Goal: Information Seeking & Learning: Learn about a topic

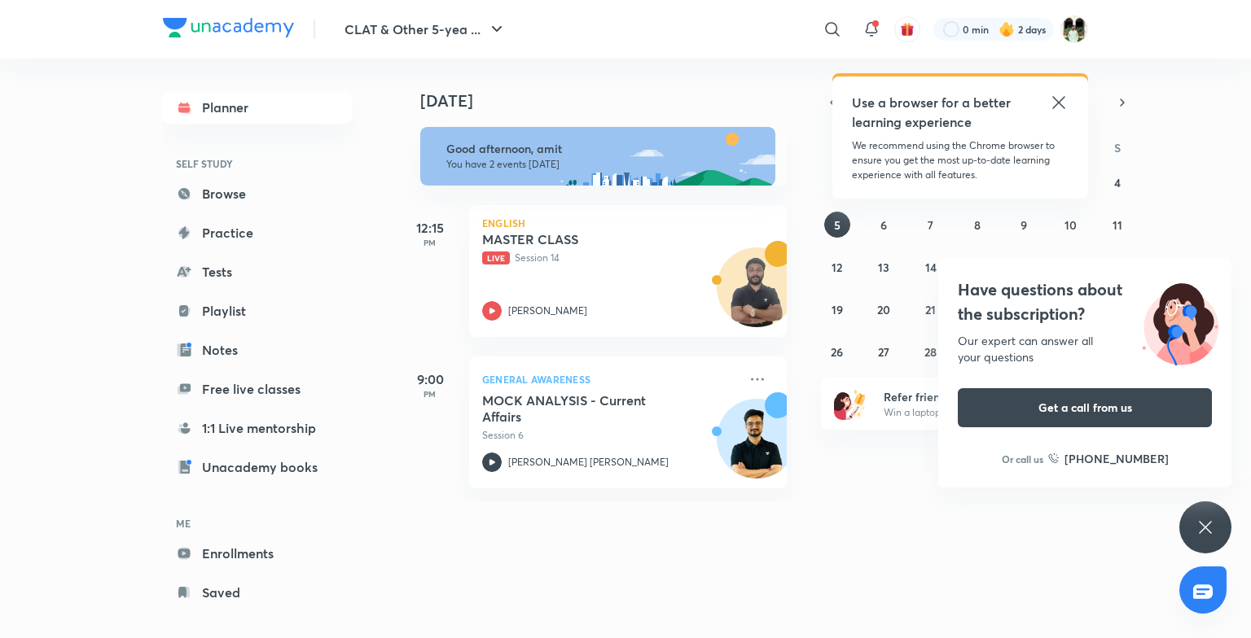
click at [1202, 520] on icon at bounding box center [1205, 528] width 20 height 20
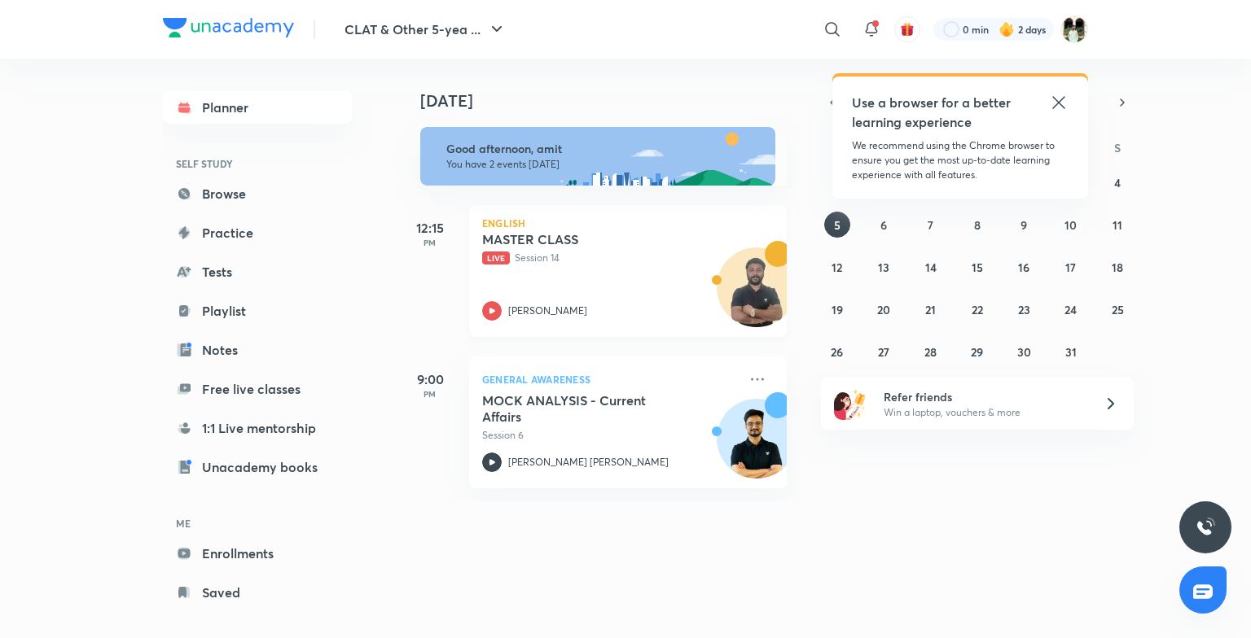
click at [525, 301] on div "[PERSON_NAME]" at bounding box center [610, 311] width 256 height 20
click at [1062, 95] on icon at bounding box center [1059, 103] width 20 height 20
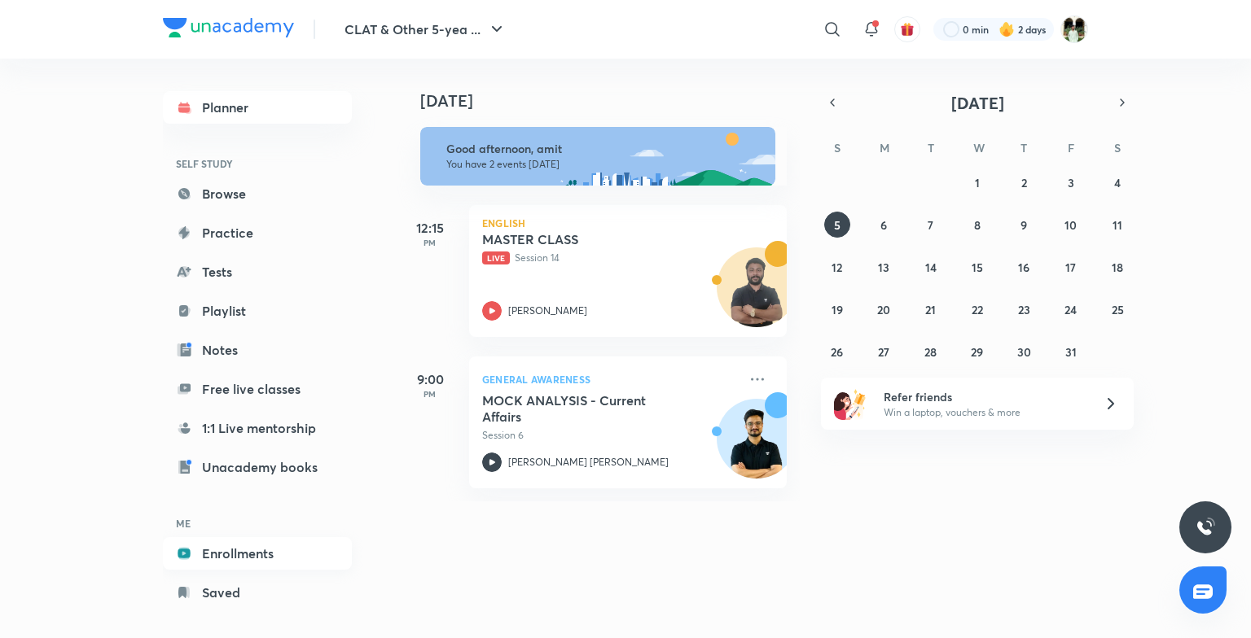
click at [248, 551] on link "Enrollments" at bounding box center [257, 553] width 189 height 33
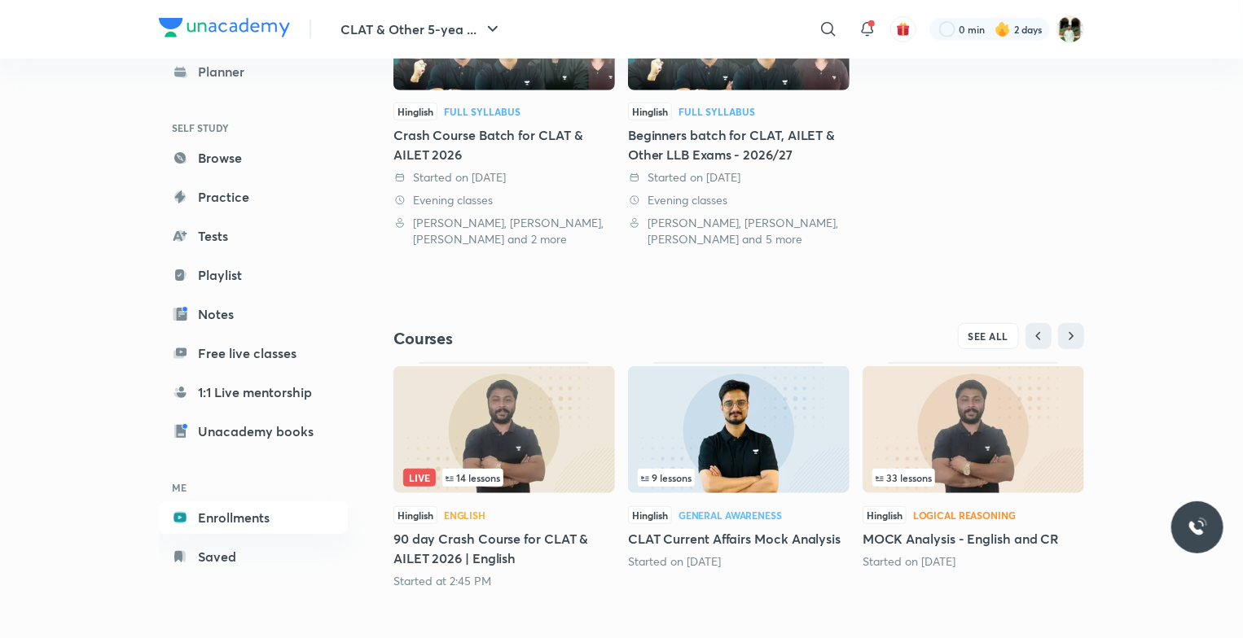
scroll to position [480, 0]
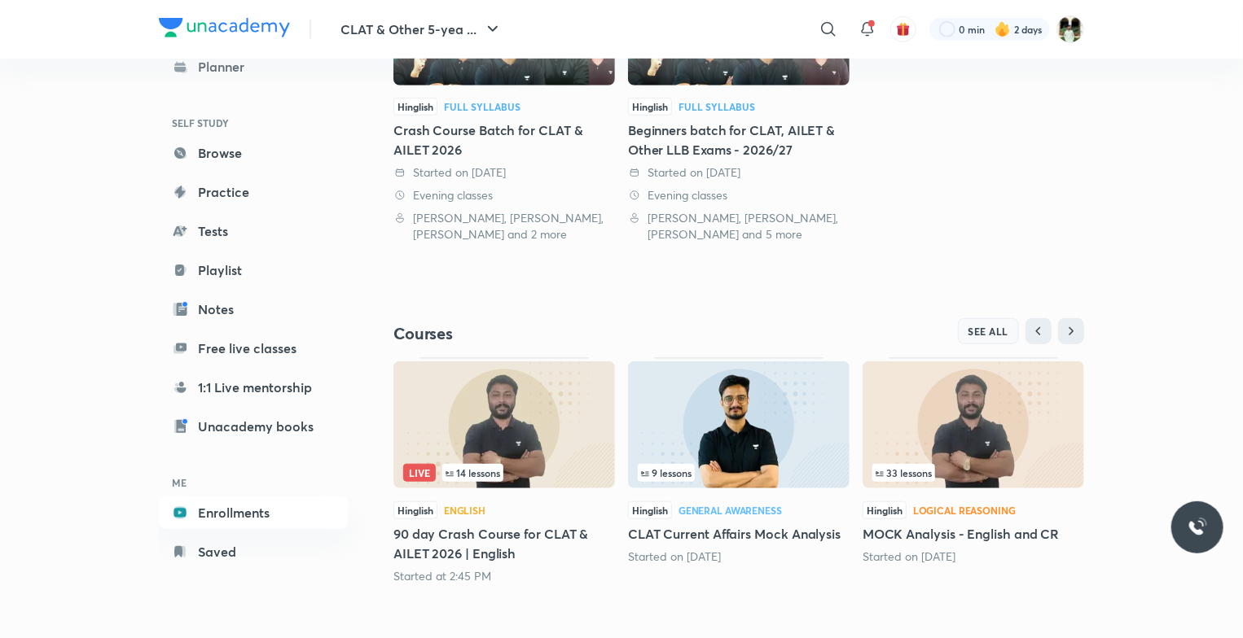
click at [975, 328] on span "SEE ALL" at bounding box center [988, 331] width 41 height 11
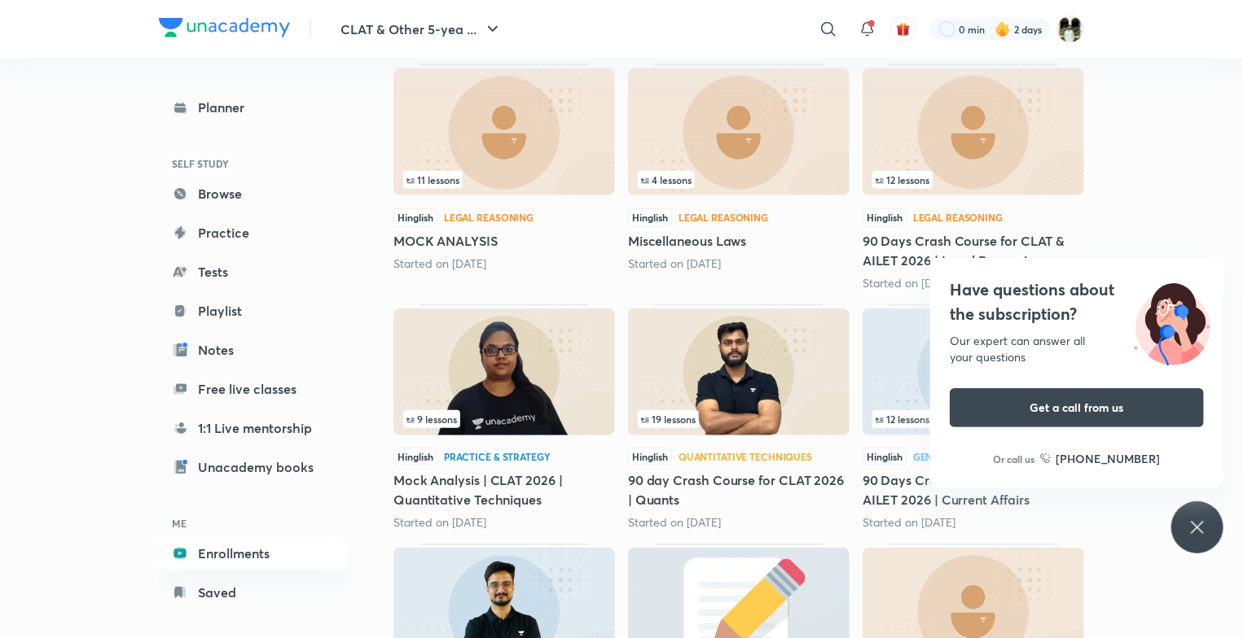
scroll to position [495, 0]
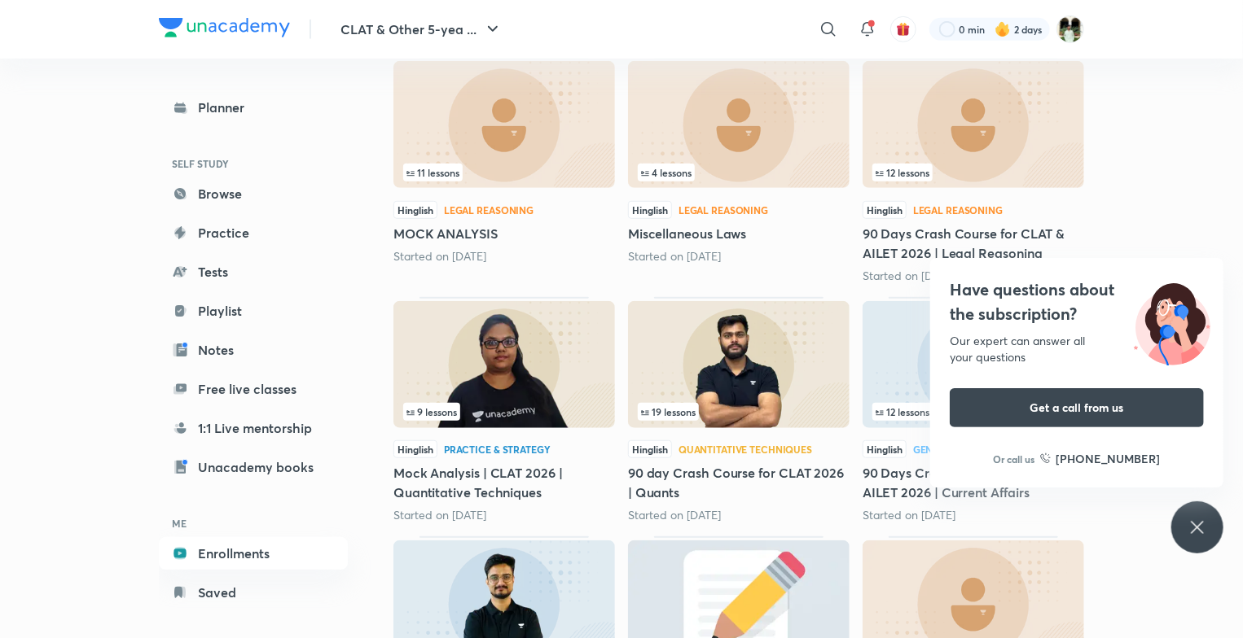
click at [1198, 519] on icon at bounding box center [1197, 528] width 20 height 20
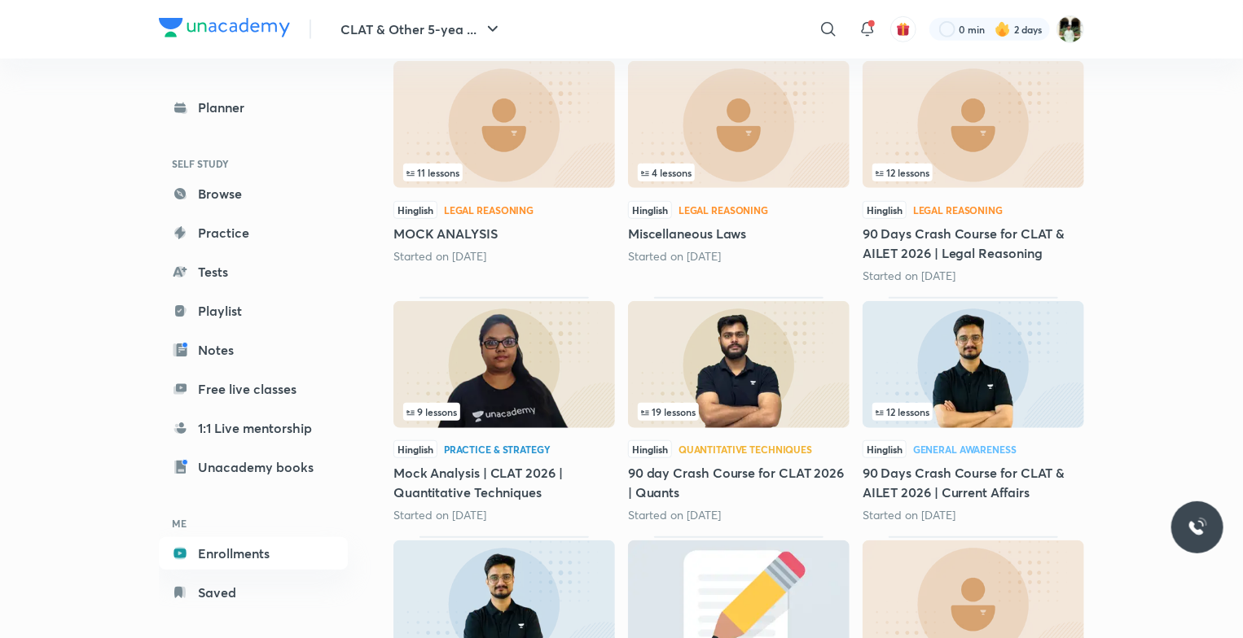
click at [835, 404] on div "19 lessons" at bounding box center [739, 412] width 202 height 18
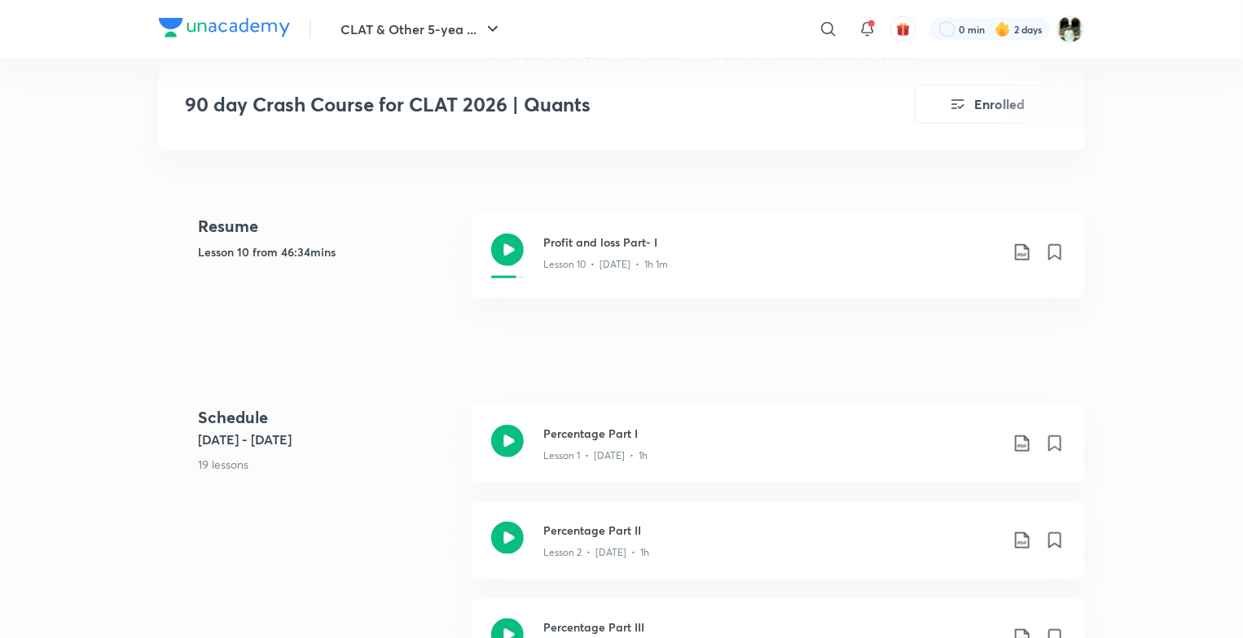
scroll to position [620, 0]
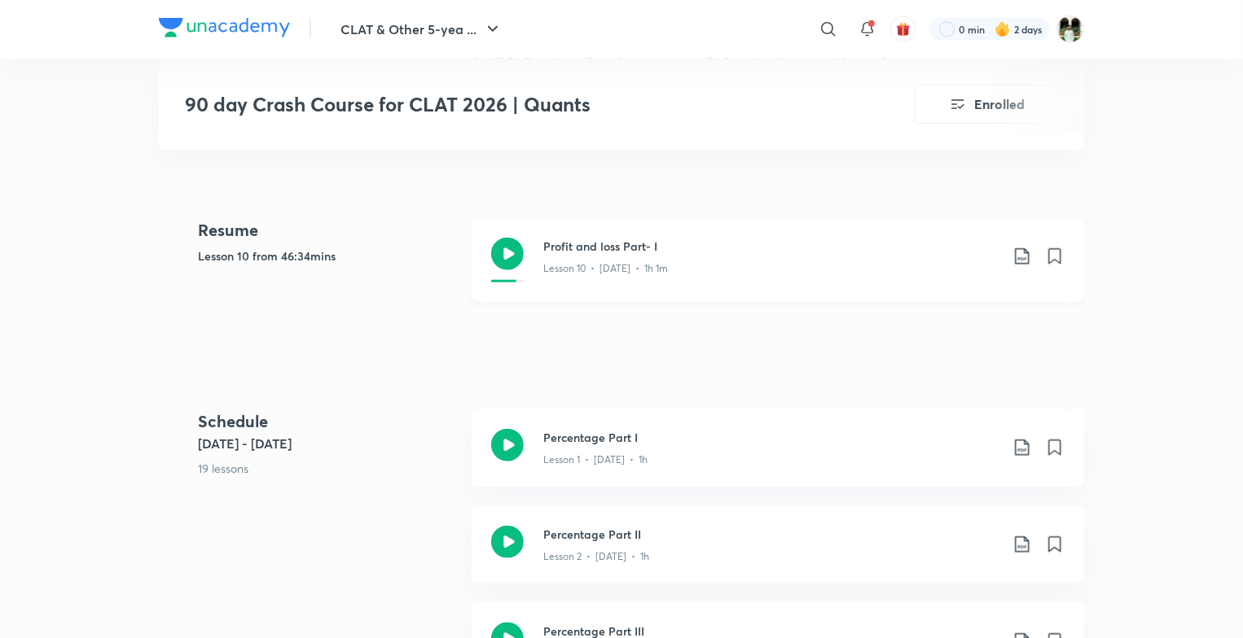
click at [547, 283] on div "Profit and loss Part- I Lesson 10 • Sept 30 • 1h 1m" at bounding box center [803, 260] width 521 height 45
click at [638, 440] on div "Percentage Part I Lesson 1 • Aug 29 • 1h" at bounding box center [777, 448] width 612 height 77
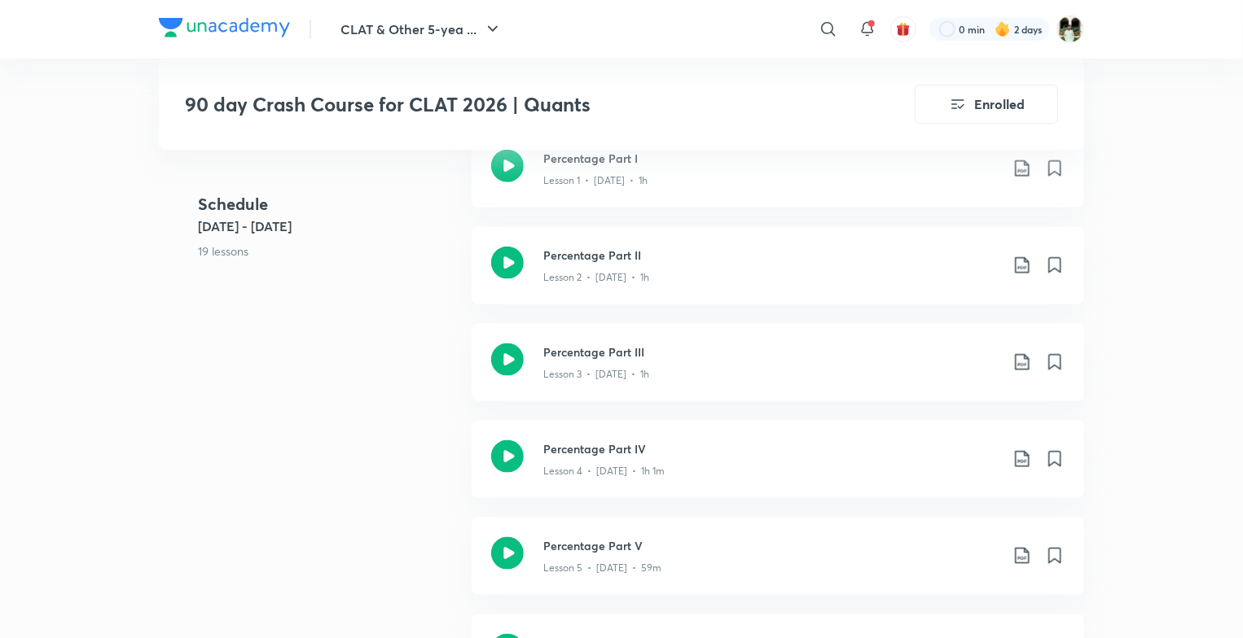
scroll to position [899, 0]
click at [629, 264] on h3 "Percentage Part II" at bounding box center [771, 255] width 456 height 17
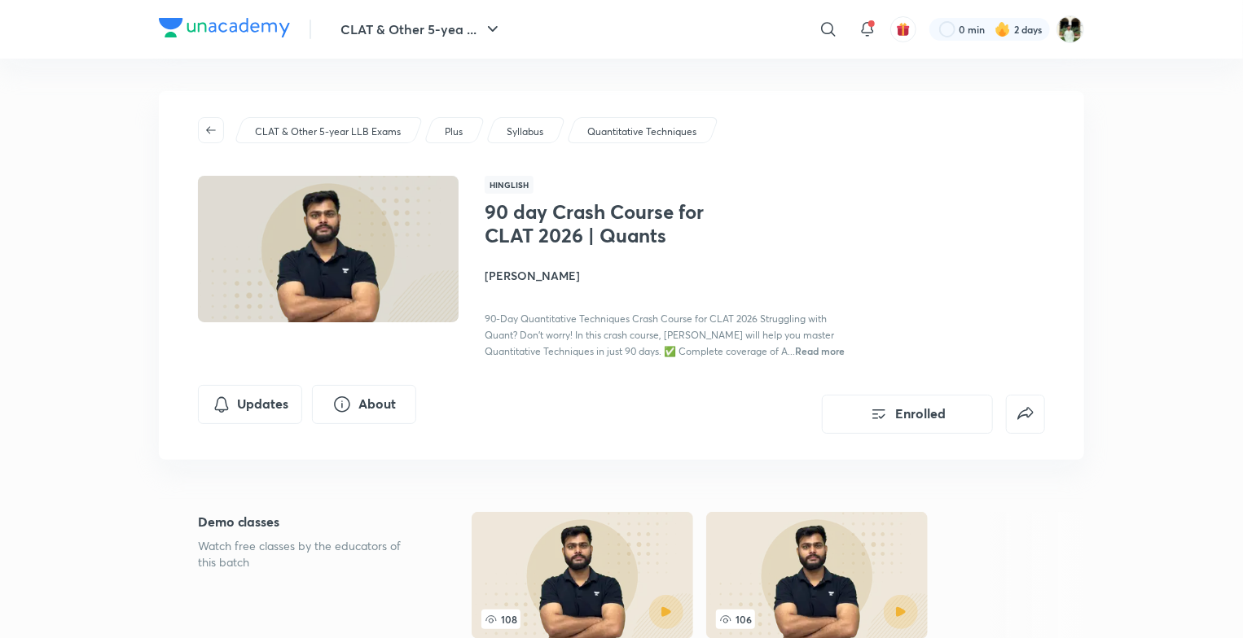
click at [241, 28] on img at bounding box center [224, 28] width 131 height 20
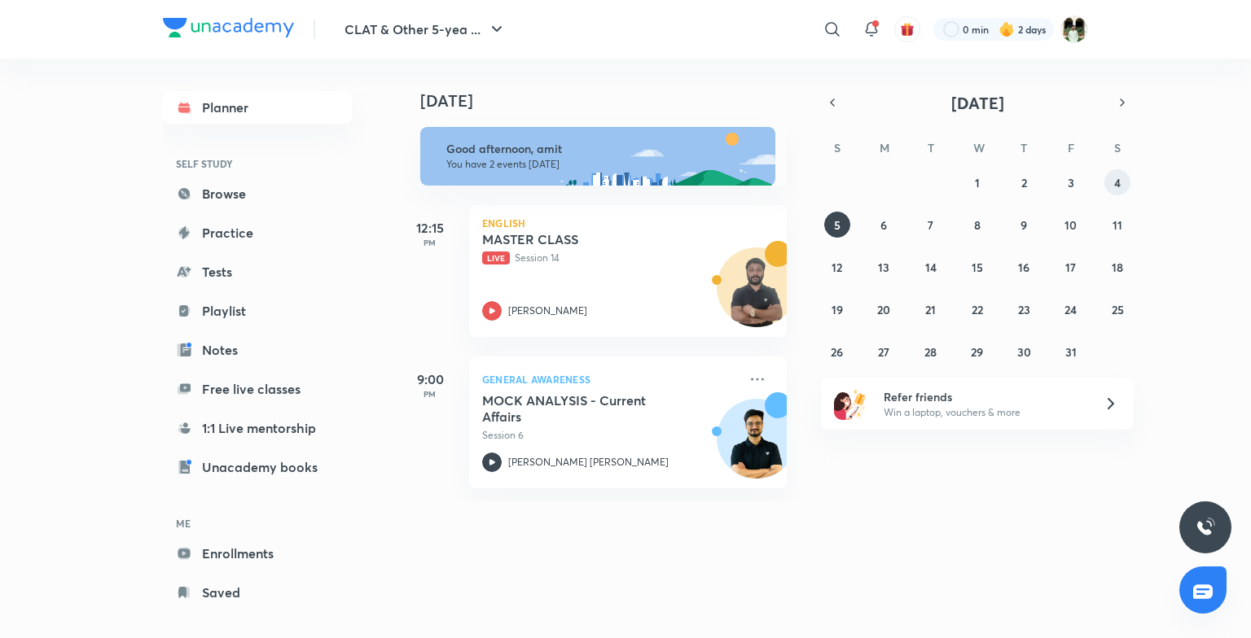
click at [1121, 178] on button "4" at bounding box center [1117, 182] width 26 height 26
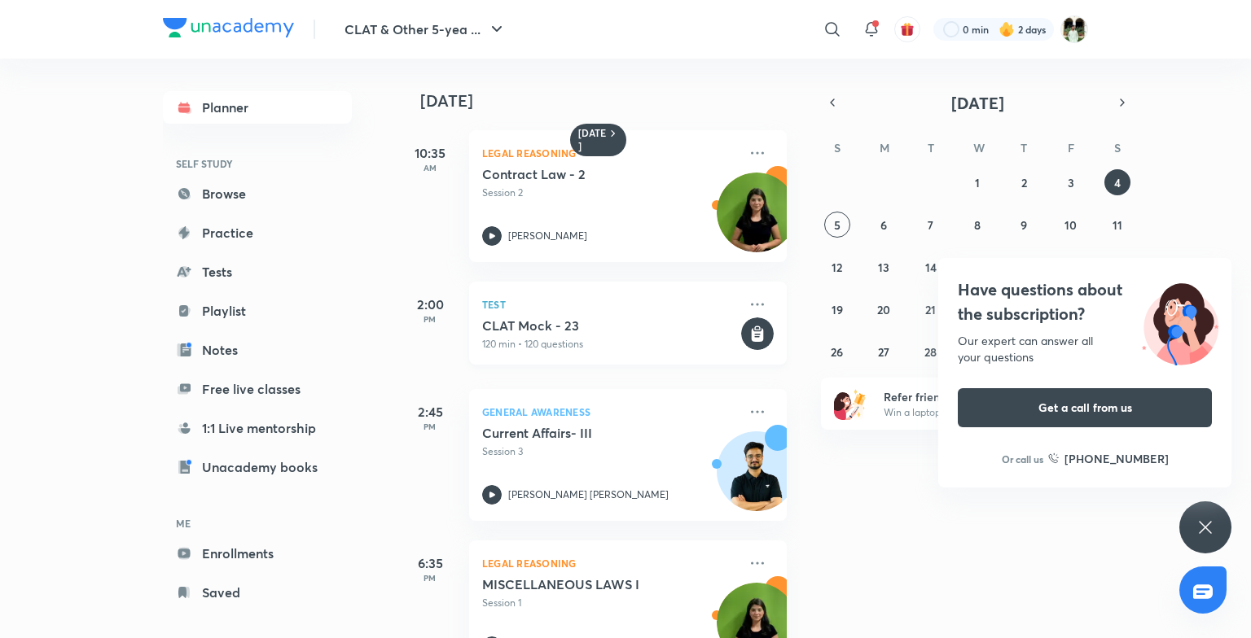
click at [574, 334] on div "CLAT Mock - 23 120 min • 120 questions" at bounding box center [610, 335] width 256 height 34
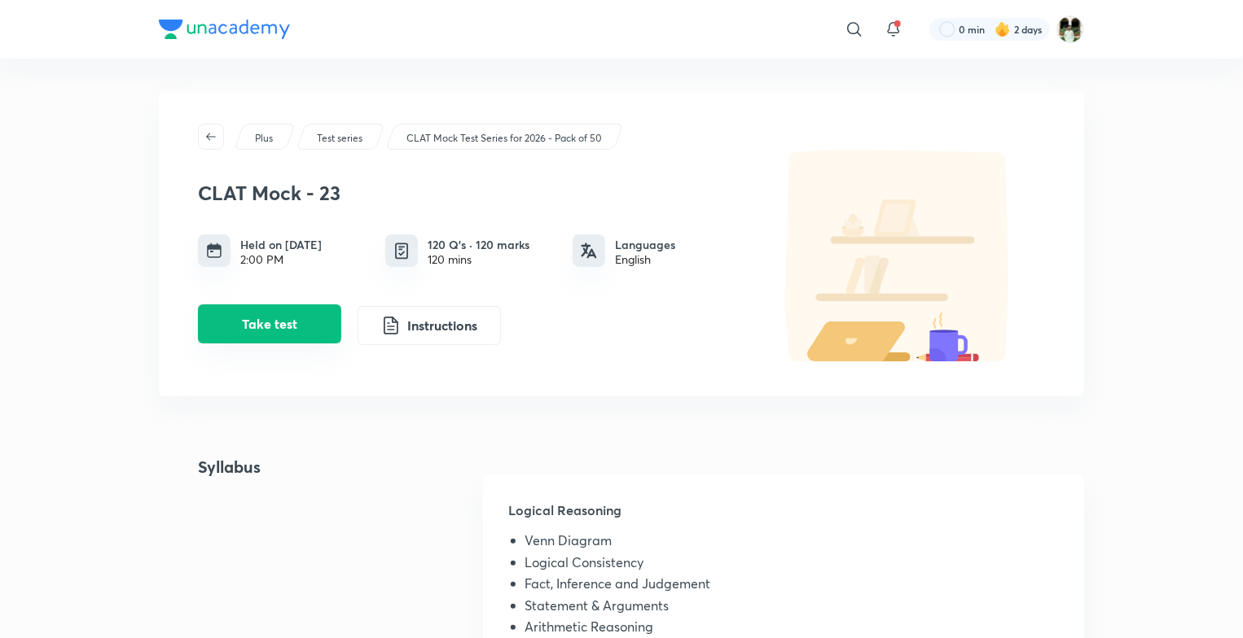
click at [292, 309] on button "Take test" at bounding box center [269, 324] width 143 height 39
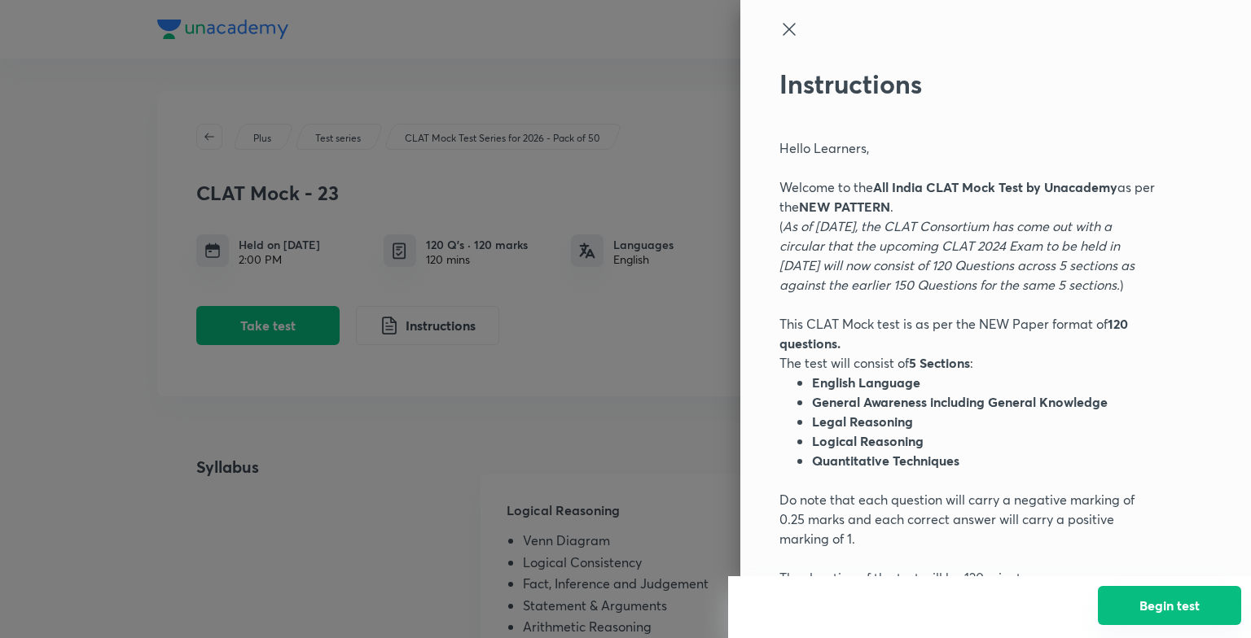
click at [1133, 618] on button "Begin test" at bounding box center [1169, 605] width 143 height 39
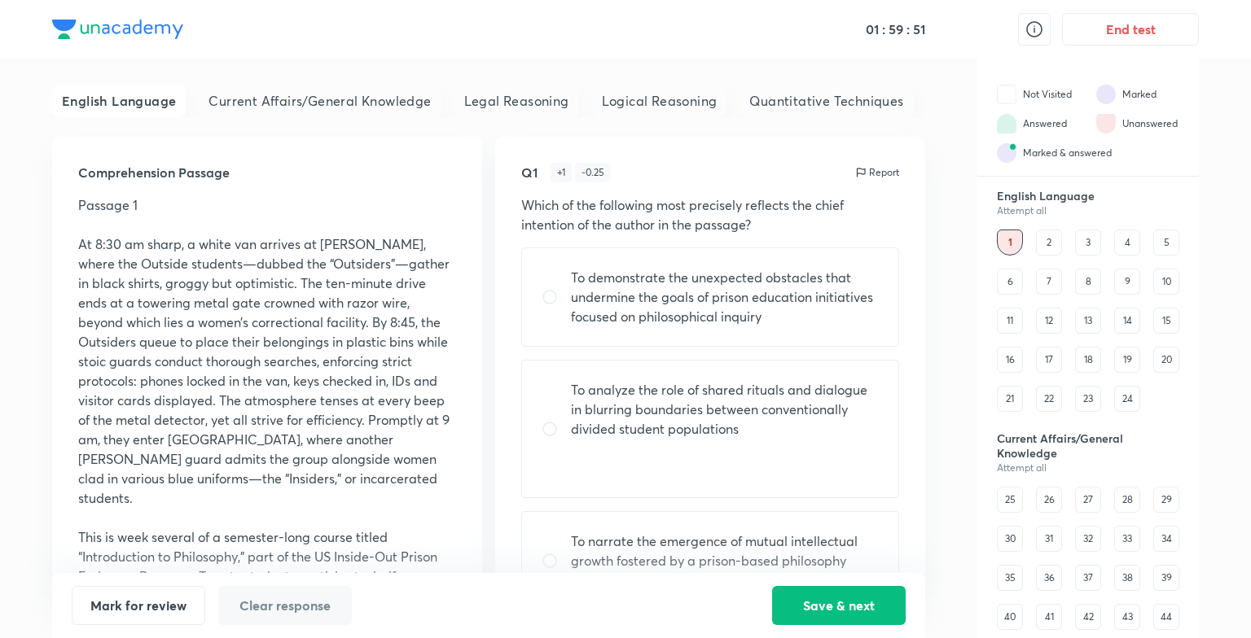
click at [1008, 499] on div "25" at bounding box center [1010, 500] width 26 height 26
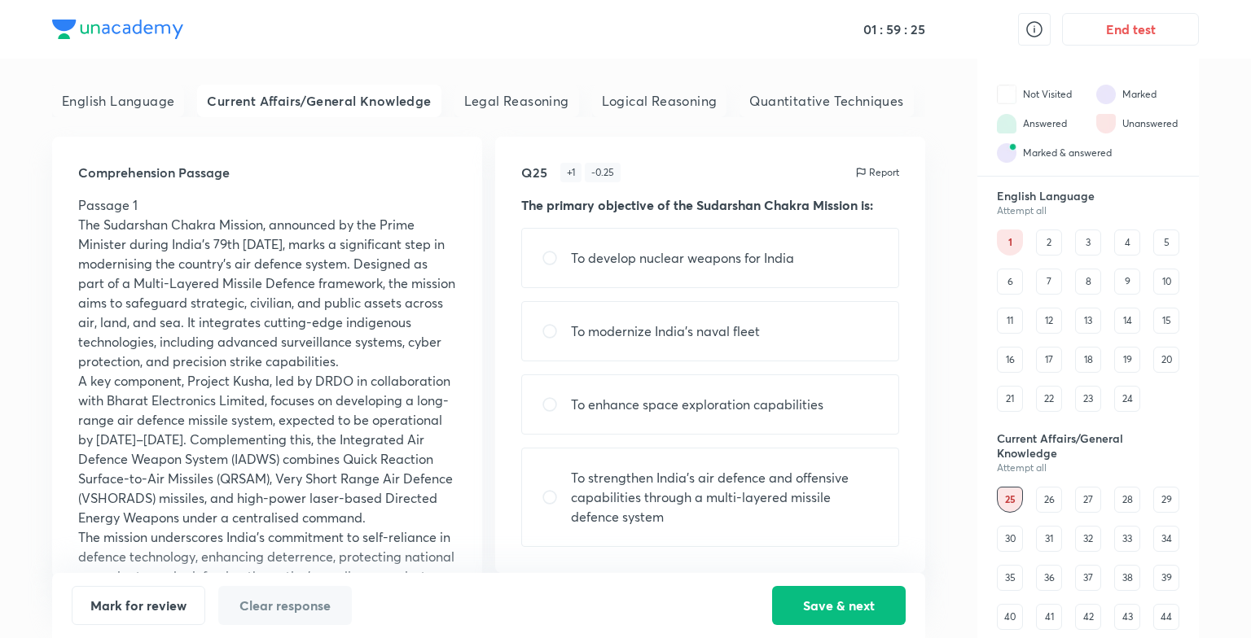
click at [613, 498] on p "To strengthen India’s air defence and offensive capabilities through a multi-la…" at bounding box center [725, 497] width 308 height 59
radio input "true"
click at [786, 595] on button "Save & next" at bounding box center [839, 604] width 134 height 39
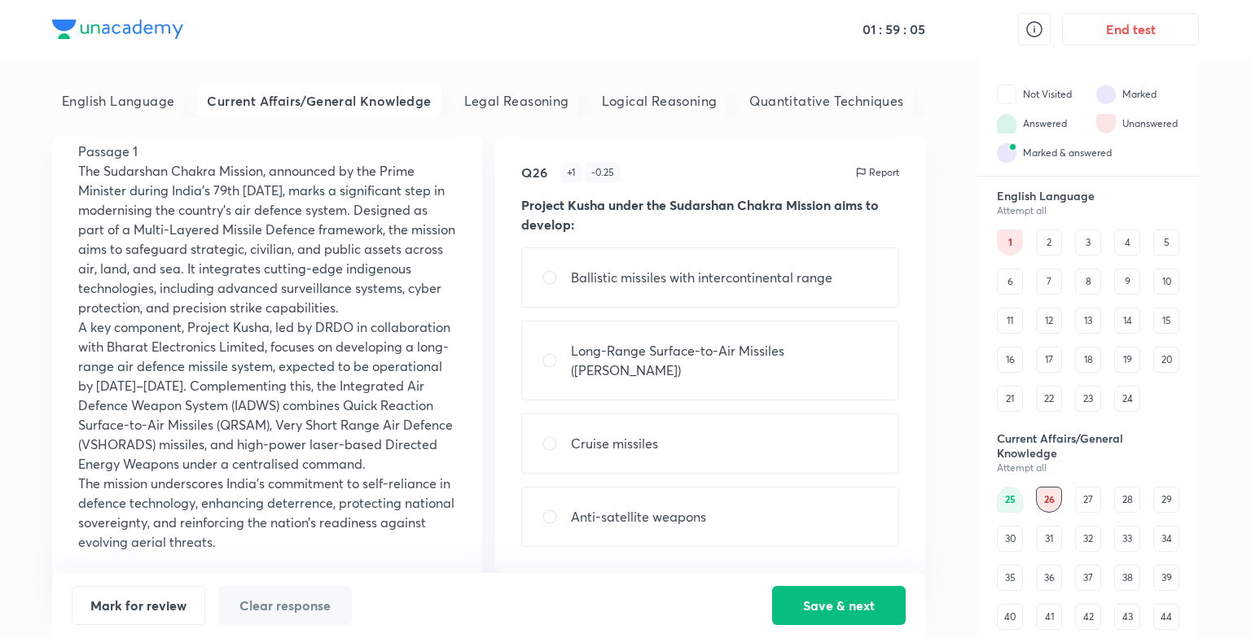
scroll to position [92, 0]
click at [1098, 482] on div "Current Affairs/General Knowledge Attempt all 25 26 27 28 29 30 31 32 33 34 35 …" at bounding box center [1087, 570] width 221 height 277
click at [1091, 492] on div "27" at bounding box center [1088, 500] width 26 height 26
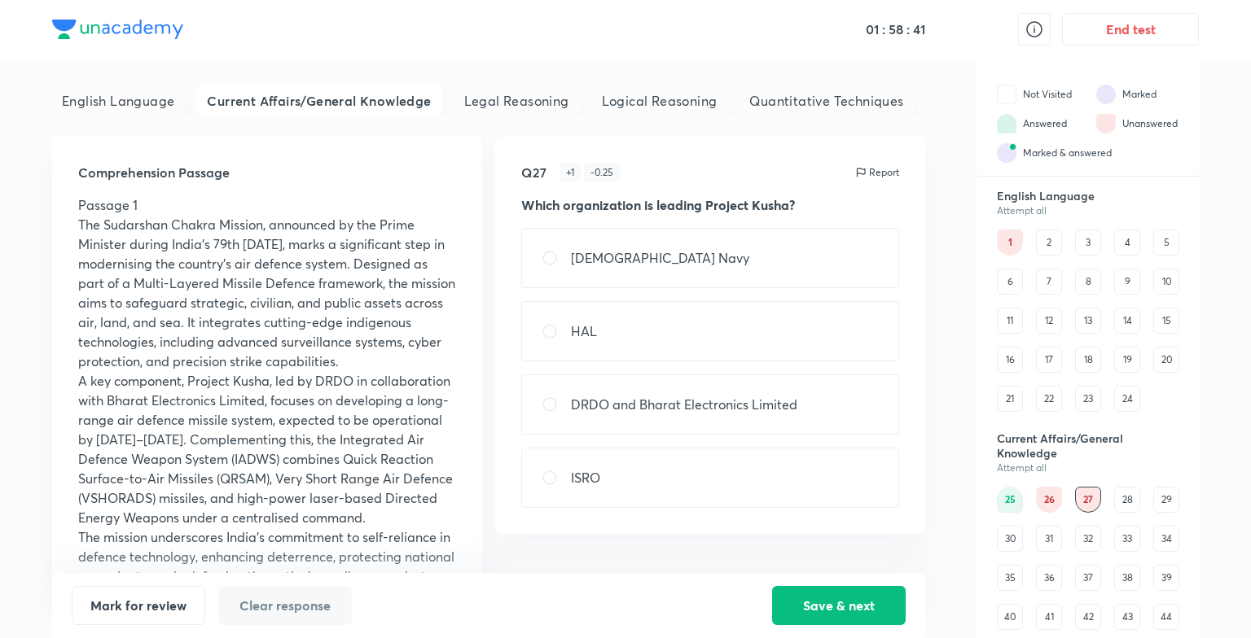
click at [1130, 497] on div "28" at bounding box center [1127, 500] width 26 height 26
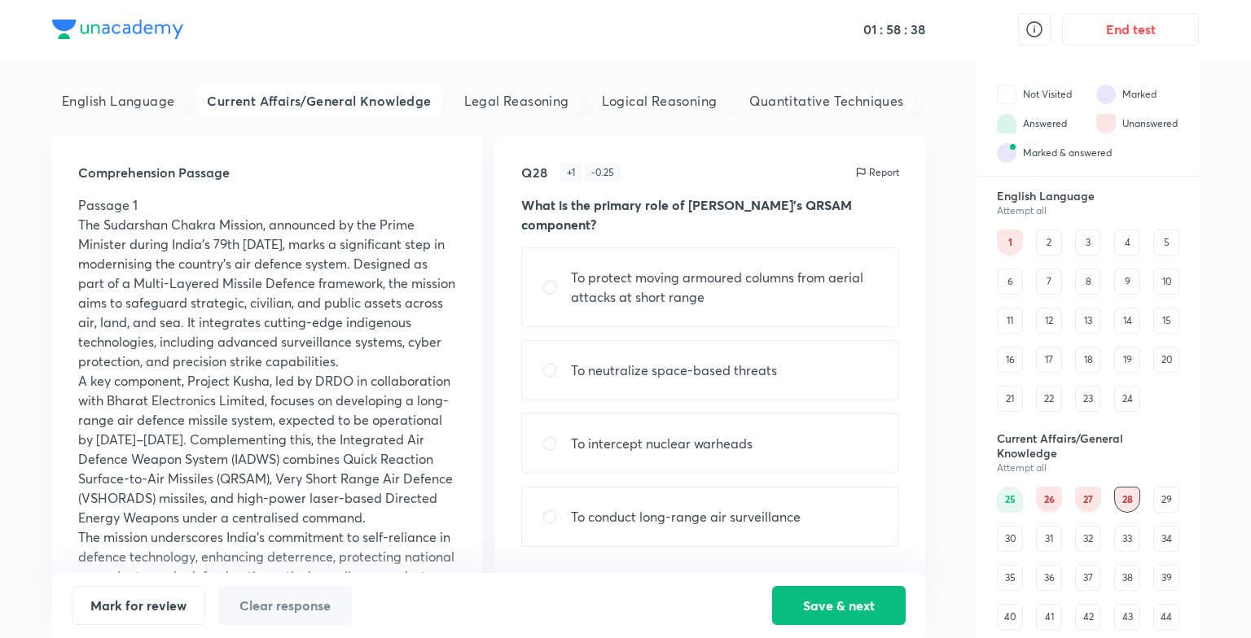
click at [1160, 499] on div "29" at bounding box center [1166, 500] width 26 height 26
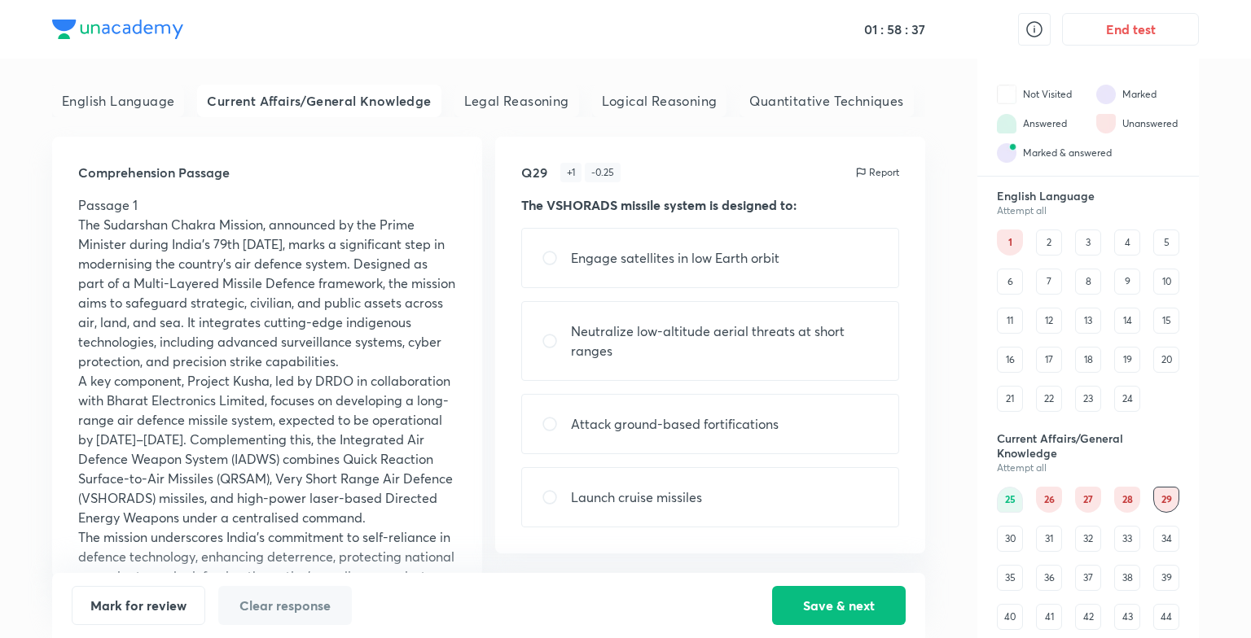
click at [1040, 537] on div "31" at bounding box center [1049, 539] width 26 height 26
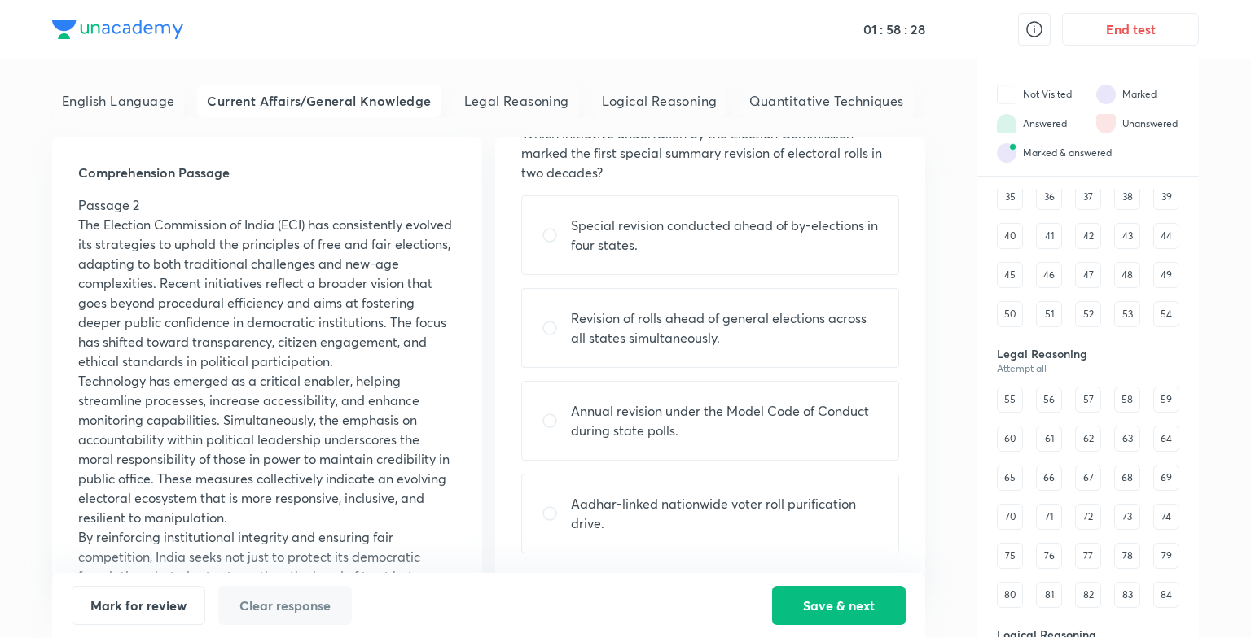
scroll to position [380, 0]
click at [1012, 402] on div "55" at bounding box center [1010, 401] width 26 height 26
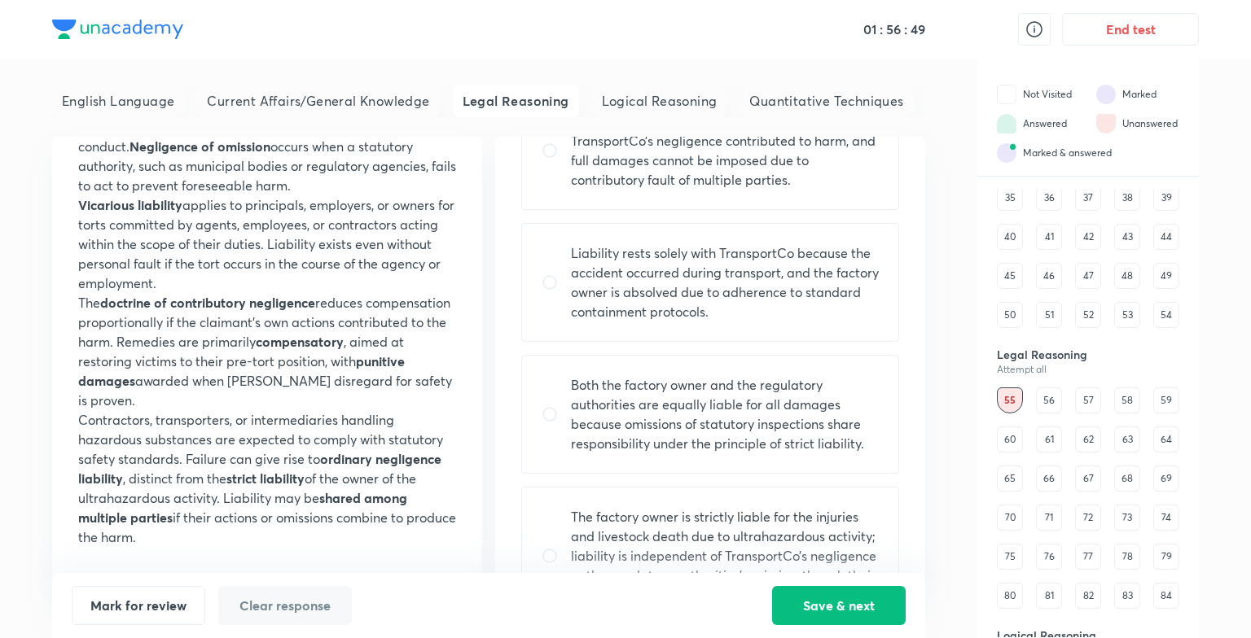
scroll to position [365, 0]
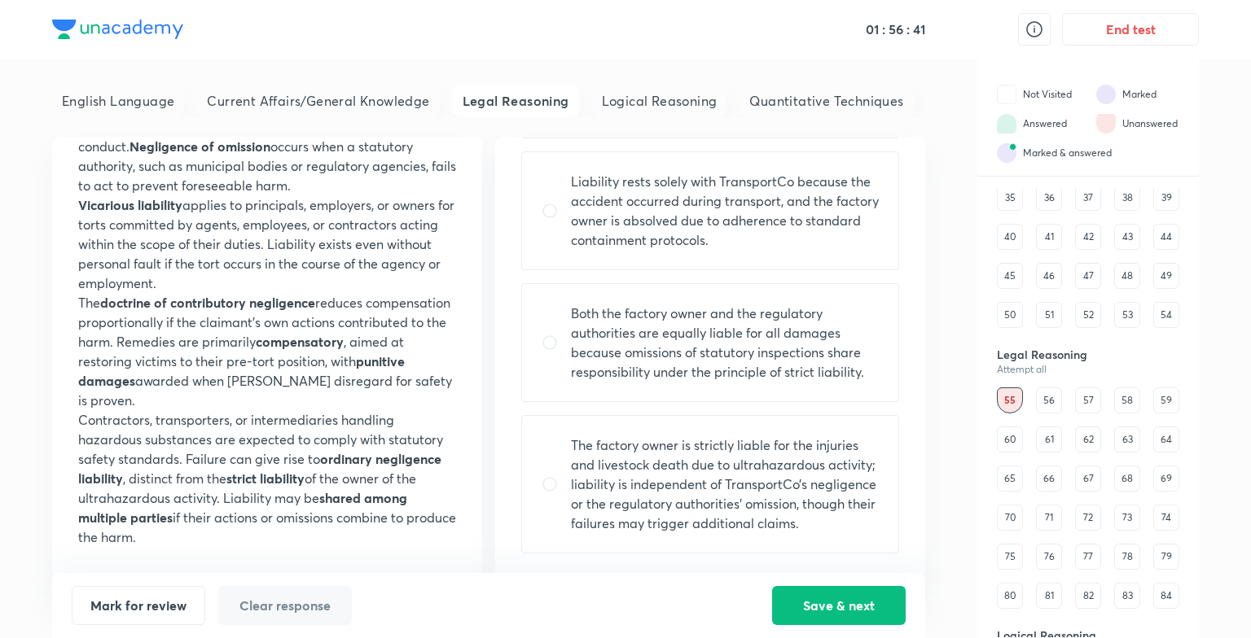
click at [556, 336] on input "radio" at bounding box center [556, 343] width 29 height 16
radio input "true"
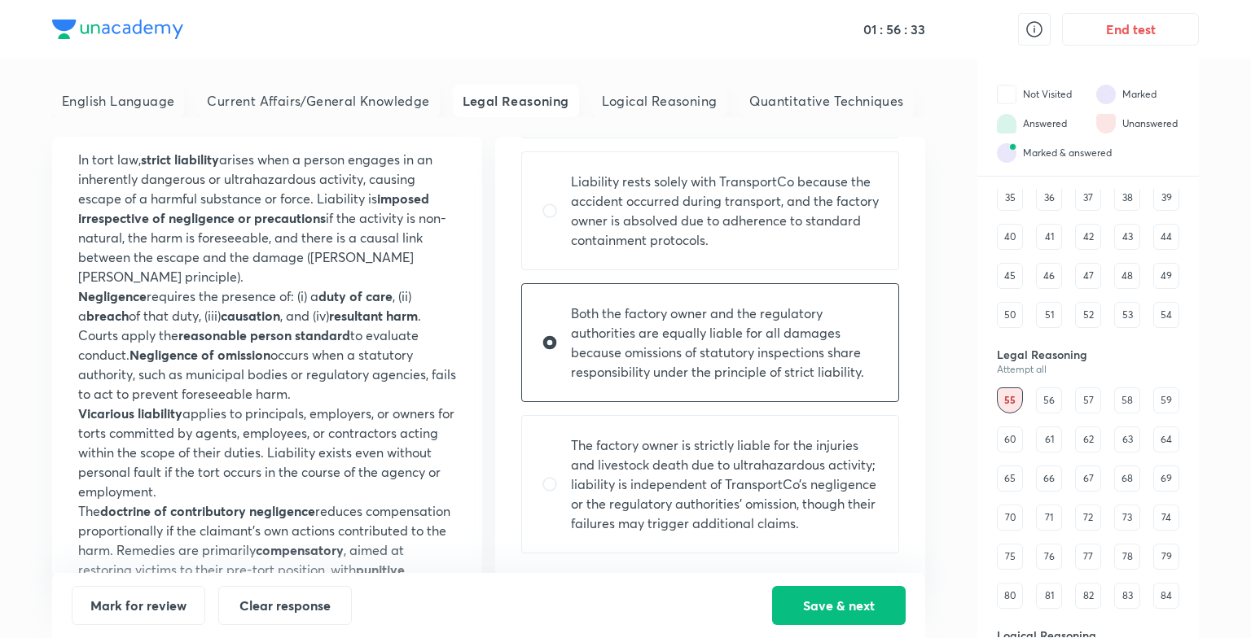
scroll to position [86, 0]
click at [866, 590] on button "Save & next" at bounding box center [839, 604] width 134 height 39
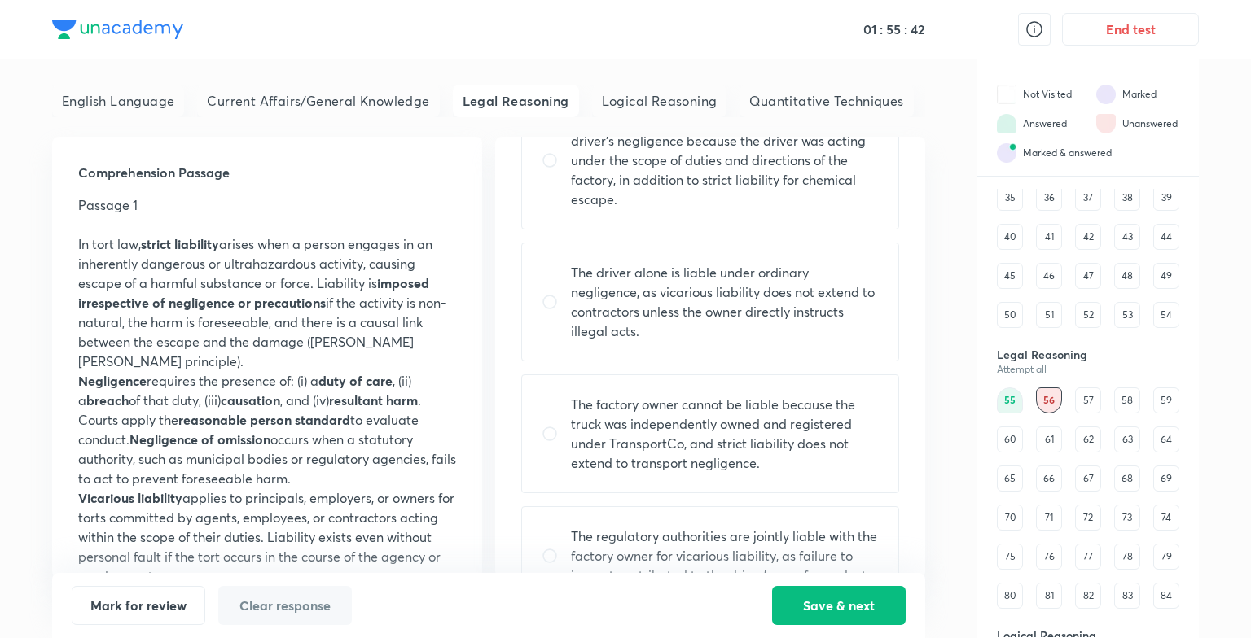
scroll to position [195, 0]
click at [643, 277] on p "The driver alone is liable under ordinary negligence, as vicarious liability do…" at bounding box center [725, 302] width 308 height 78
radio input "true"
click at [818, 596] on button "Save & next" at bounding box center [839, 604] width 134 height 39
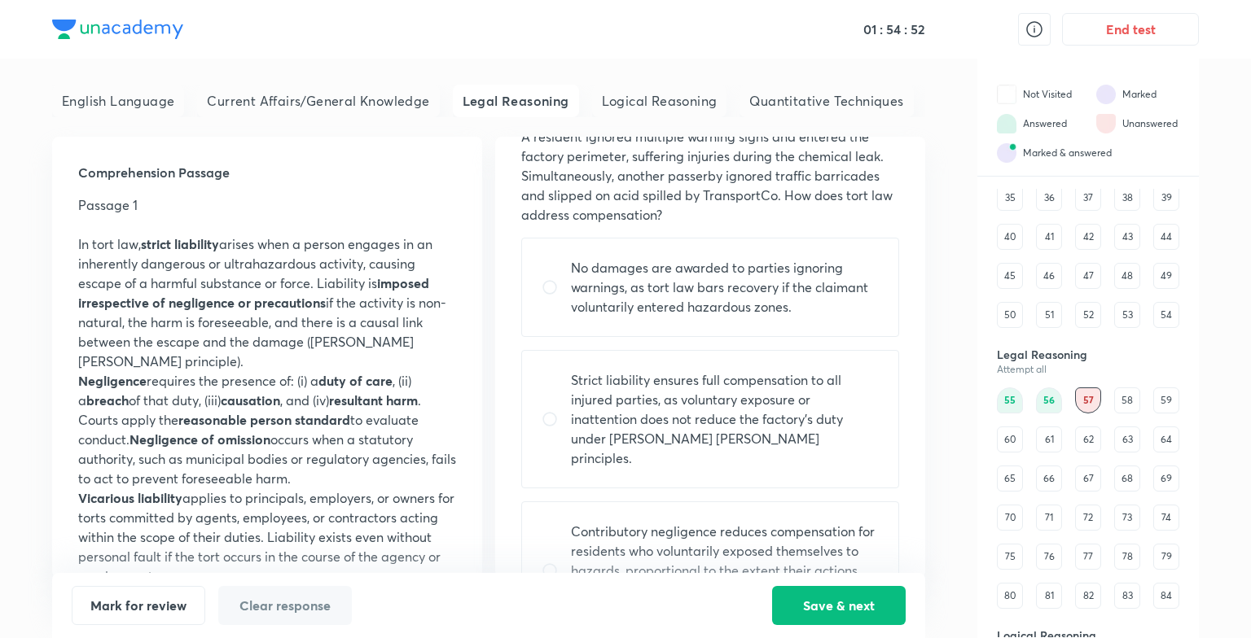
scroll to position [73, 0]
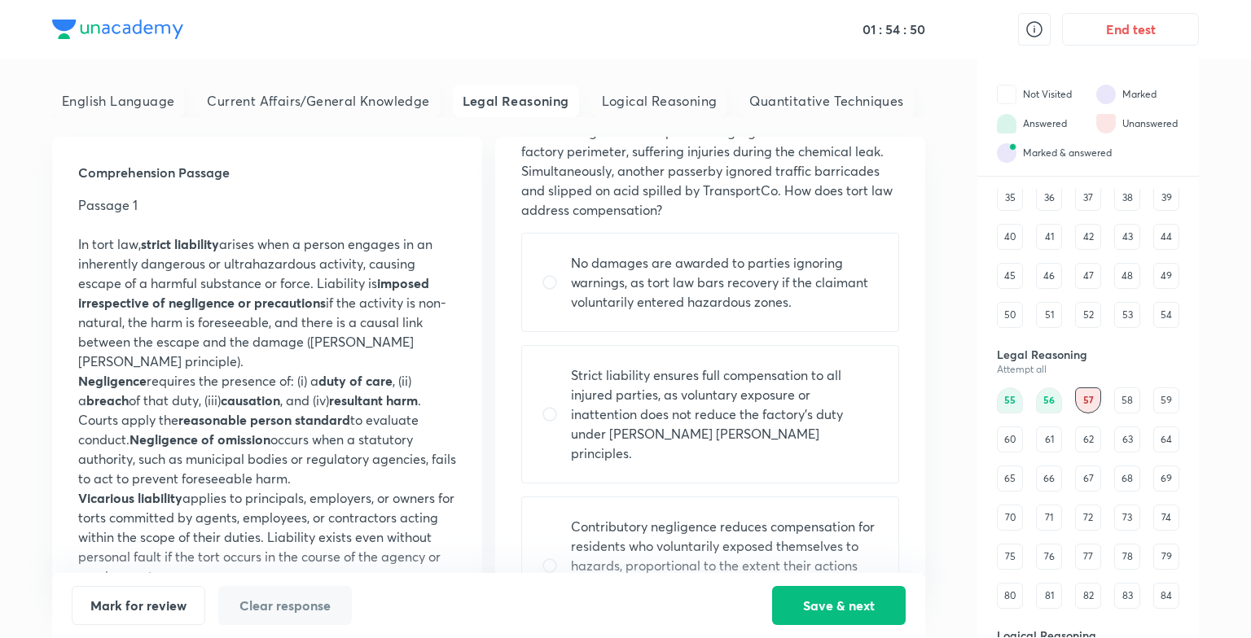
click at [726, 305] on p "No damages are awarded to parties ignoring warnings, as tort law bars recovery …" at bounding box center [725, 282] width 308 height 59
radio input "true"
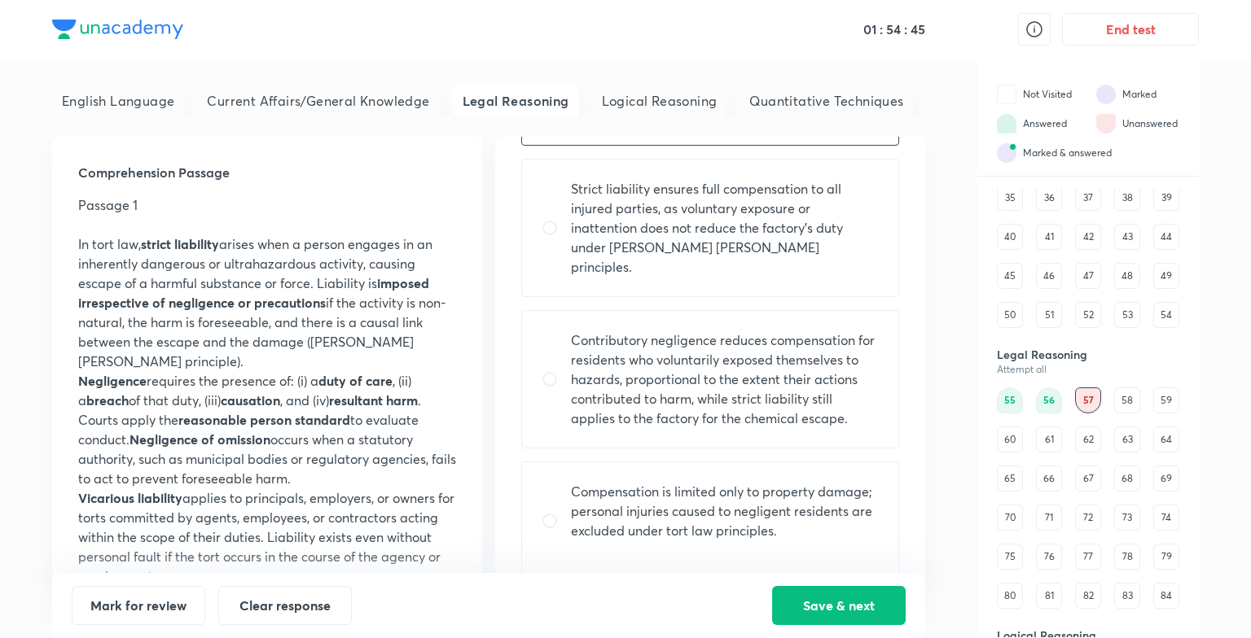
scroll to position [267, 0]
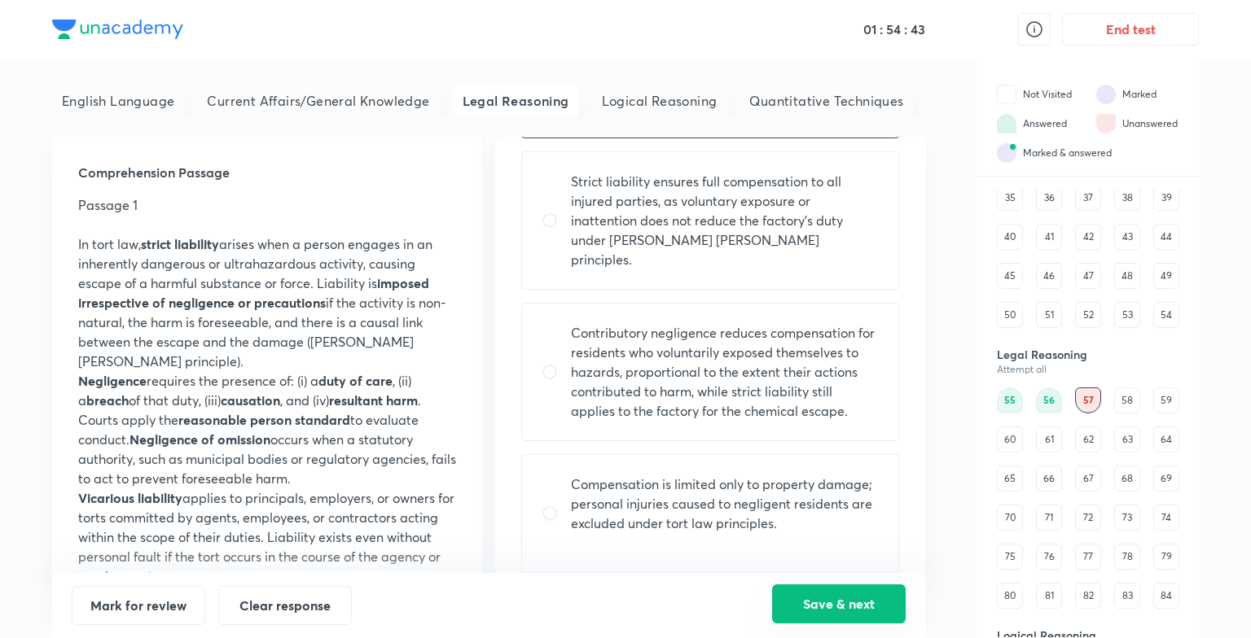
click at [799, 608] on button "Save & next" at bounding box center [839, 604] width 134 height 39
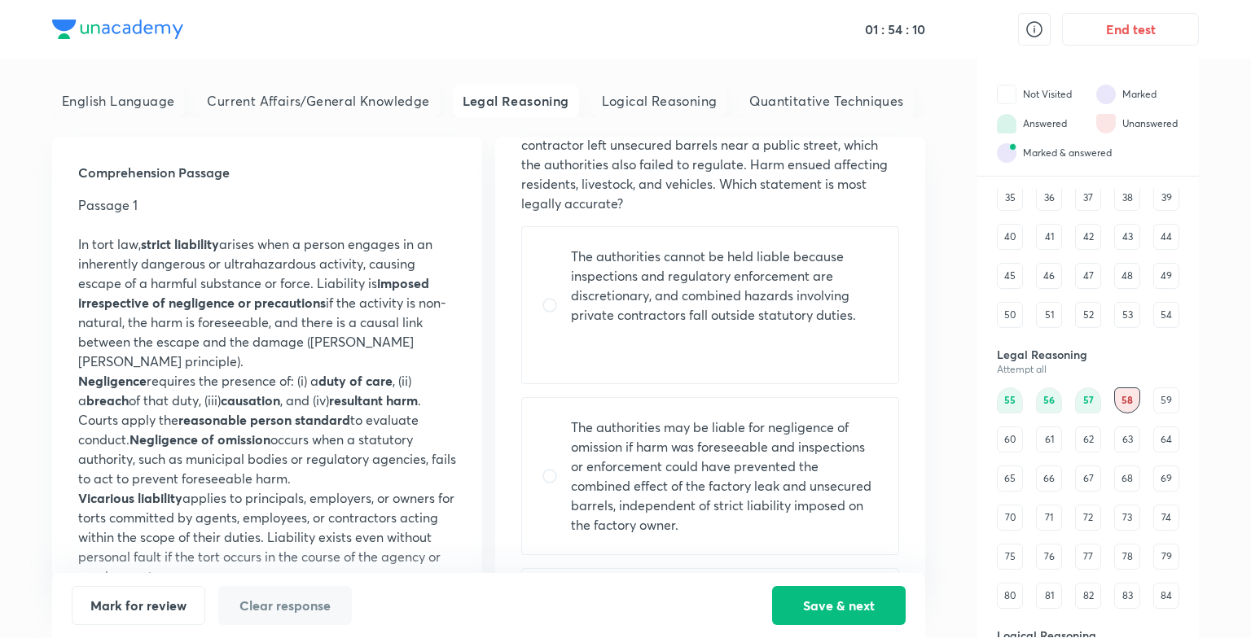
scroll to position [107, 0]
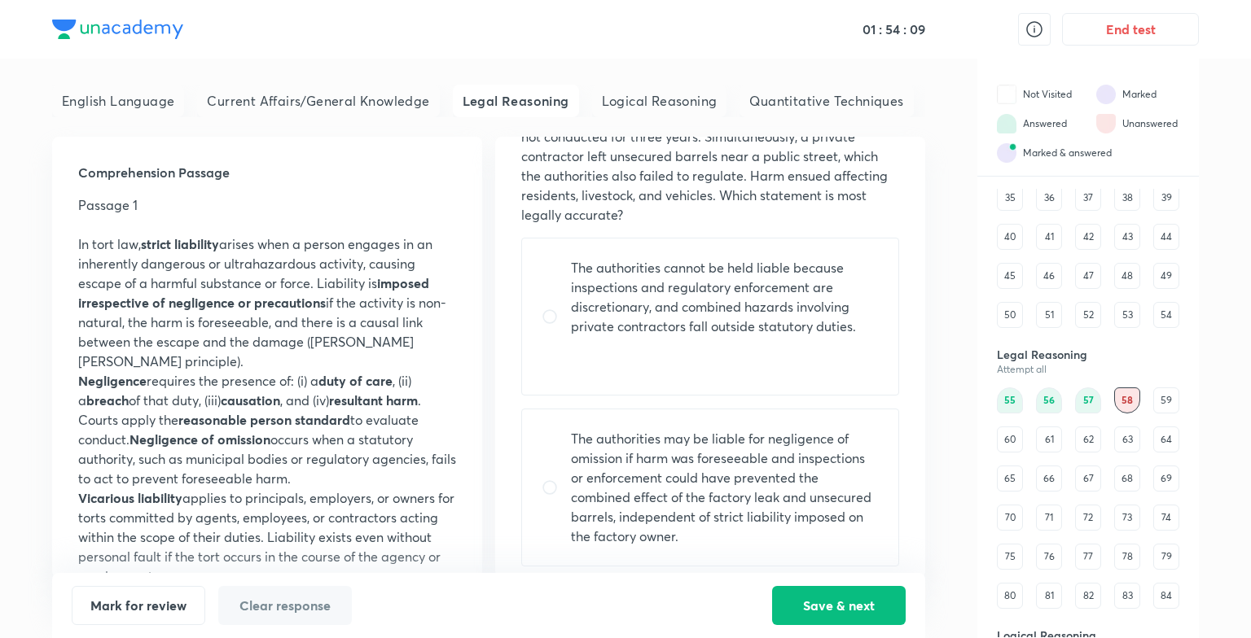
click at [647, 453] on p "The authorities may be liable for negligence of omission if harm was foreseeabl…" at bounding box center [725, 487] width 308 height 117
radio input "true"
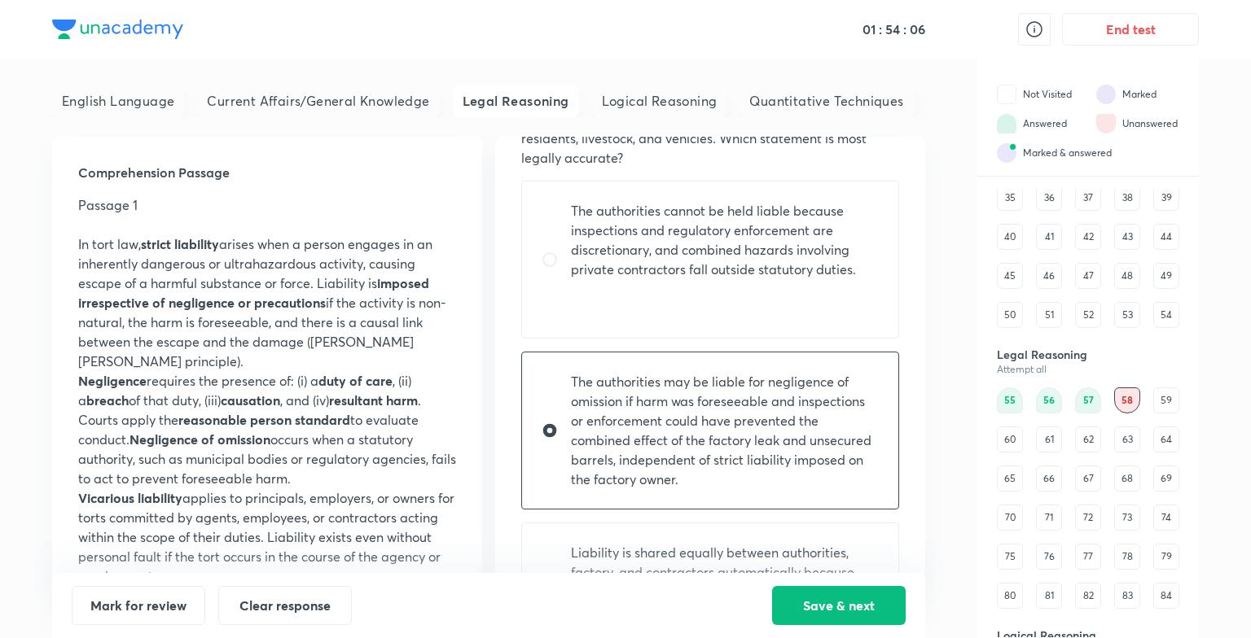
scroll to position [163, 0]
click at [814, 597] on button "Save & next" at bounding box center [839, 604] width 134 height 39
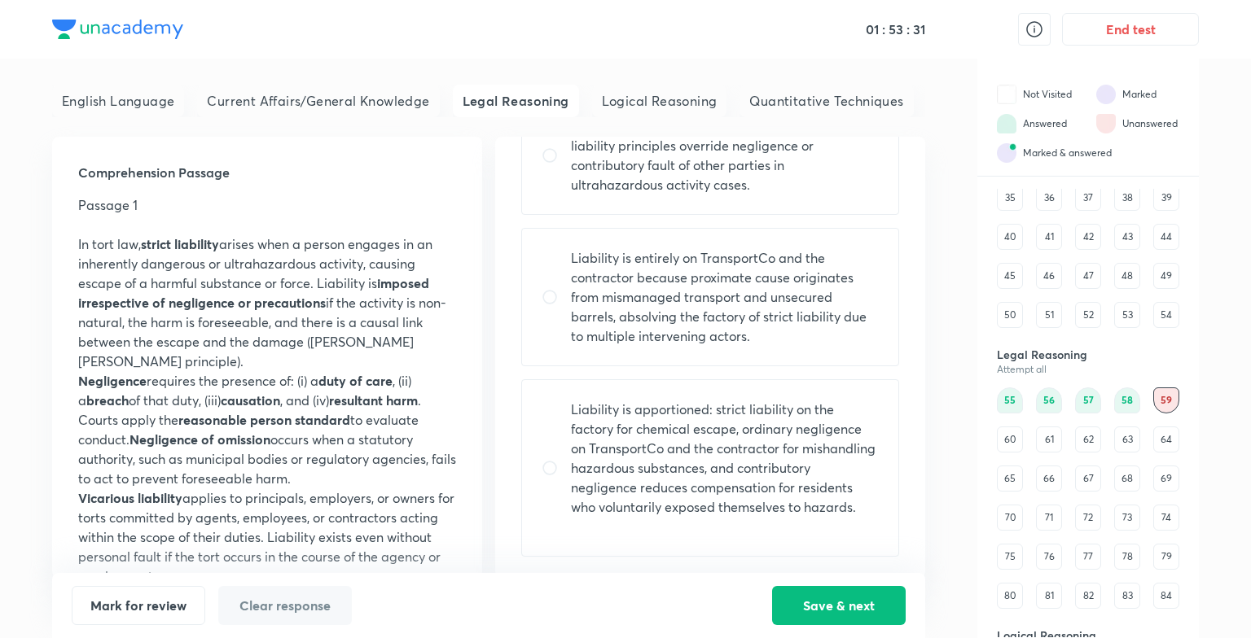
scroll to position [326, 0]
click at [651, 476] on p "Liability is apportioned: strict liability on the factory for chemical escape, …" at bounding box center [725, 455] width 308 height 117
radio input "true"
click at [787, 595] on button "Save & next" at bounding box center [839, 604] width 134 height 39
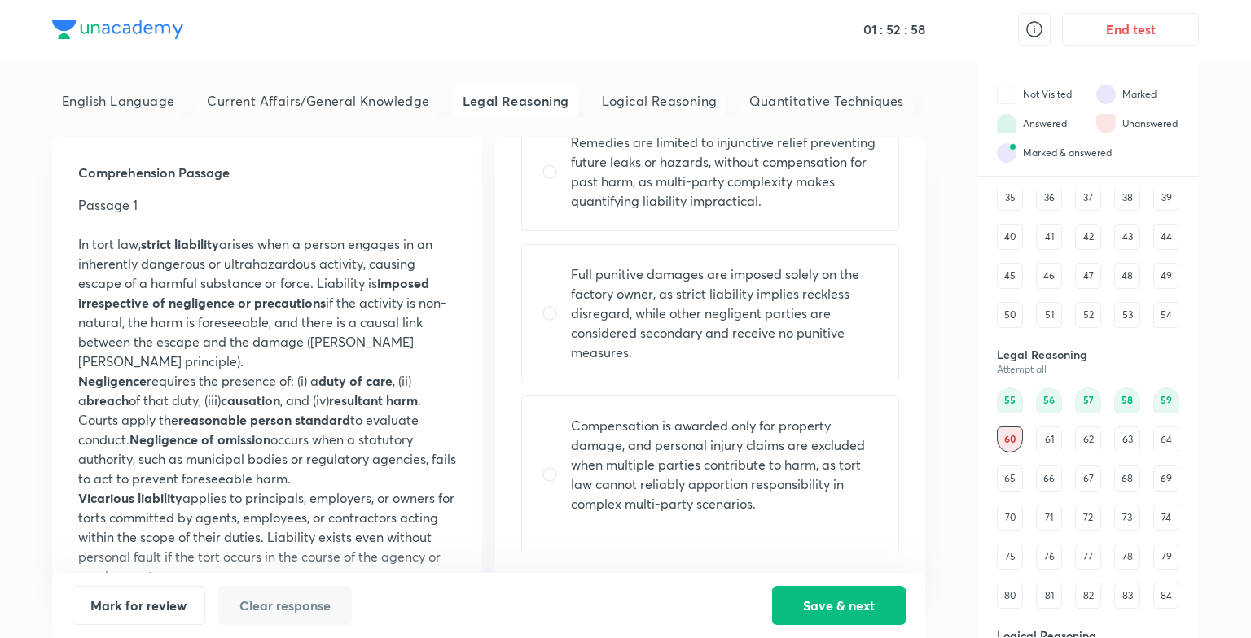
scroll to position [0, 0]
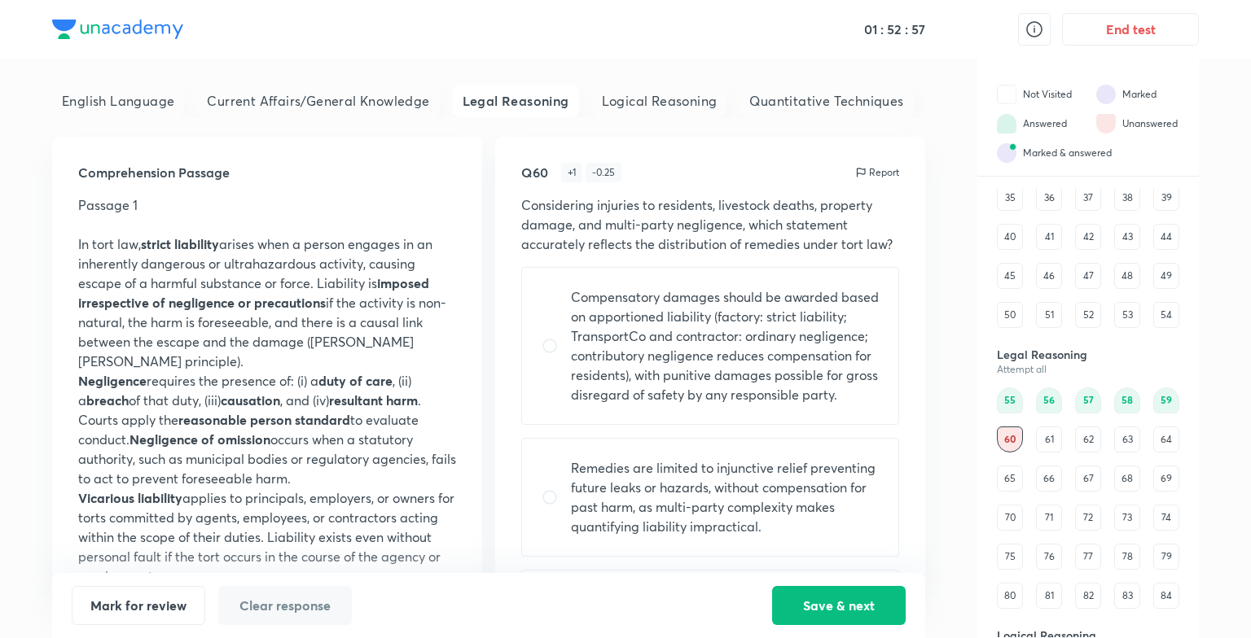
click at [1046, 445] on div "61" at bounding box center [1049, 440] width 26 height 26
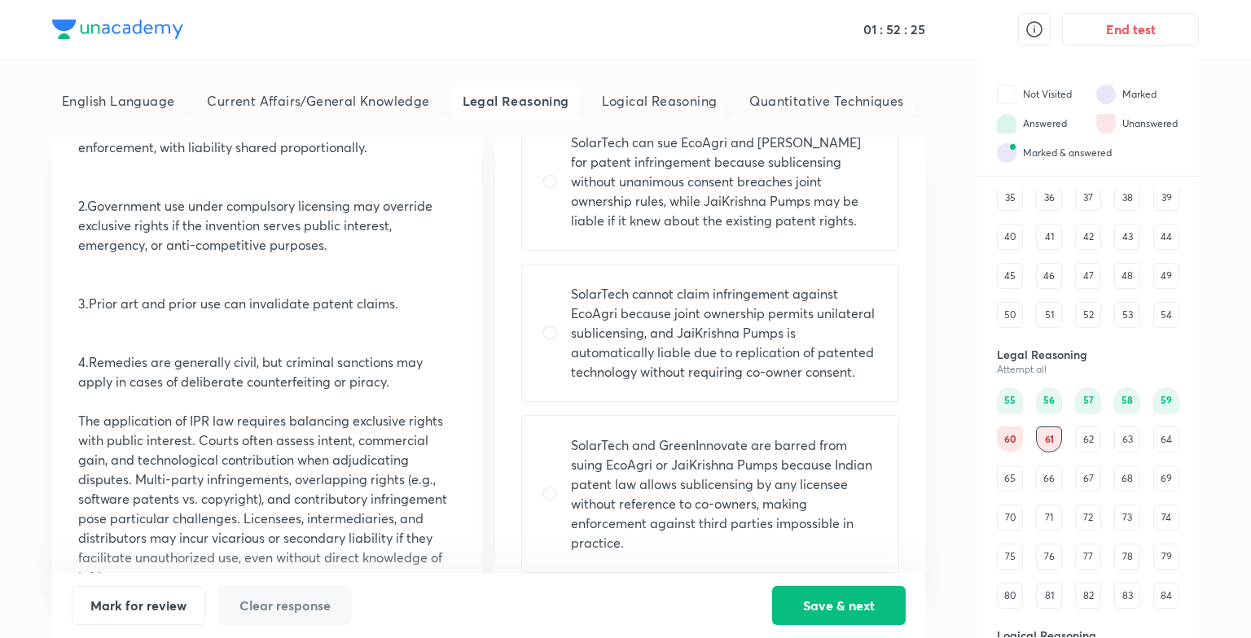
scroll to position [423, 0]
click at [1088, 479] on div "67" at bounding box center [1088, 479] width 26 height 26
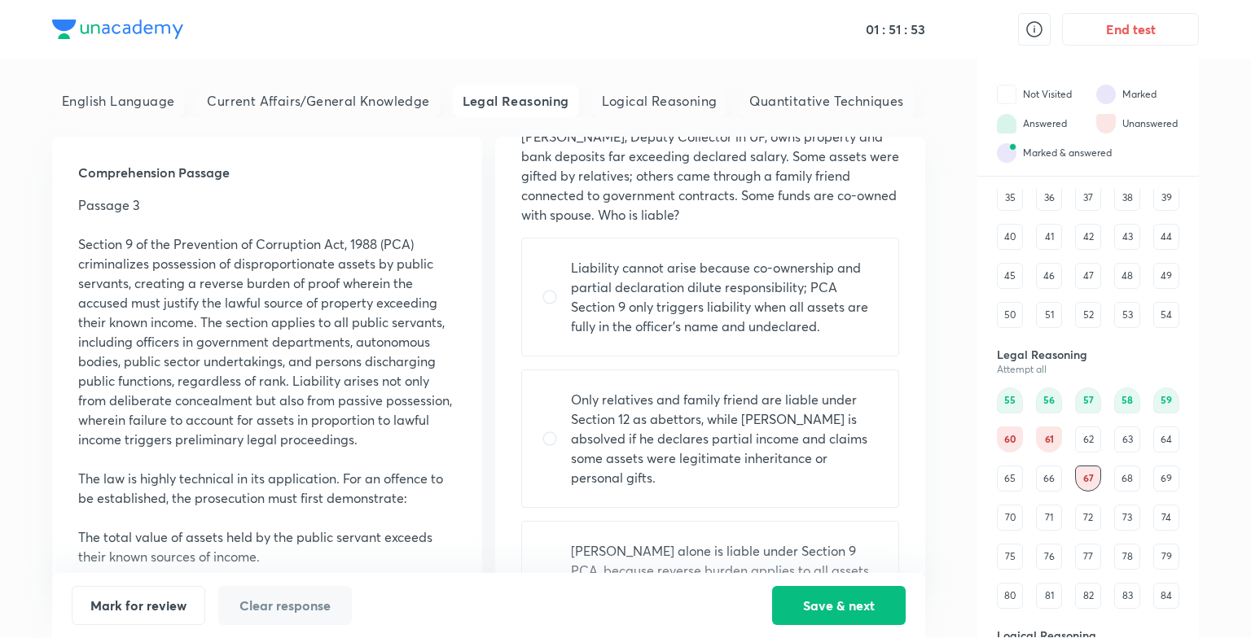
scroll to position [68, 0]
click at [297, 345] on p "Section 9 of the Prevention of Corruption Act, 1988 (PCA) criminalizes possessi…" at bounding box center [267, 342] width 378 height 215
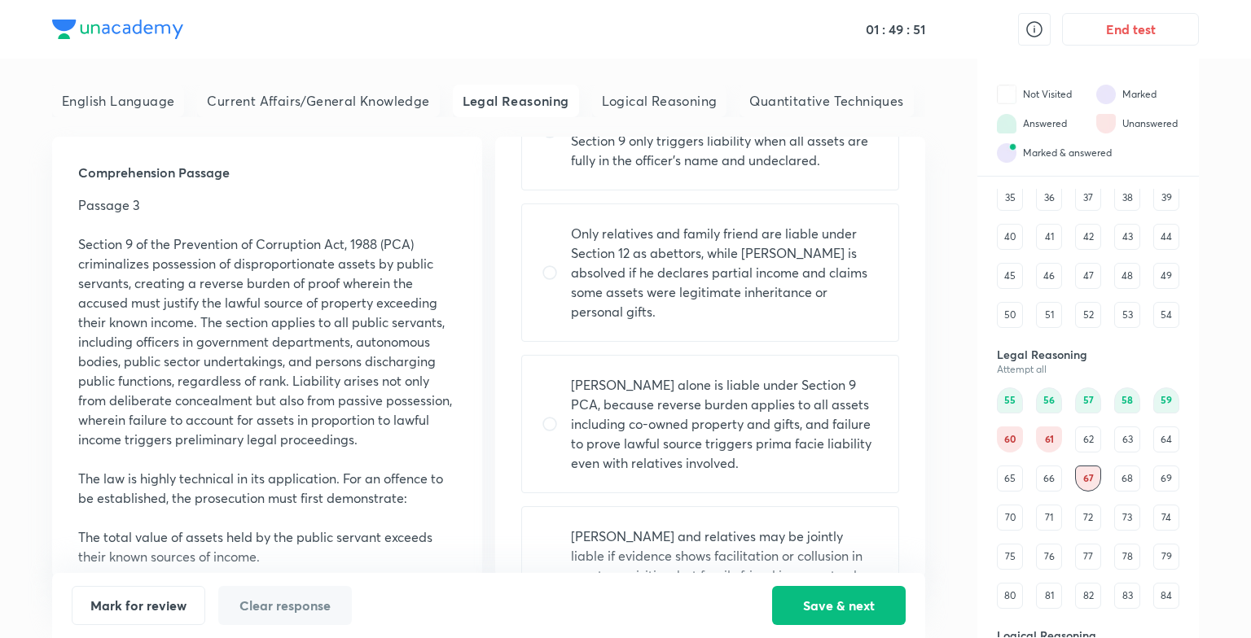
scroll to position [236, 0]
click at [734, 446] on p "Ramesh Kumar alone is liable under Section 9 PCA, because reverse burden applie…" at bounding box center [725, 423] width 308 height 98
radio input "true"
click at [830, 602] on button "Save & next" at bounding box center [839, 604] width 134 height 39
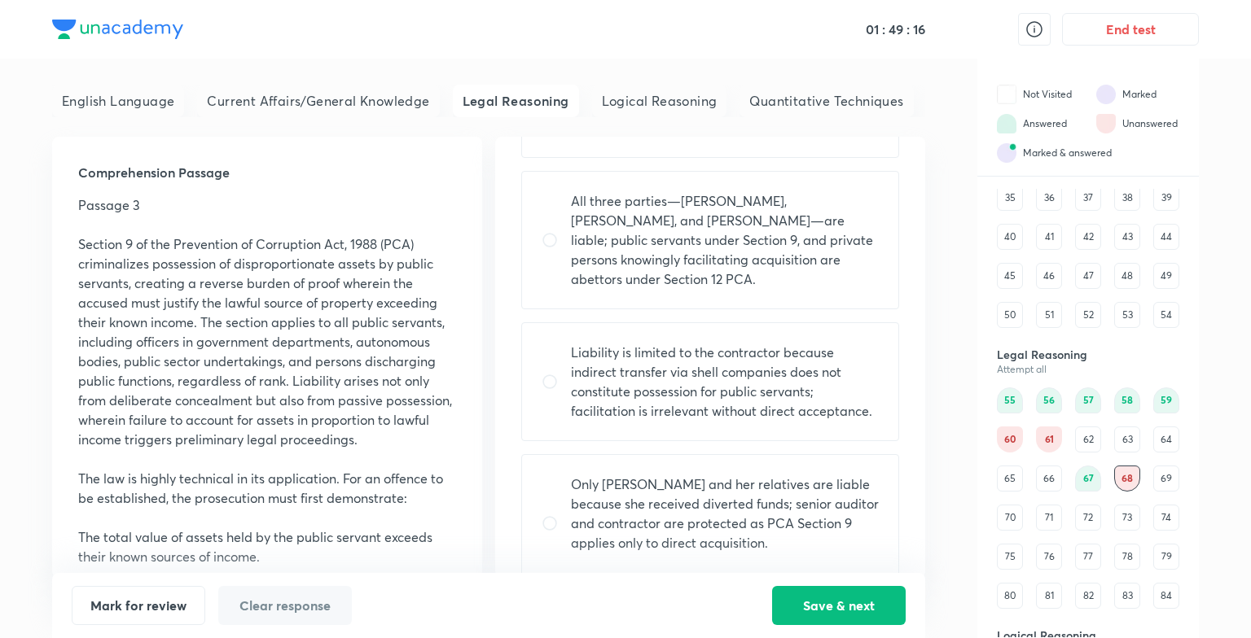
scroll to position [0, 0]
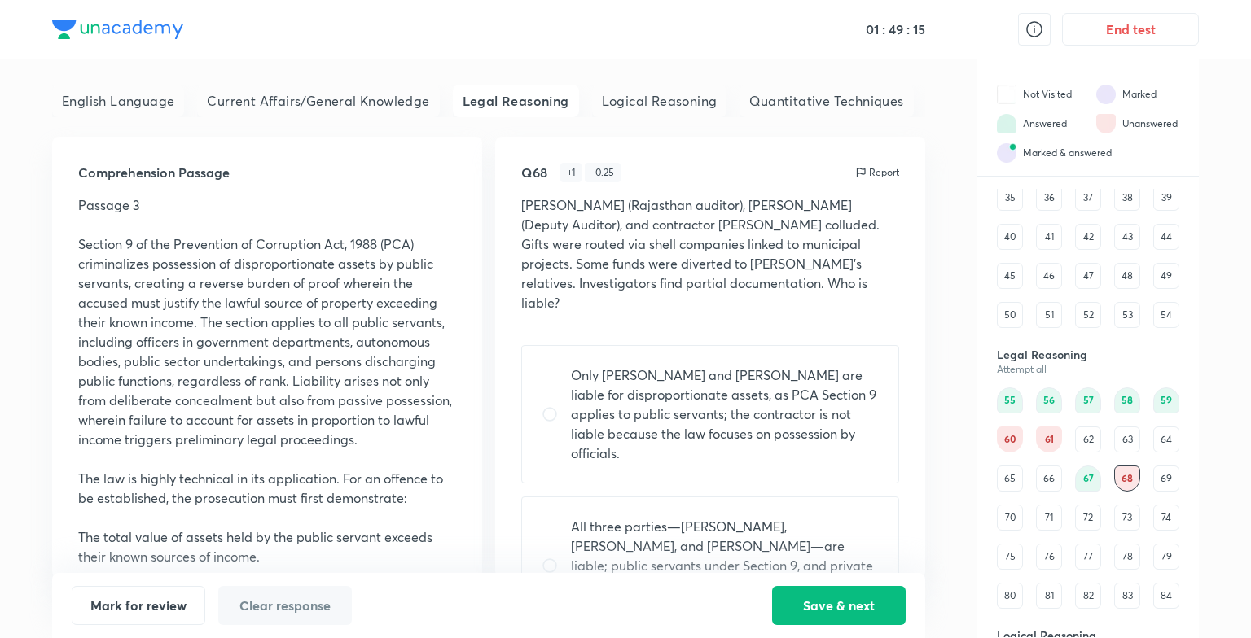
click at [730, 517] on p "All three parties—Anil Sharma, Priya Mehta, and Rajesh Agarwal—are liable; publ…" at bounding box center [725, 566] width 308 height 98
radio input "true"
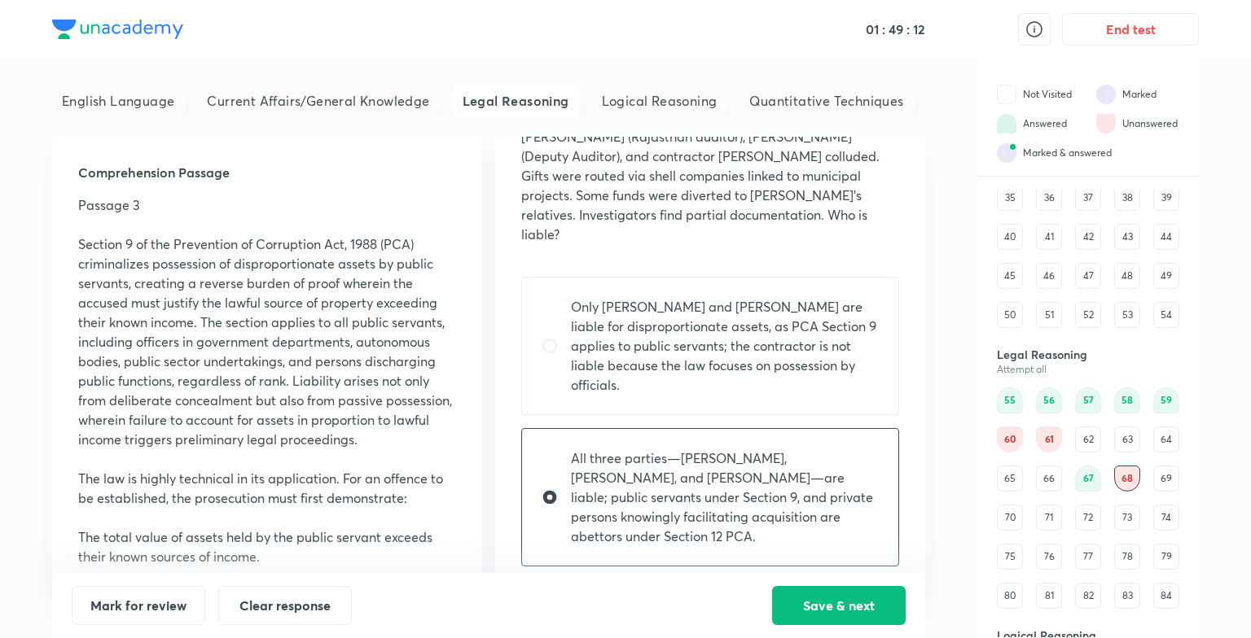
scroll to position [70, 0]
click at [801, 587] on button "Save & next" at bounding box center [839, 604] width 134 height 39
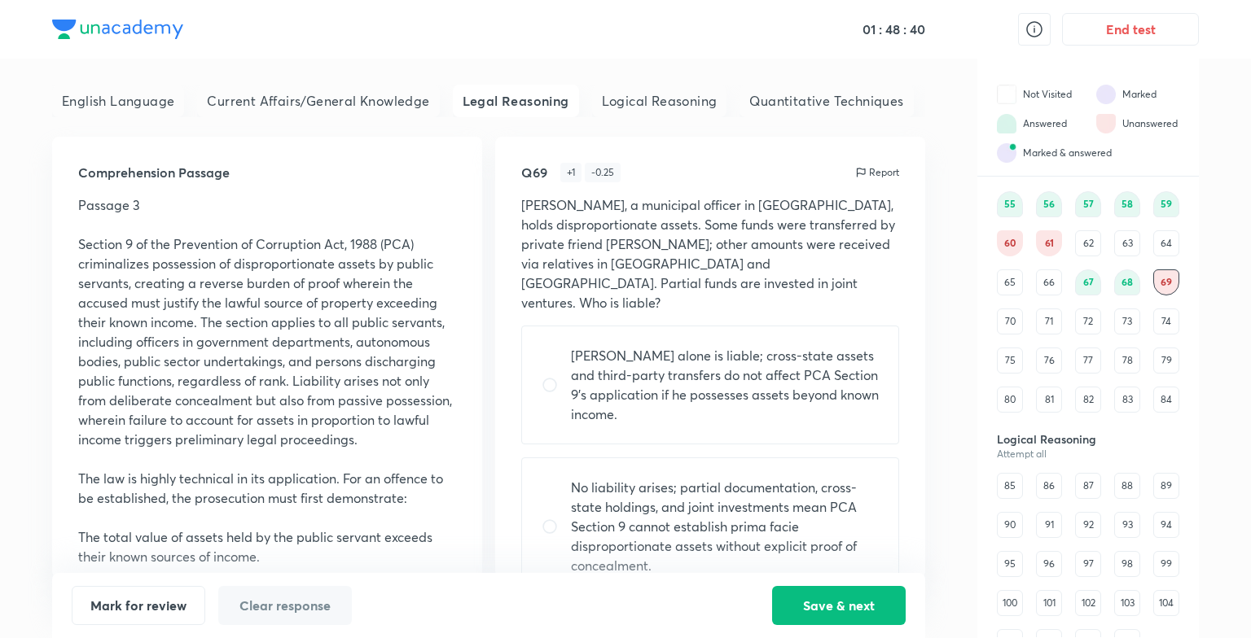
scroll to position [287, 0]
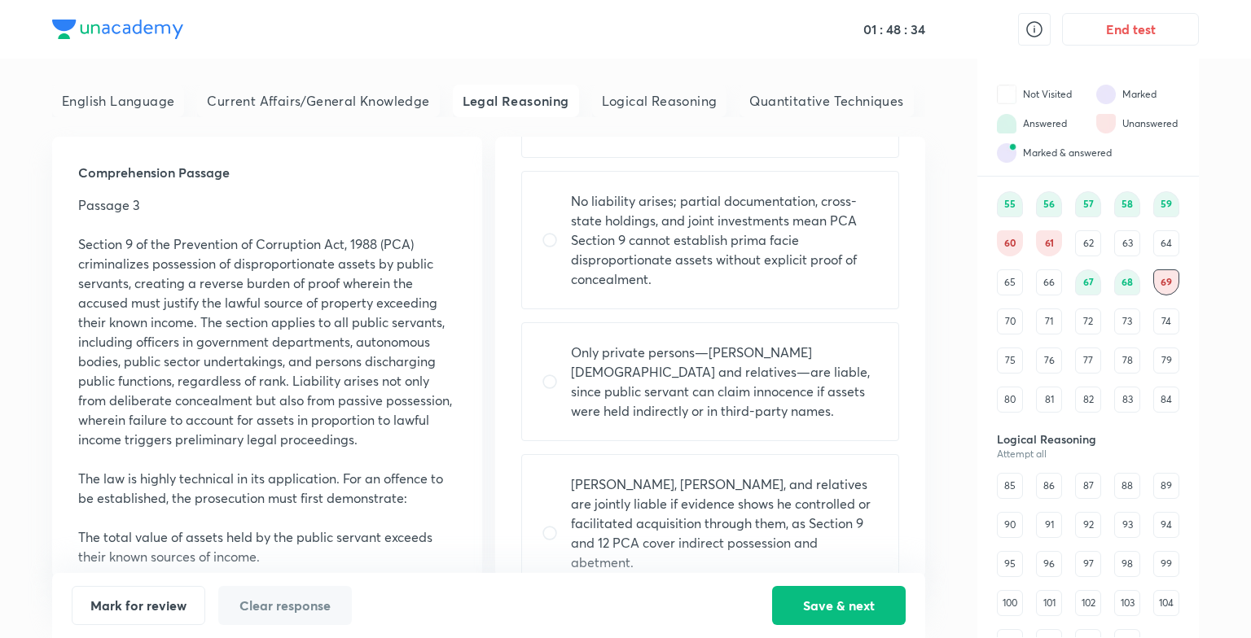
click at [1020, 489] on div "85" at bounding box center [1010, 486] width 26 height 26
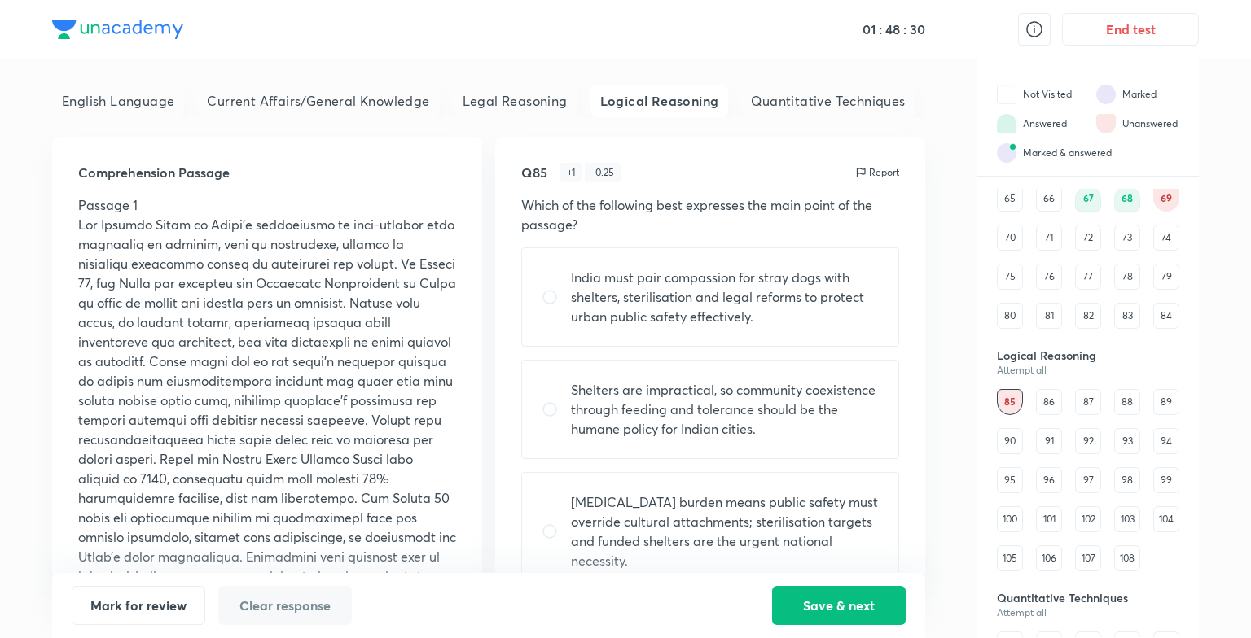
scroll to position [661, 0]
click at [1003, 511] on div "100" at bounding box center [1010, 519] width 26 height 26
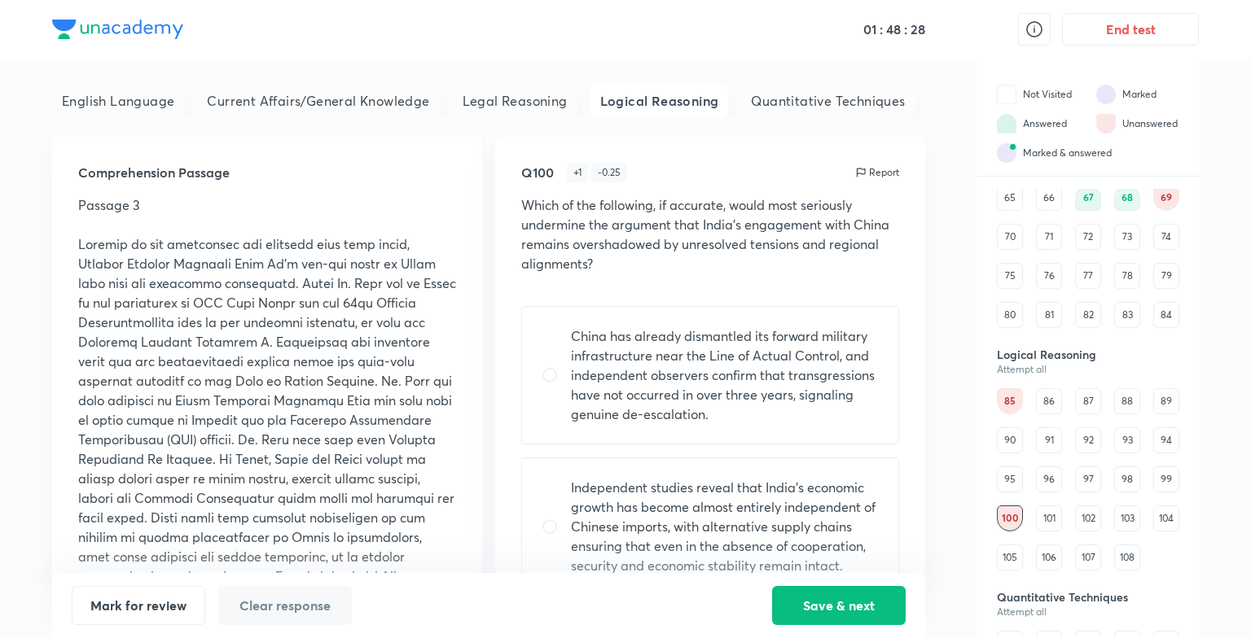
click at [1051, 470] on div "96" at bounding box center [1049, 480] width 26 height 26
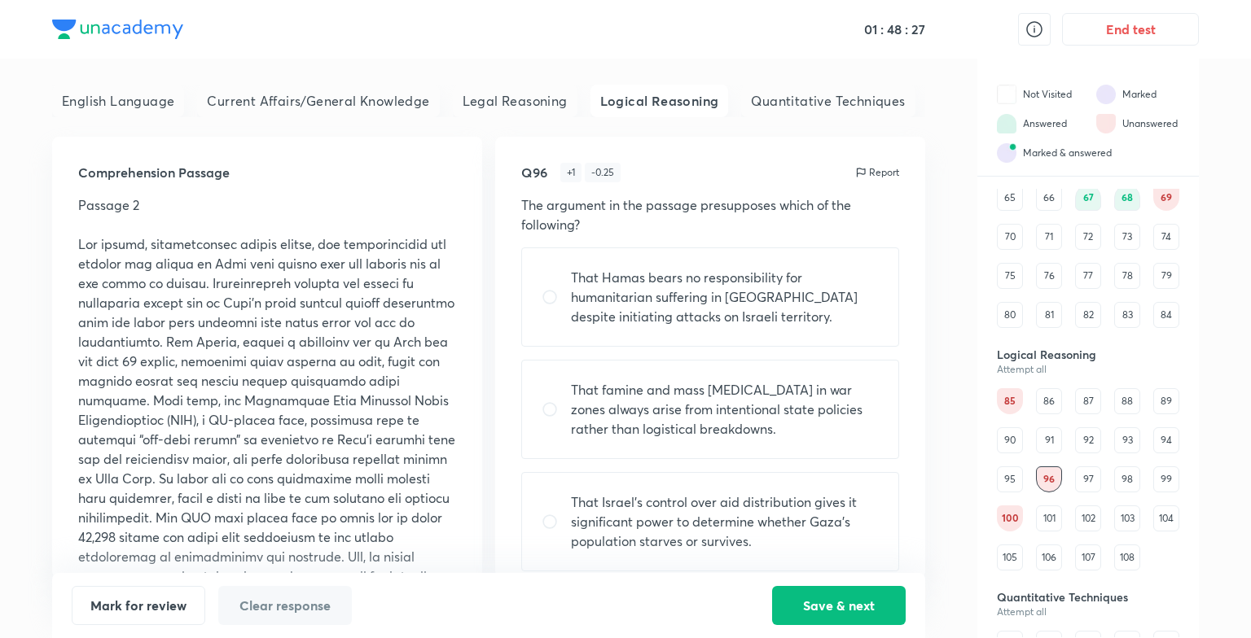
click at [1130, 553] on div "108" at bounding box center [1127, 558] width 26 height 26
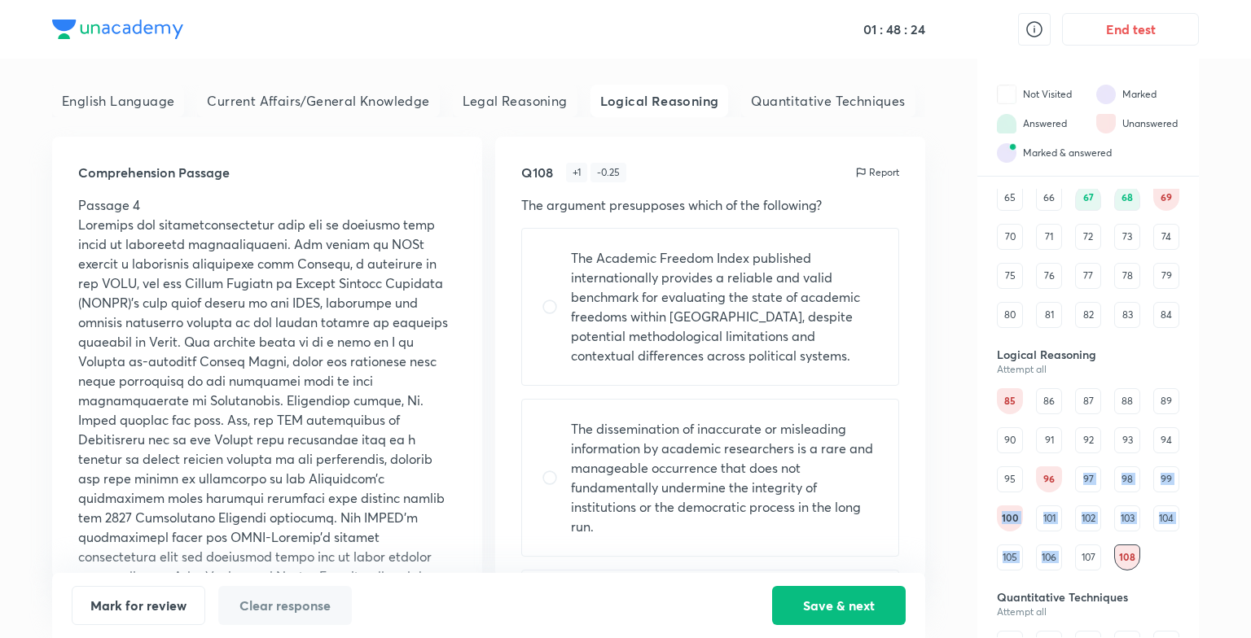
drag, startPoint x: 1076, startPoint y: 563, endPoint x: 1050, endPoint y: 481, distance: 85.3
click at [1050, 481] on div "85 86 87 88 89 90 91 92 93 94 95 96 97 98 99 100 101 102 103 104 105 106 107 108" at bounding box center [1088, 479] width 182 height 182
click at [1050, 481] on div "96" at bounding box center [1049, 480] width 26 height 26
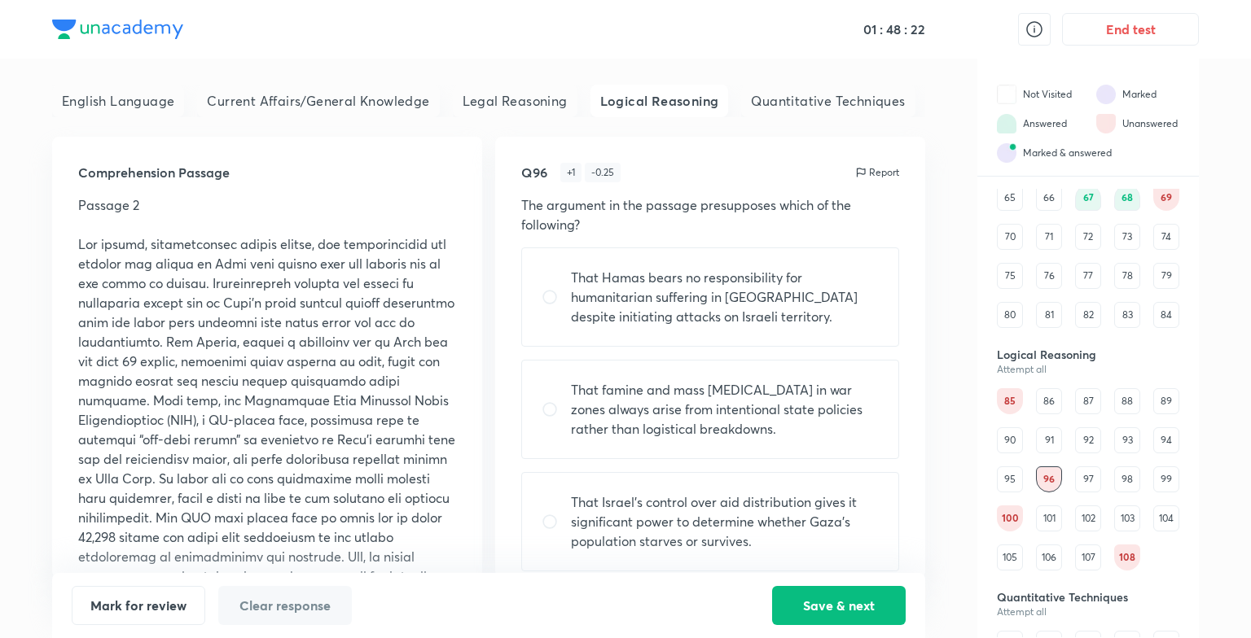
click at [928, 495] on div "English Language Current Affairs/General Knowledge Legal Reasoning Logical Reas…" at bounding box center [625, 349] width 1147 height 580
click at [1000, 520] on div "100" at bounding box center [1010, 519] width 26 height 26
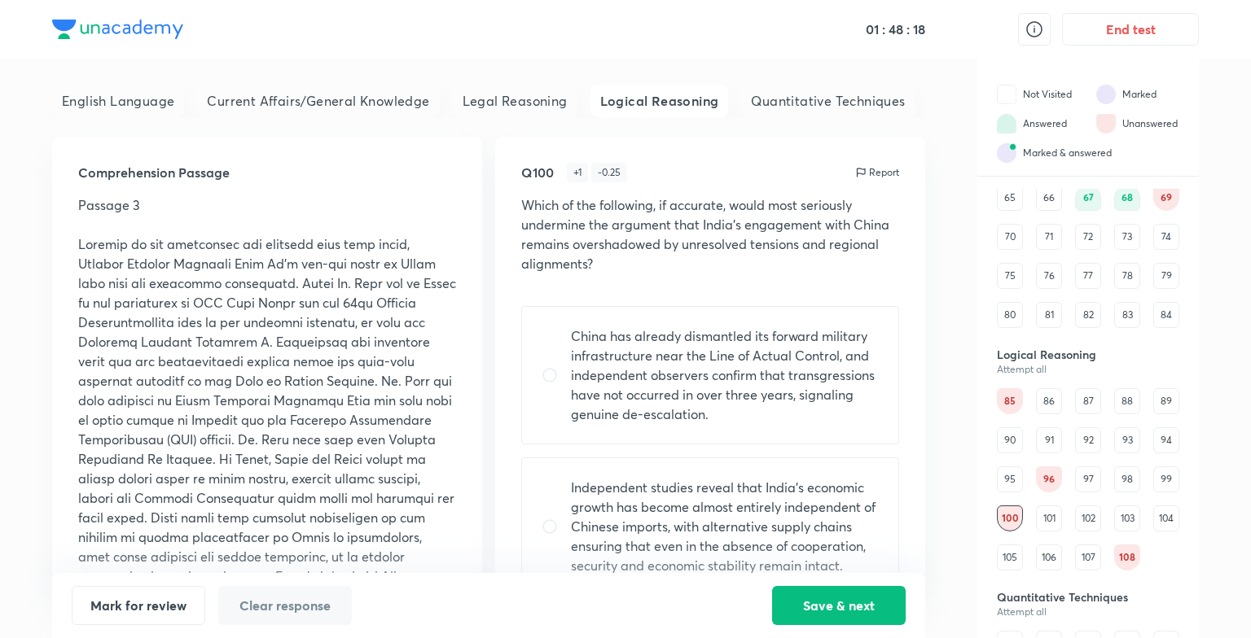
click at [1085, 486] on div "97" at bounding box center [1088, 480] width 26 height 26
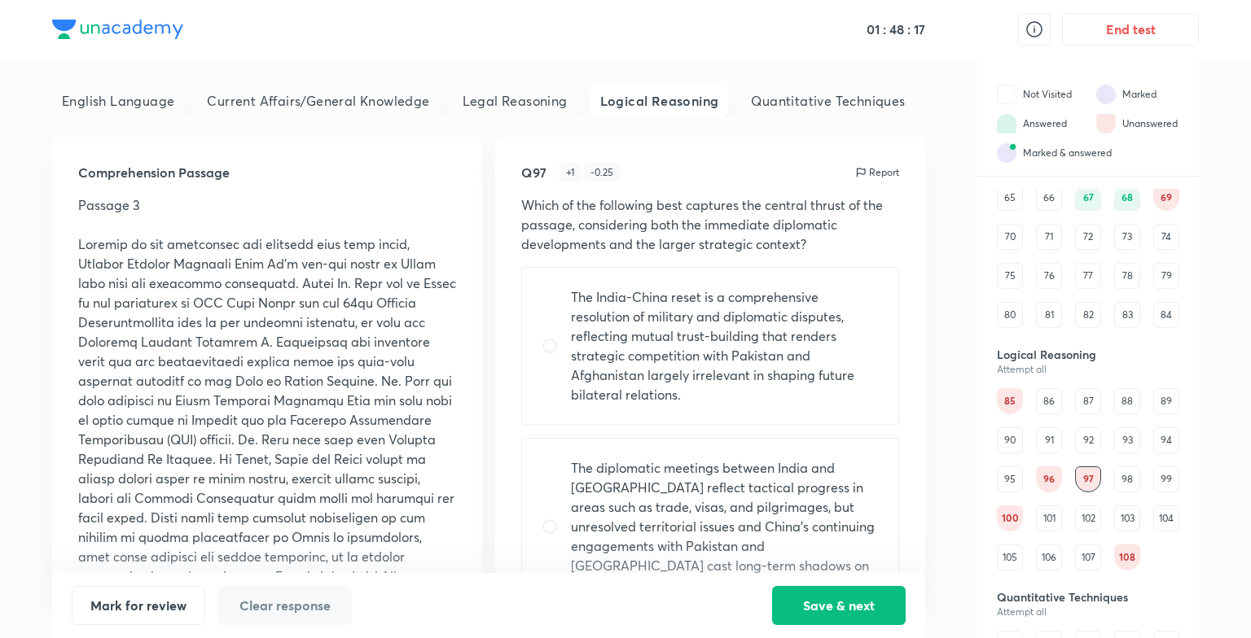
click at [1094, 509] on div "102" at bounding box center [1088, 519] width 26 height 26
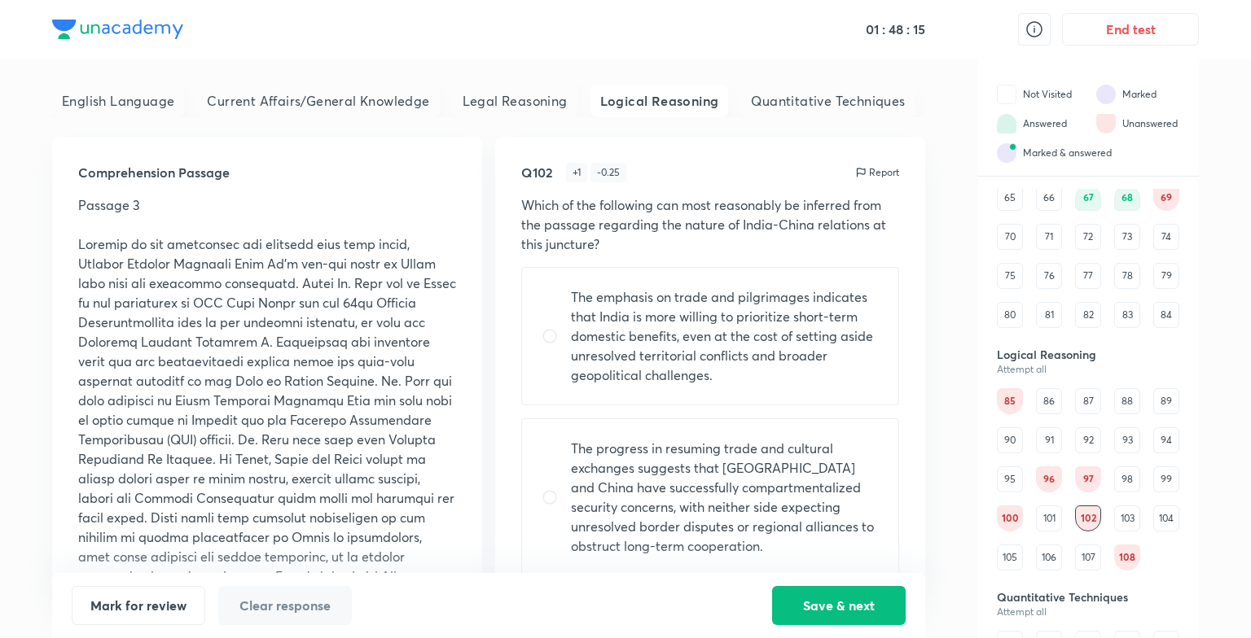
click at [1123, 549] on div "108" at bounding box center [1127, 558] width 26 height 26
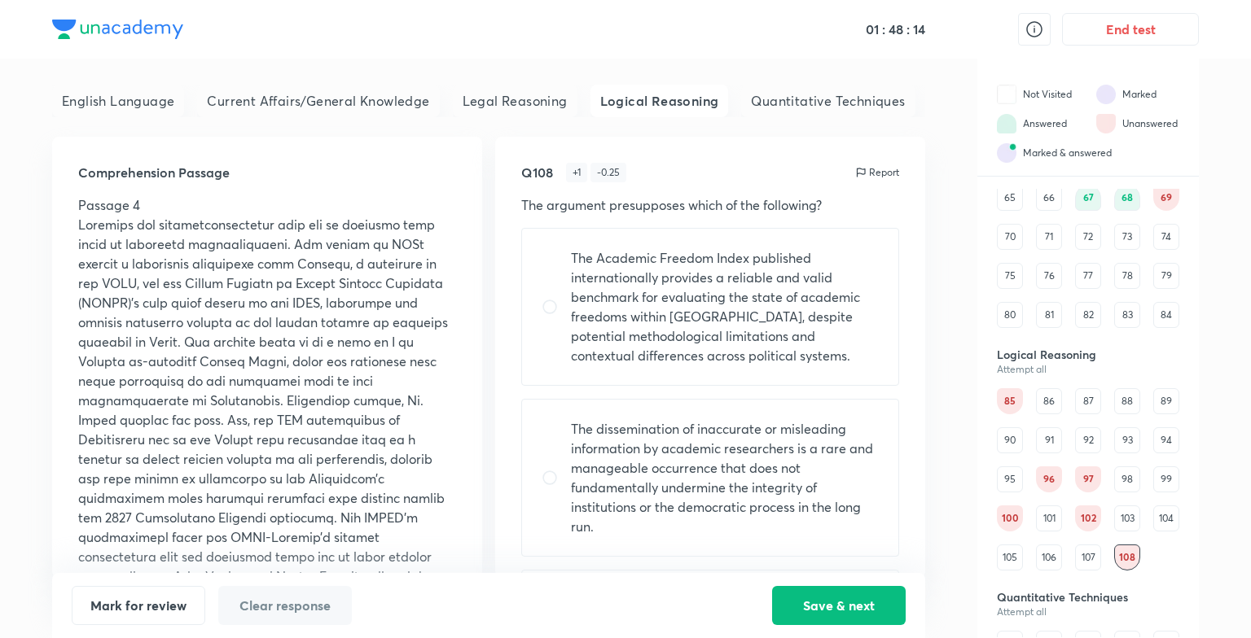
scroll to position [778, 0]
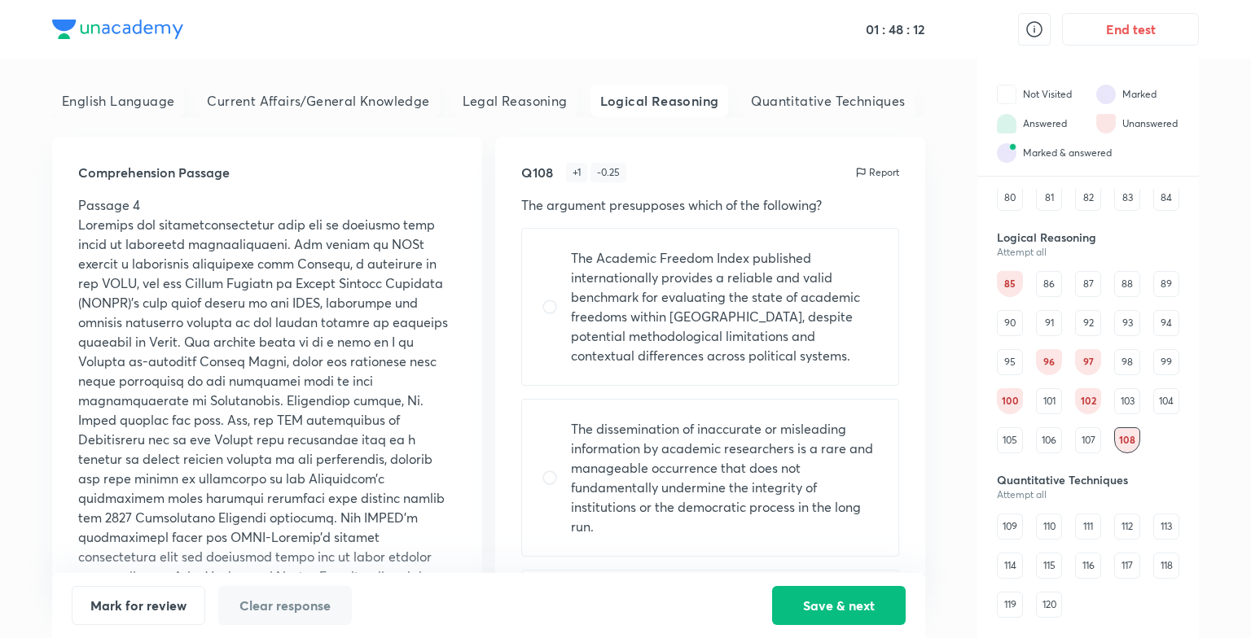
click at [1015, 518] on div "109" at bounding box center [1010, 527] width 26 height 26
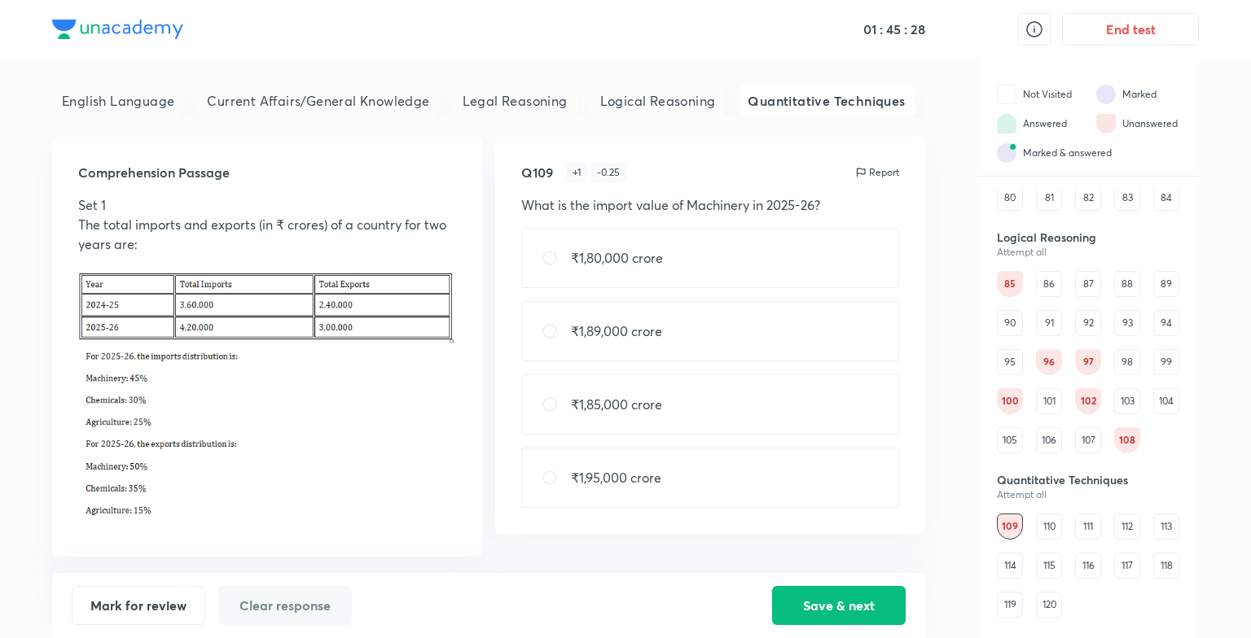
click at [351, 397] on img at bounding box center [267, 400] width 378 height 252
click at [554, 330] on input "radio" at bounding box center [556, 331] width 29 height 16
radio input "true"
click at [821, 596] on button "Save & next" at bounding box center [839, 604] width 134 height 39
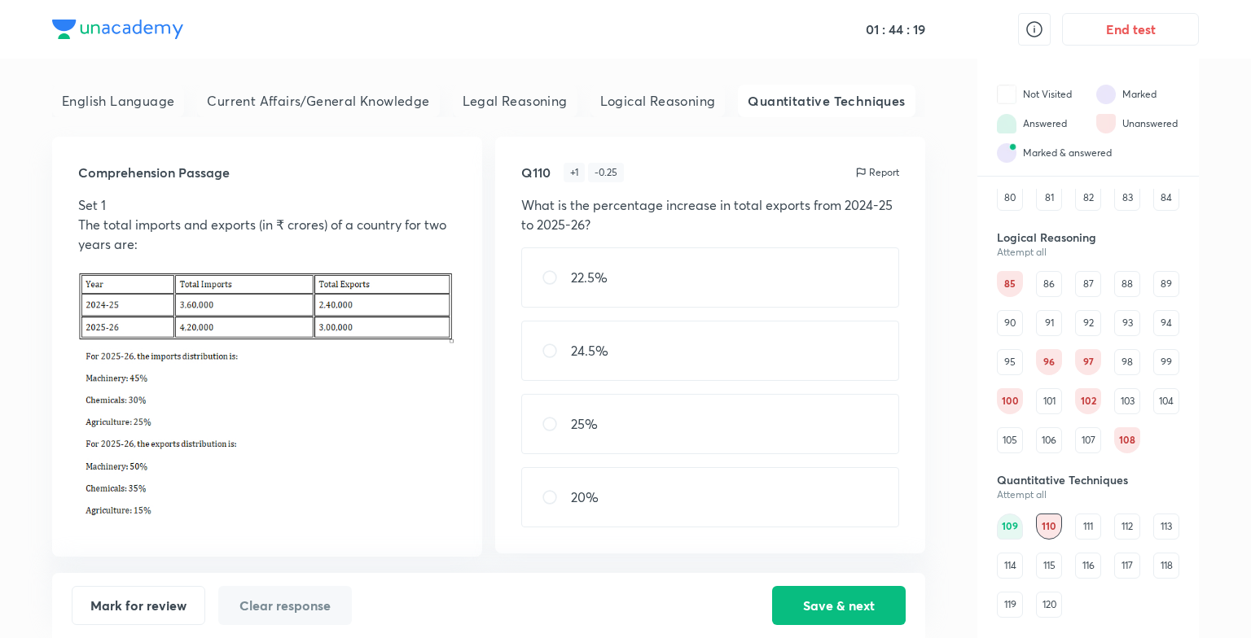
click at [708, 412] on div "25%" at bounding box center [710, 424] width 378 height 60
radio input "true"
click at [792, 595] on button "Save & next" at bounding box center [839, 604] width 134 height 39
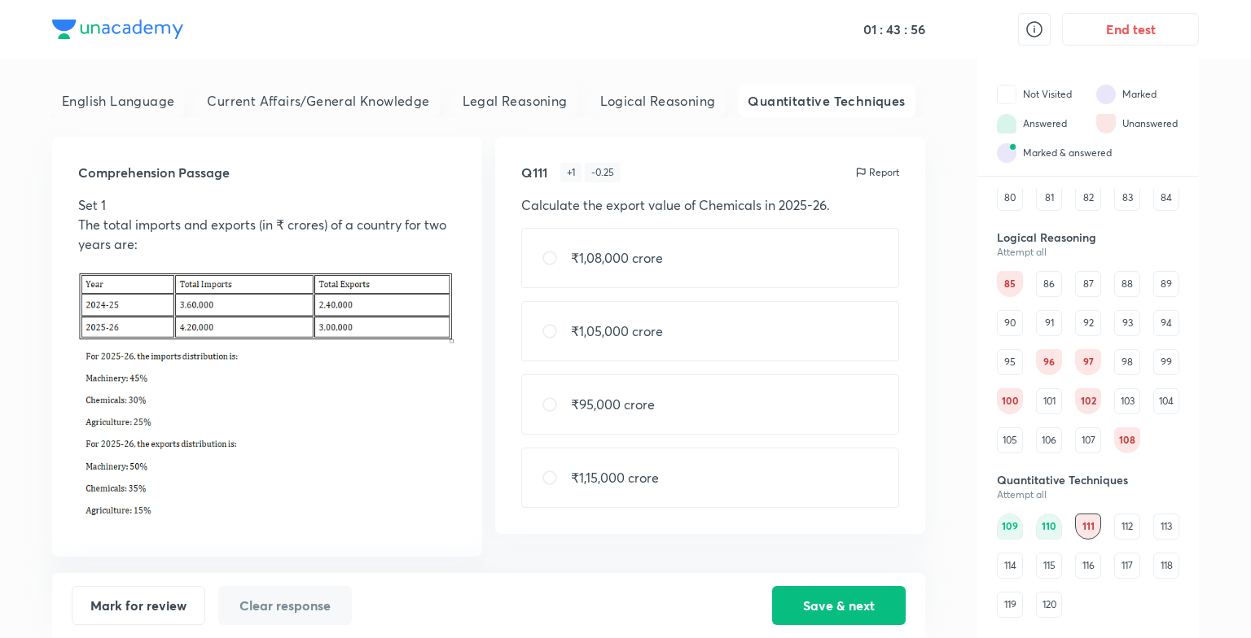
click at [741, 353] on div "₹1,05,000 crore" at bounding box center [710, 331] width 378 height 60
radio input "true"
click at [810, 587] on button "Save & next" at bounding box center [839, 604] width 134 height 39
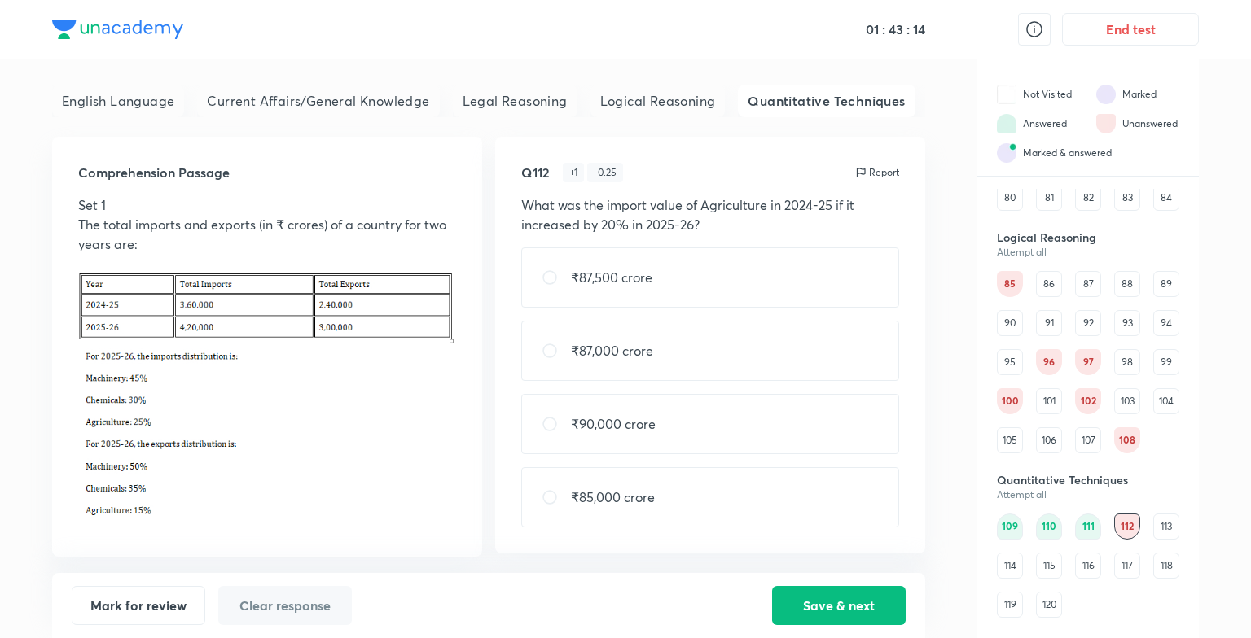
click at [1159, 533] on div "113" at bounding box center [1166, 527] width 26 height 26
click at [1011, 567] on div "114" at bounding box center [1010, 566] width 26 height 26
click at [835, 409] on div "55%" at bounding box center [710, 424] width 378 height 60
radio input "true"
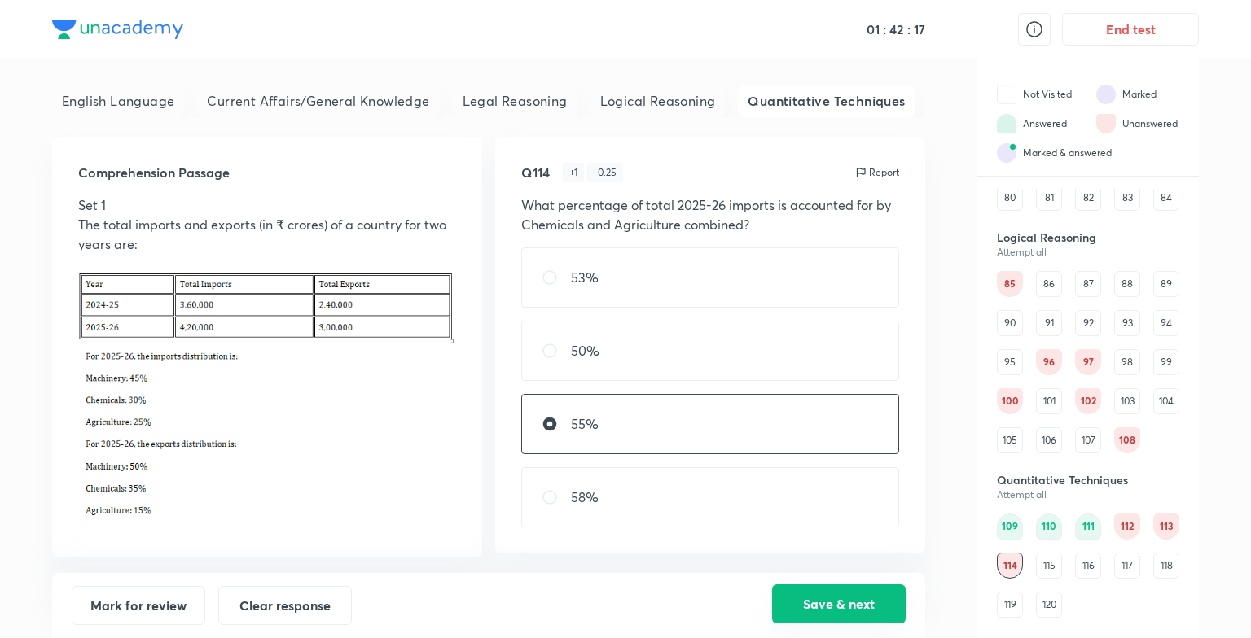
click at [837, 602] on button "Save & next" at bounding box center [839, 604] width 134 height 39
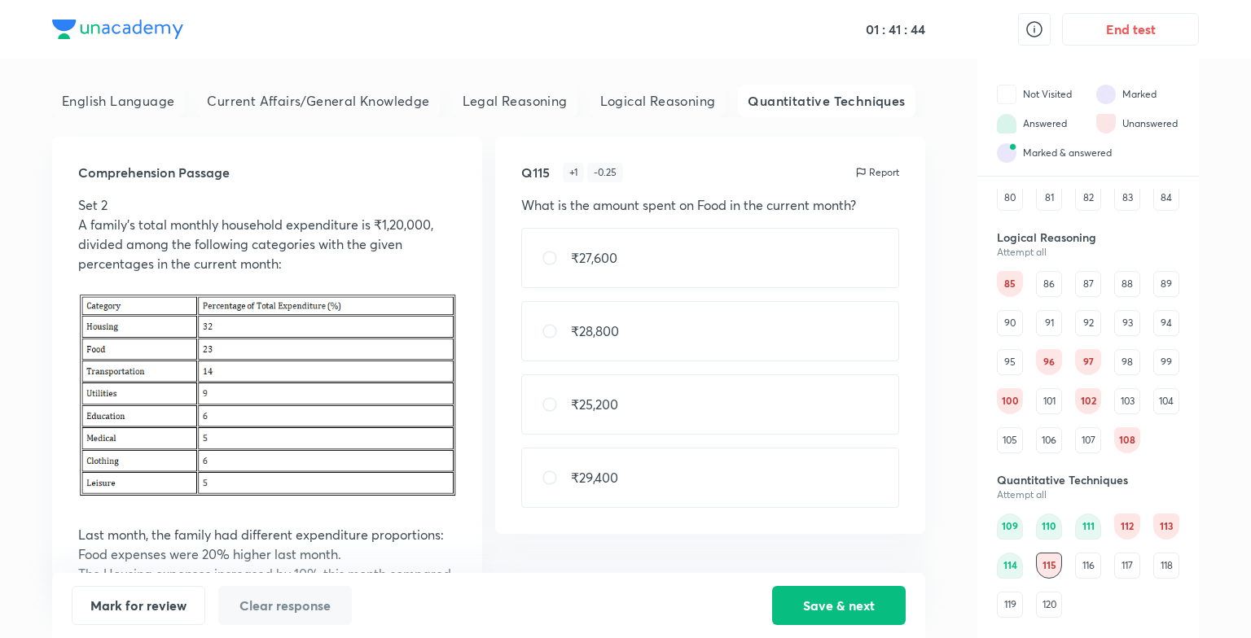
scroll to position [0, 0]
click at [601, 251] on p "₹27,600" at bounding box center [594, 258] width 46 height 20
radio input "true"
click at [808, 589] on button "Save & next" at bounding box center [839, 604] width 134 height 39
click at [1039, 564] on div "115" at bounding box center [1049, 566] width 26 height 26
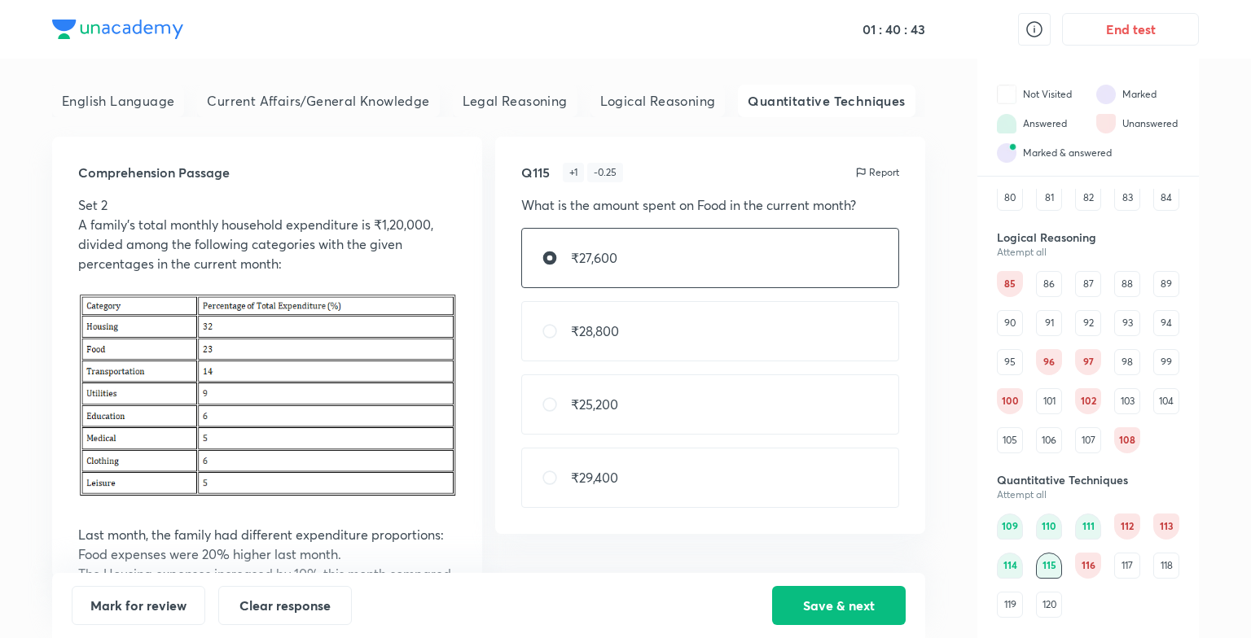
click at [1095, 563] on div "116" at bounding box center [1088, 566] width 26 height 26
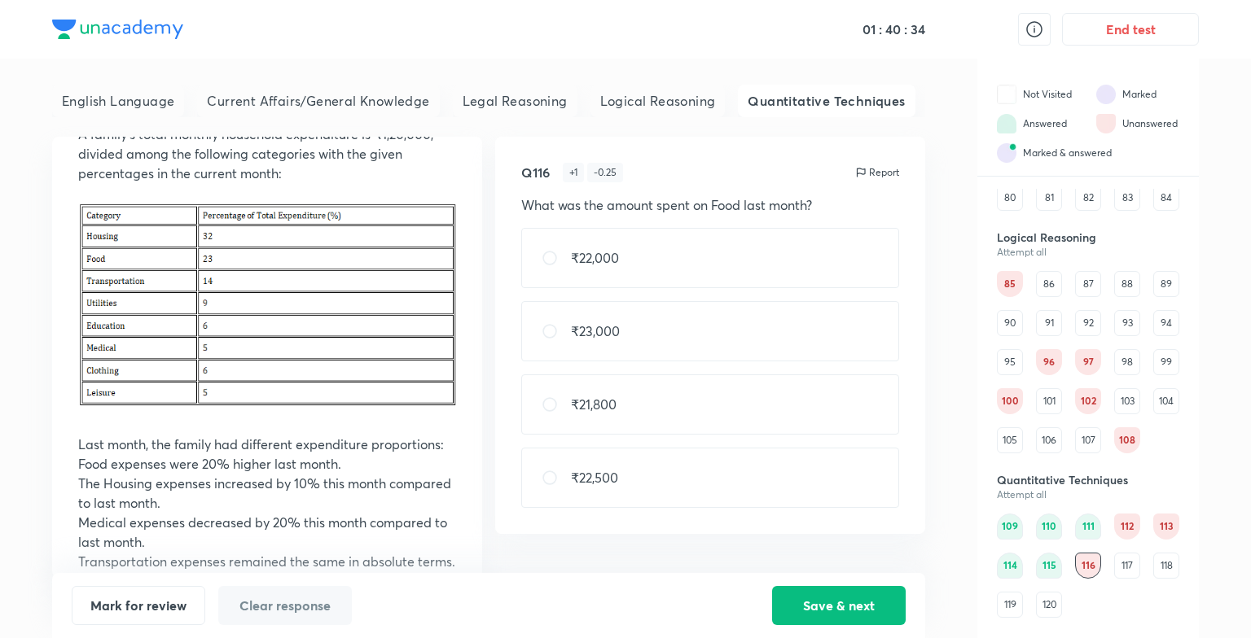
scroll to position [94, 0]
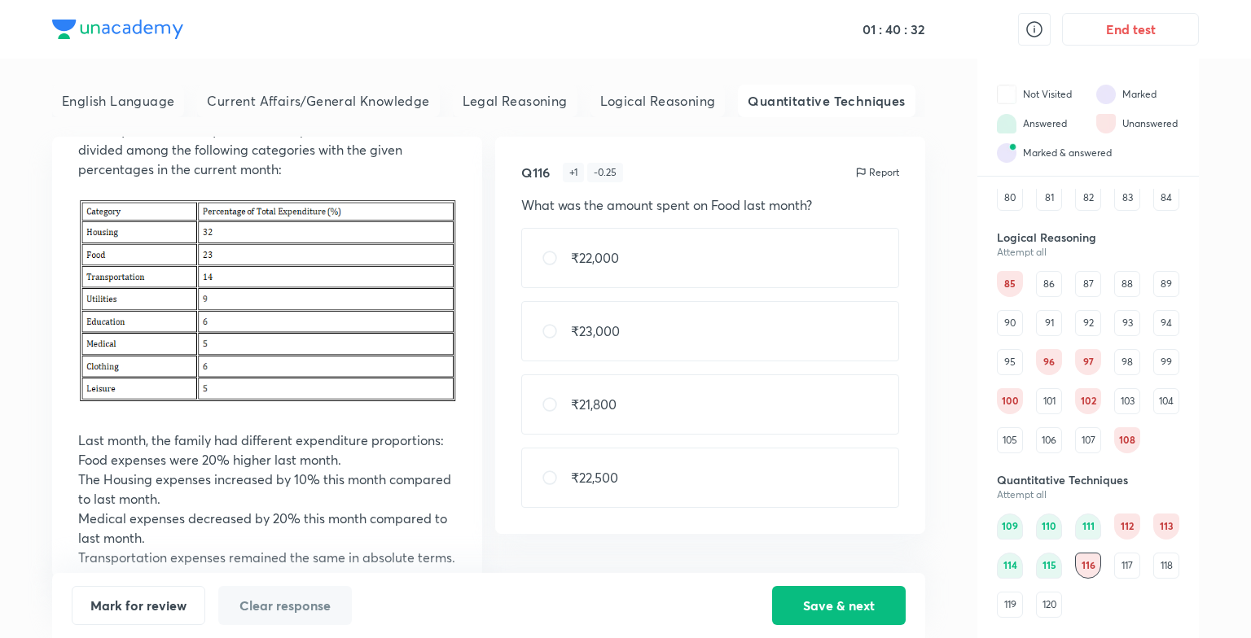
click at [1124, 571] on div "117" at bounding box center [1127, 566] width 26 height 26
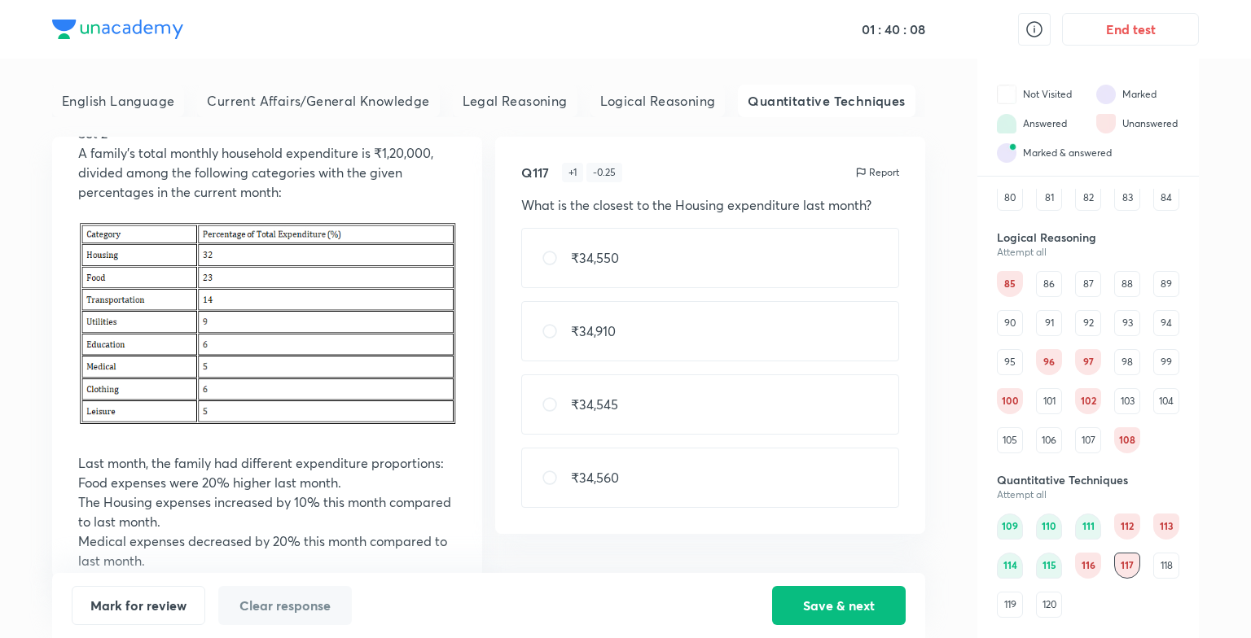
scroll to position [125, 0]
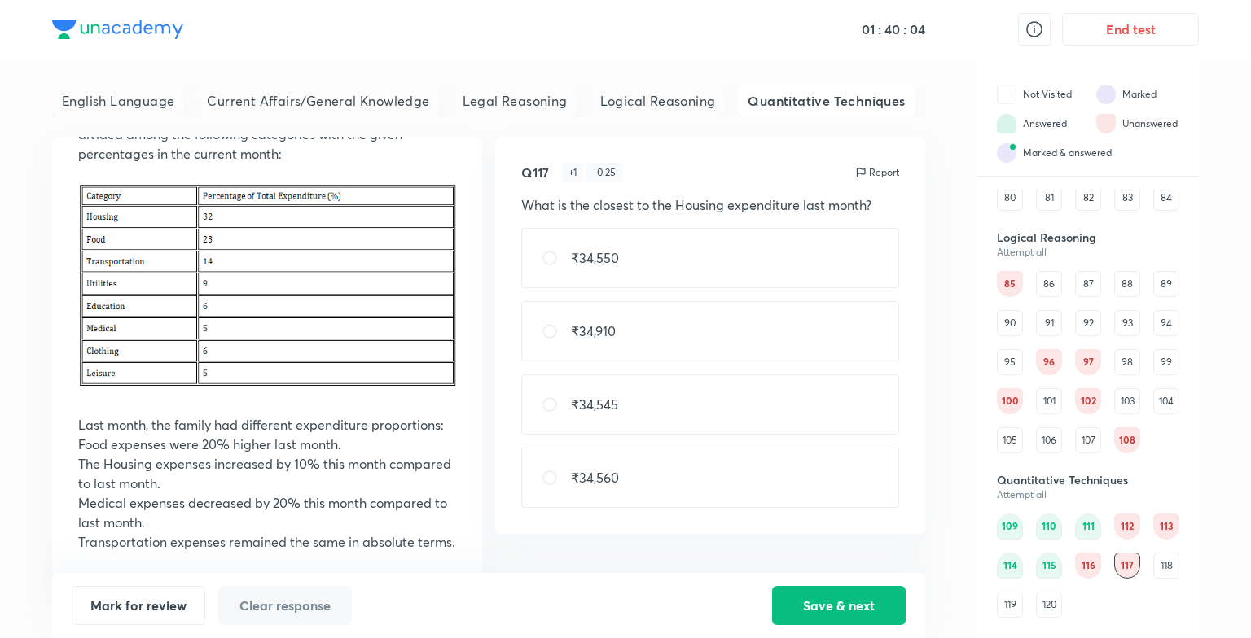
click at [1168, 556] on div "118" at bounding box center [1166, 566] width 26 height 26
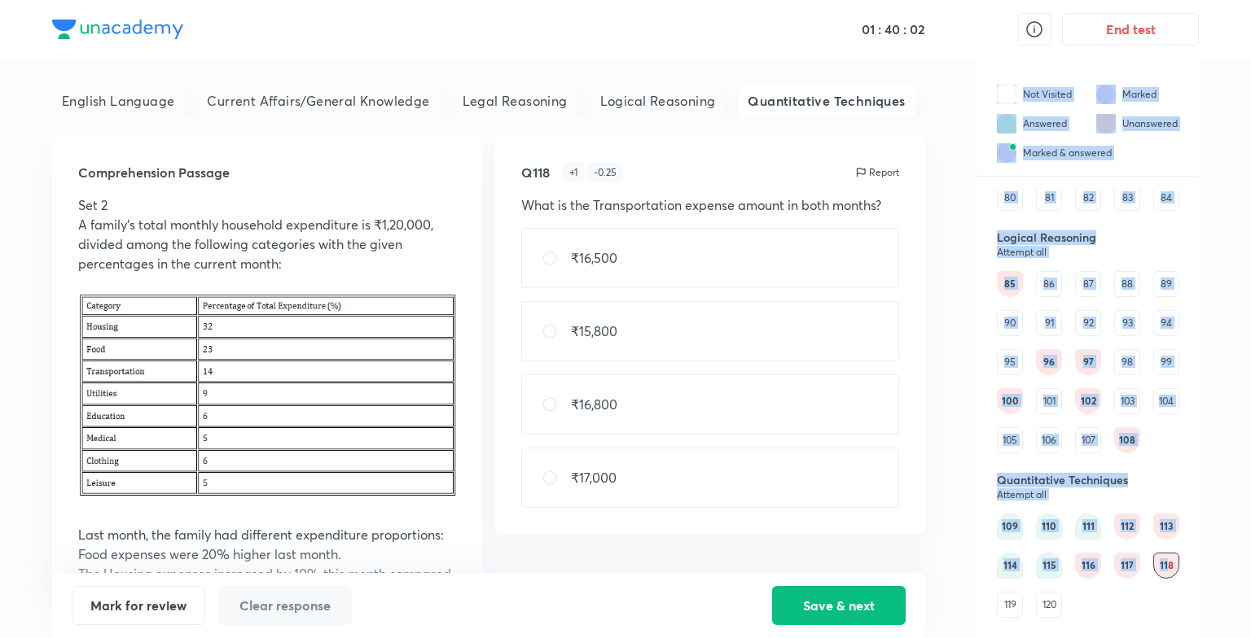
drag, startPoint x: 1168, startPoint y: 556, endPoint x: 928, endPoint y: 517, distance: 243.4
click at [928, 517] on div "English Language Current Affairs/General Knowledge Legal Reasoning Logical Reas…" at bounding box center [625, 349] width 1147 height 580
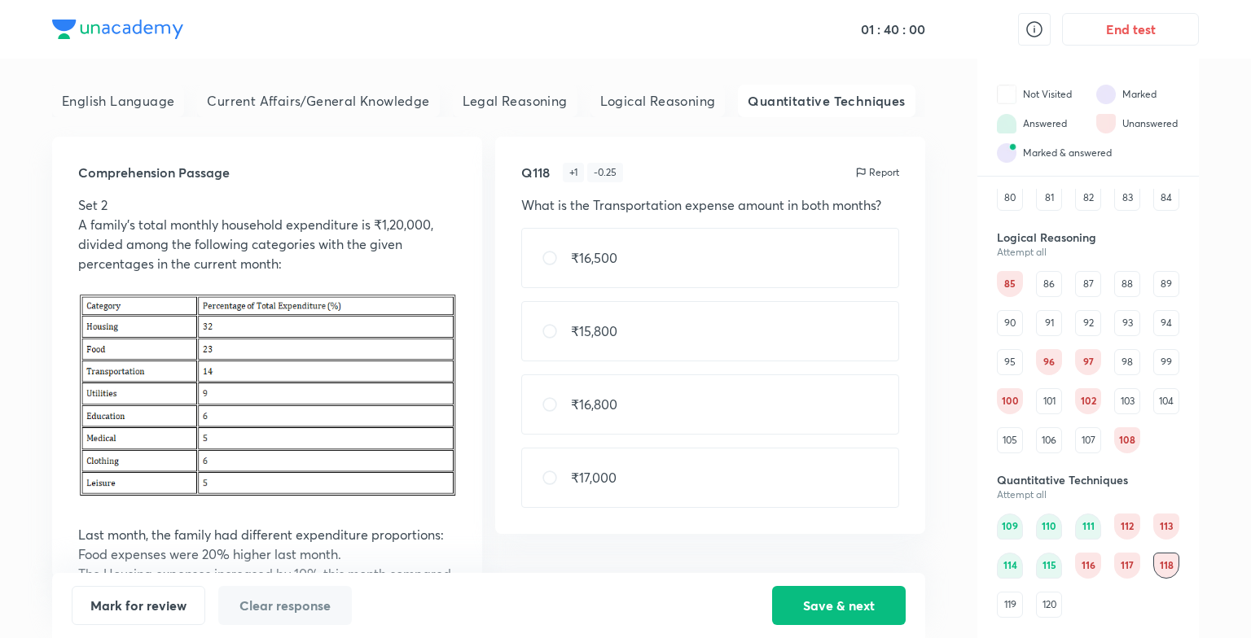
click at [671, 542] on div "Comprehension Passage Set 2 A family’s total monthly household expenditure is ₹…" at bounding box center [488, 357] width 873 height 441
click at [758, 414] on div "₹16,800" at bounding box center [710, 405] width 378 height 60
radio input "true"
click at [801, 599] on button "Save & next" at bounding box center [839, 604] width 134 height 39
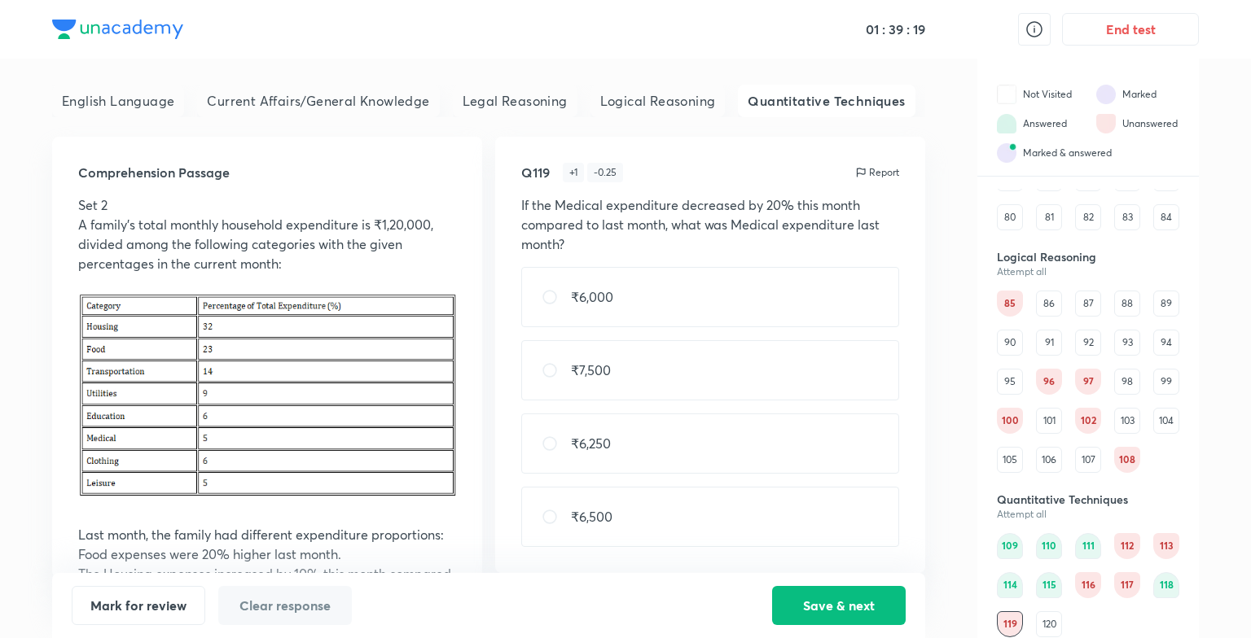
click at [627, 315] on div "₹6,000" at bounding box center [710, 297] width 378 height 60
radio input "true"
click at [778, 599] on button "Save & next" at bounding box center [839, 604] width 134 height 39
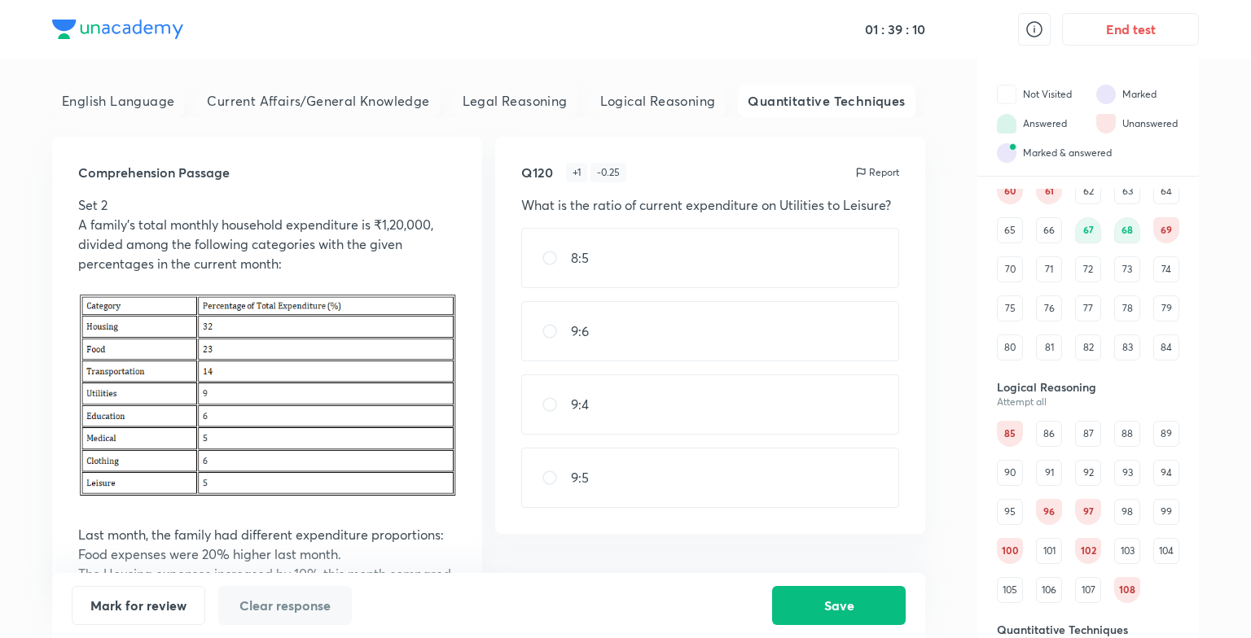
scroll to position [427, 0]
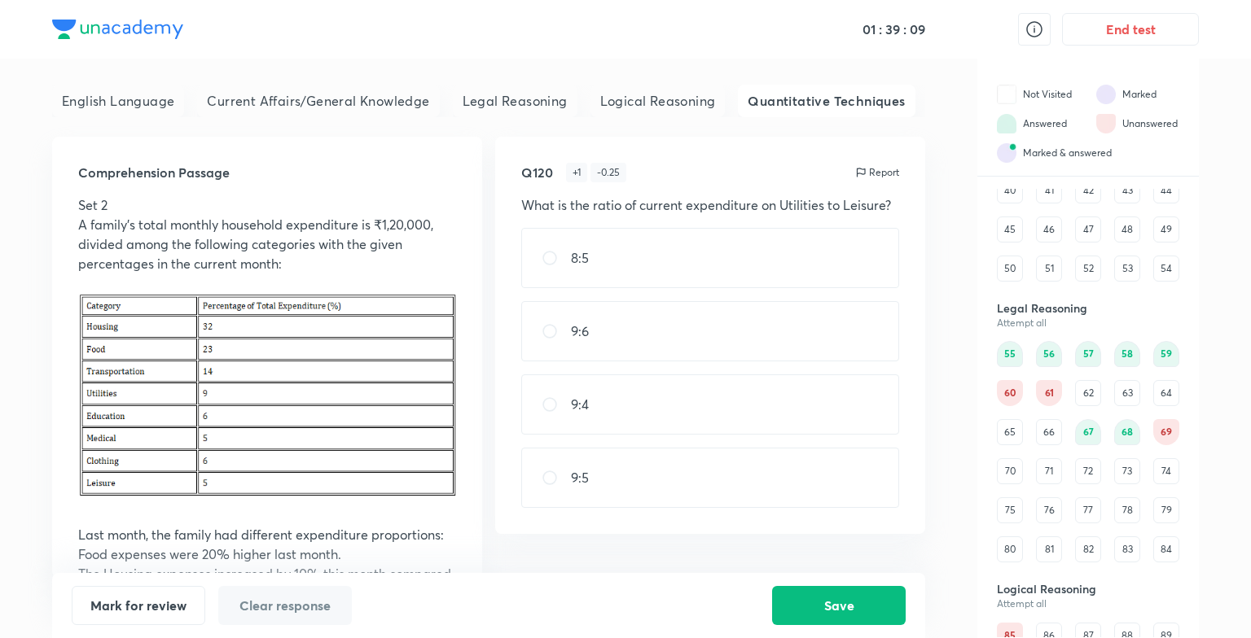
click at [1160, 426] on div "69" at bounding box center [1166, 432] width 26 height 26
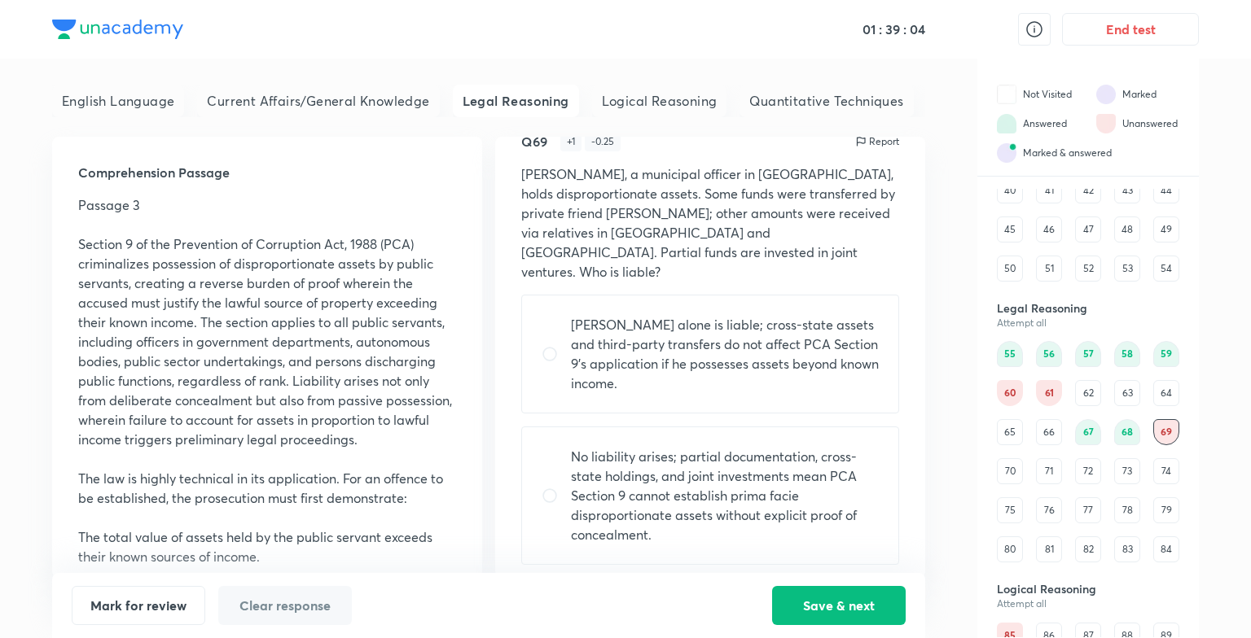
scroll to position [36, 0]
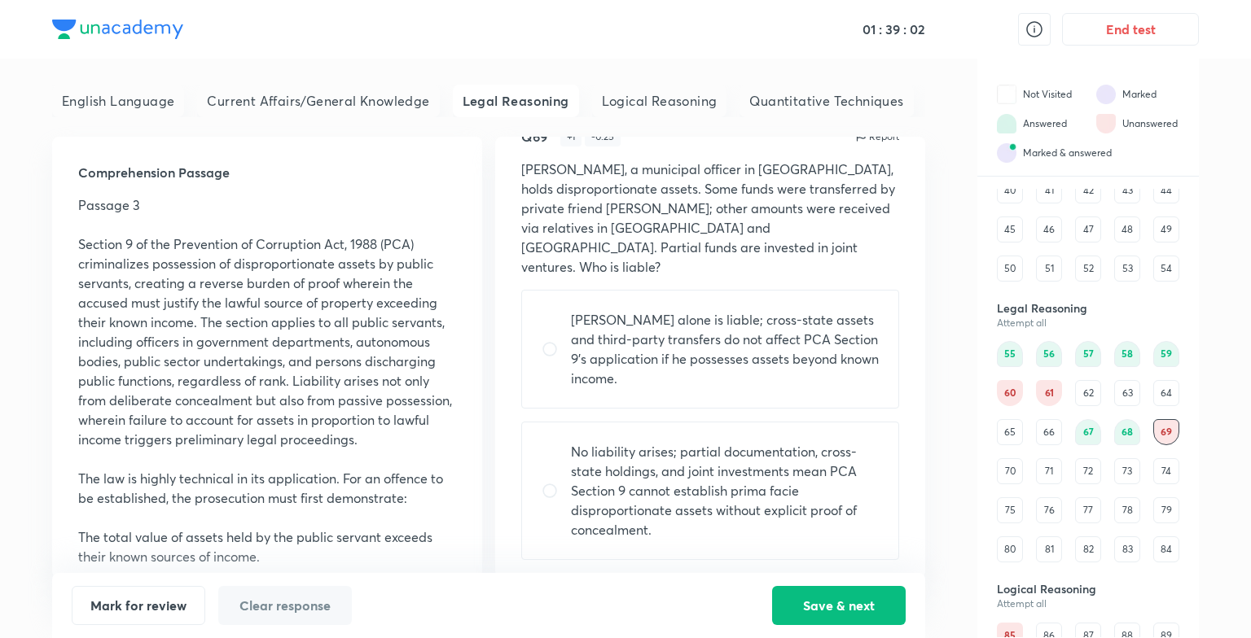
click at [1007, 516] on div "75" at bounding box center [1010, 511] width 26 height 26
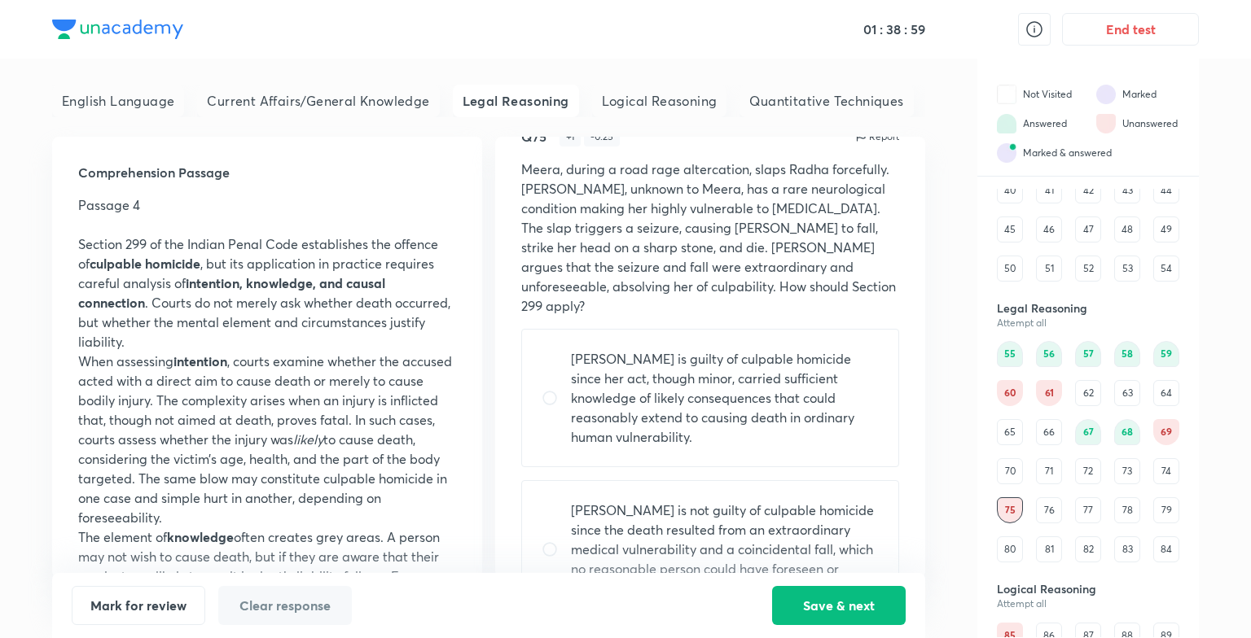
scroll to position [0, 0]
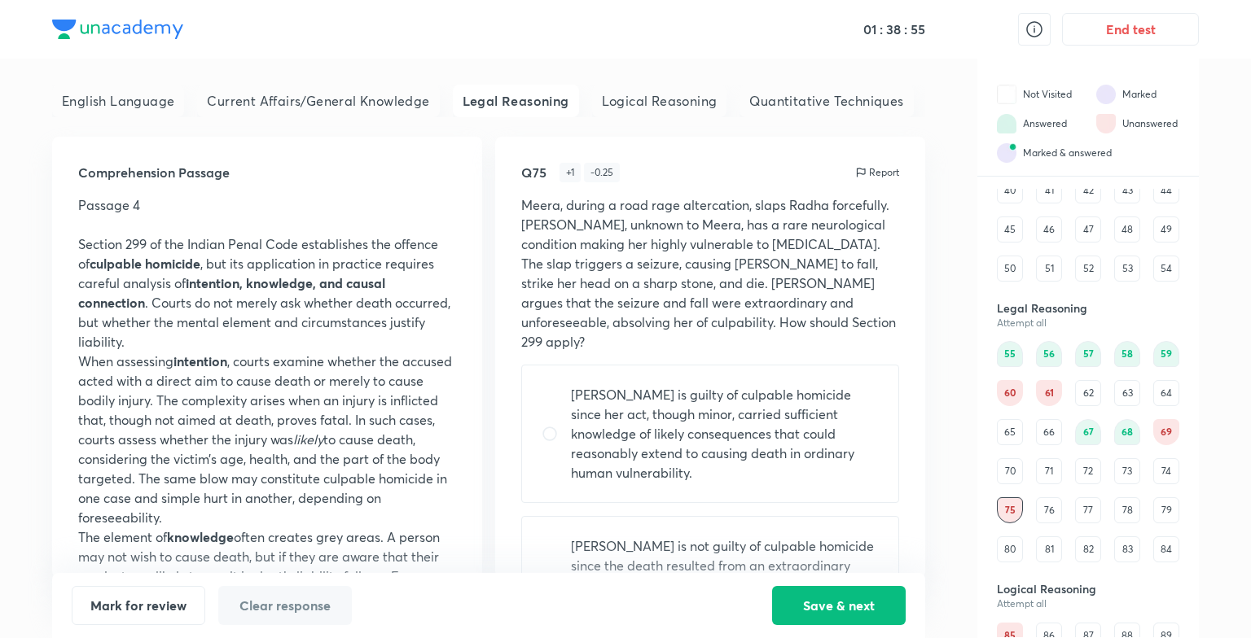
click at [1047, 554] on div "81" at bounding box center [1049, 550] width 26 height 26
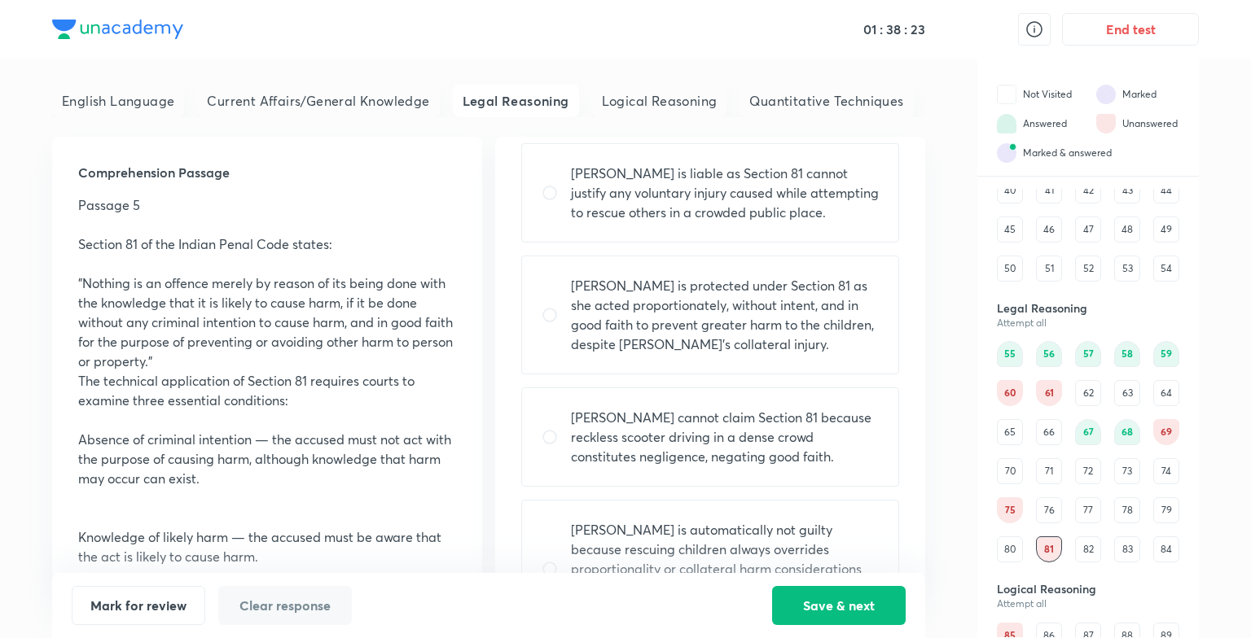
scroll to position [184, 0]
click at [705, 320] on p "Pooja is protected under Section 81 as she acted proportionately, without inten…" at bounding box center [725, 313] width 308 height 78
radio input "true"
click at [798, 590] on button "Save & next" at bounding box center [839, 604] width 134 height 39
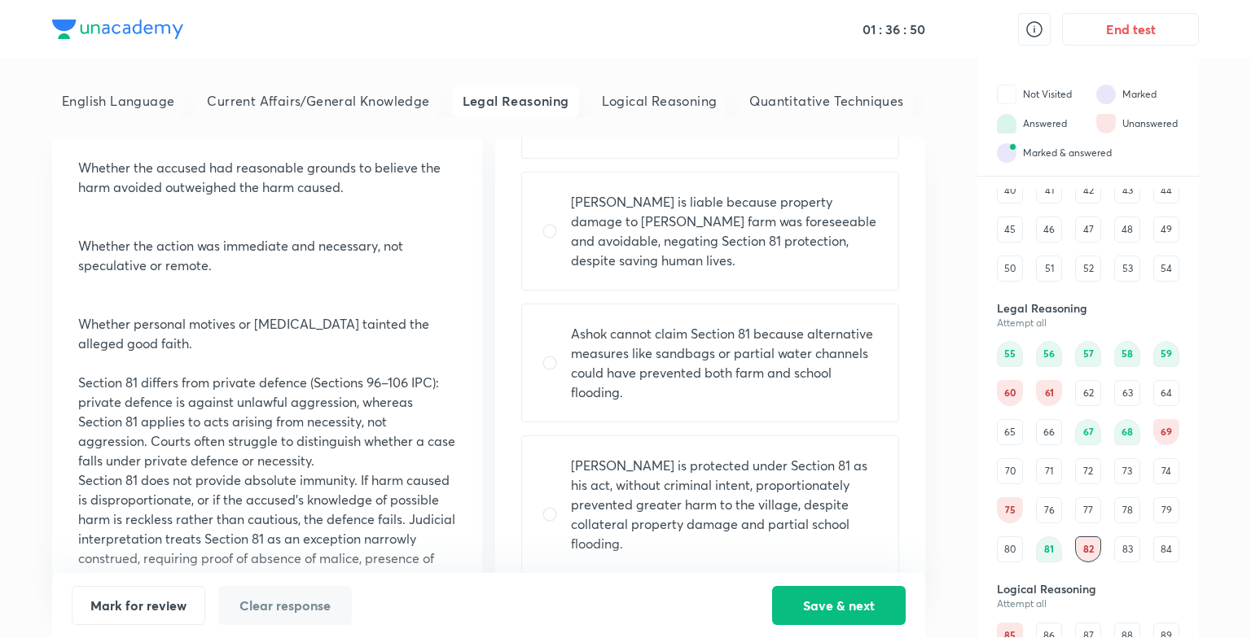
scroll to position [287, 0]
drag, startPoint x: 691, startPoint y: 383, endPoint x: 668, endPoint y: 459, distance: 79.9
click at [668, 459] on div "Ashok is protected only if the flooded property belongs to government authoriti…" at bounding box center [710, 316] width 378 height 554
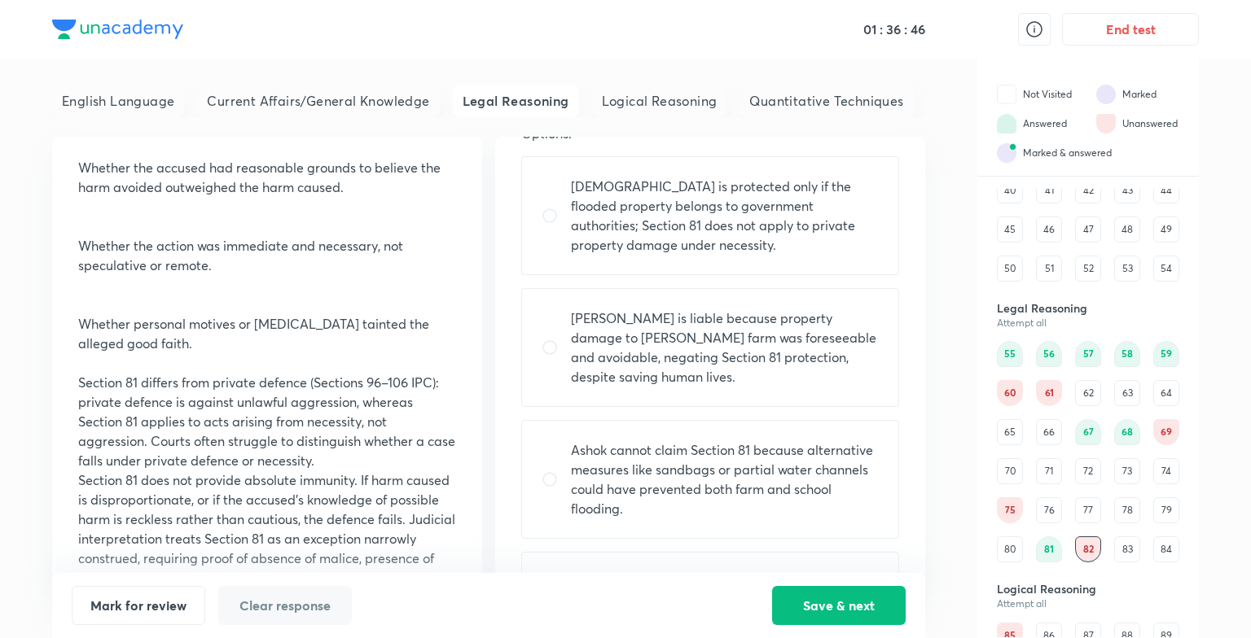
scroll to position [169, 0]
click at [668, 459] on p "Ashok cannot claim Section 81 because alternative measures like sandbags or par…" at bounding box center [725, 480] width 308 height 78
radio input "true"
click at [779, 599] on button "Save & next" at bounding box center [839, 604] width 134 height 39
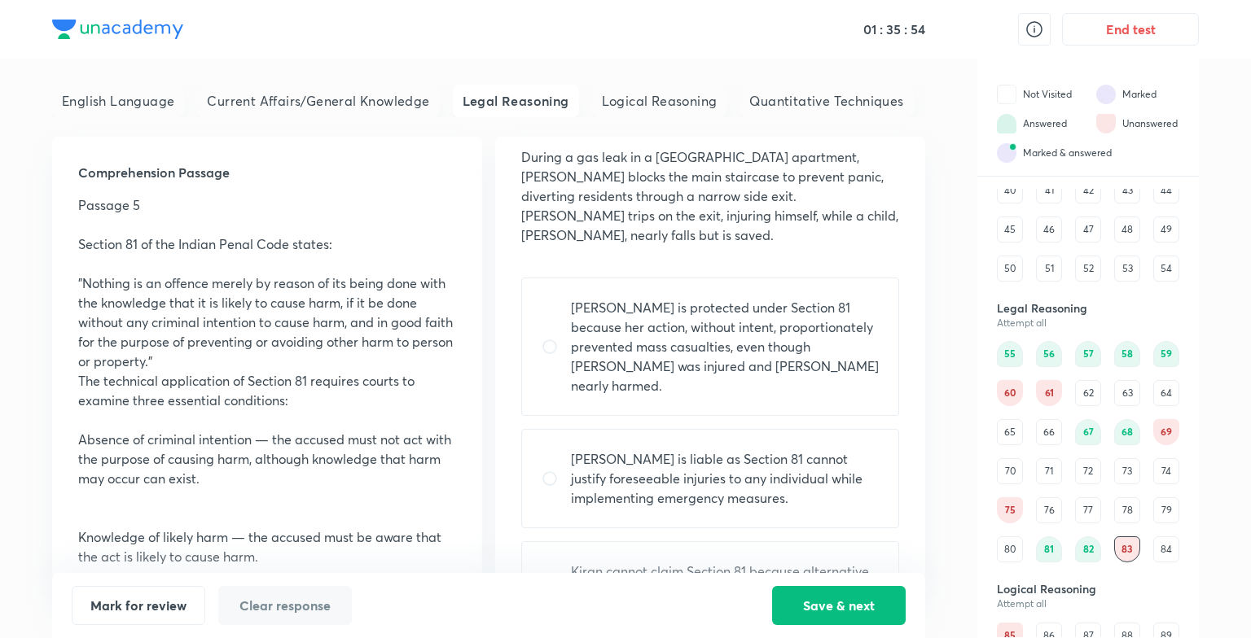
scroll to position [45, 0]
drag, startPoint x: 780, startPoint y: 344, endPoint x: 777, endPoint y: 362, distance: 17.4
click at [777, 362] on div "Kiran is protected under Section 81 because her action, without intent, proport…" at bounding box center [710, 350] width 378 height 138
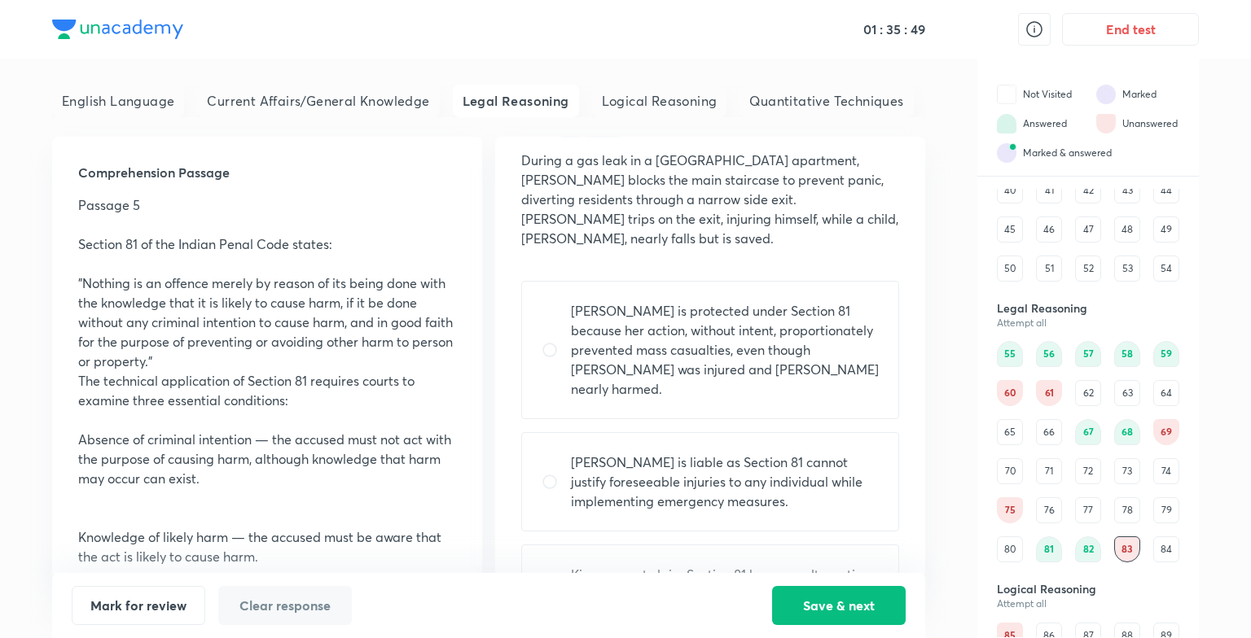
radio input "true"
click at [824, 614] on button "Save & next" at bounding box center [839, 604] width 134 height 39
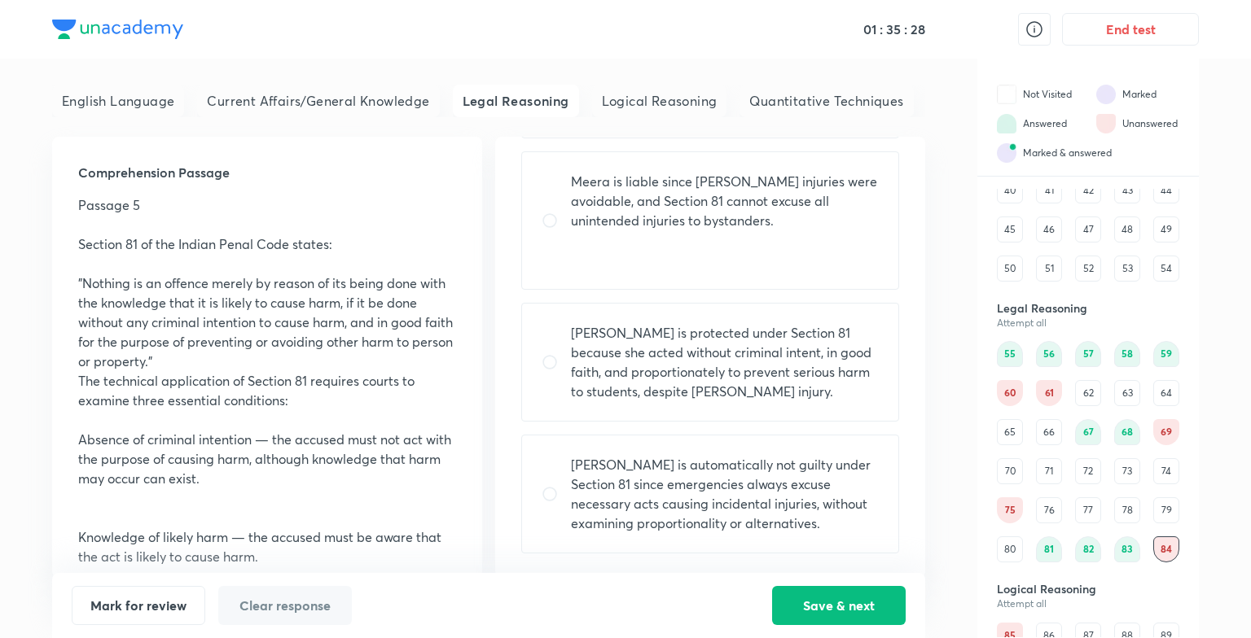
scroll to position [305, 0]
click at [689, 384] on p "Meera is protected under Section 81 because she acted without criminal intent, …" at bounding box center [725, 363] width 308 height 78
radio input "true"
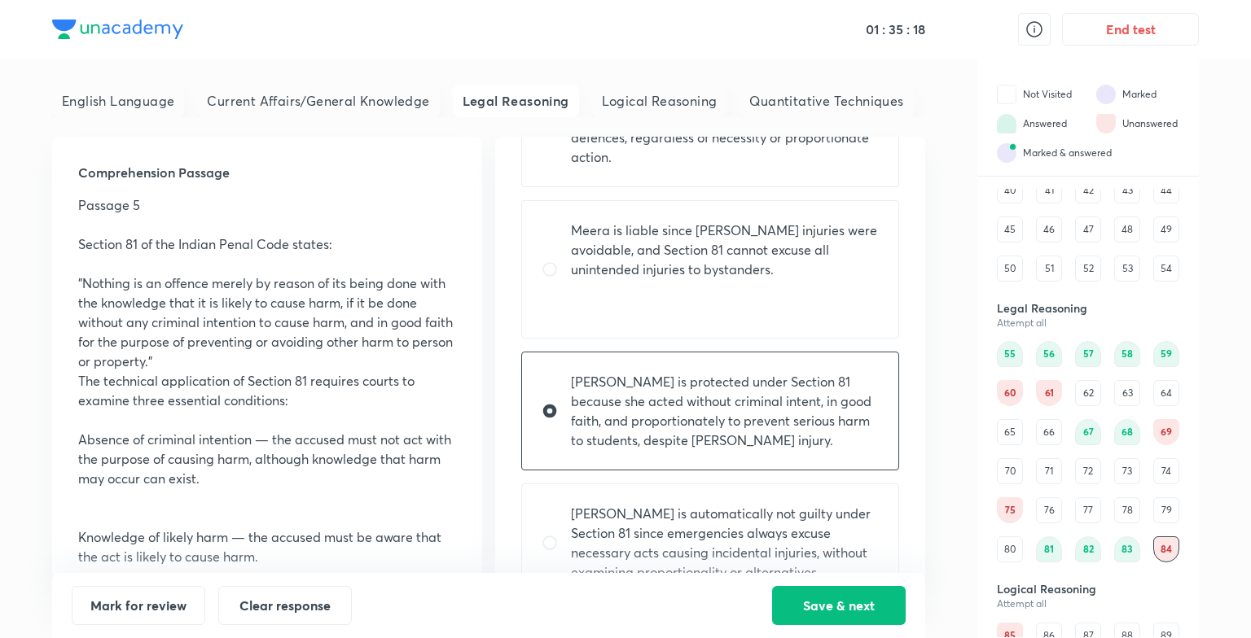
scroll to position [306, 0]
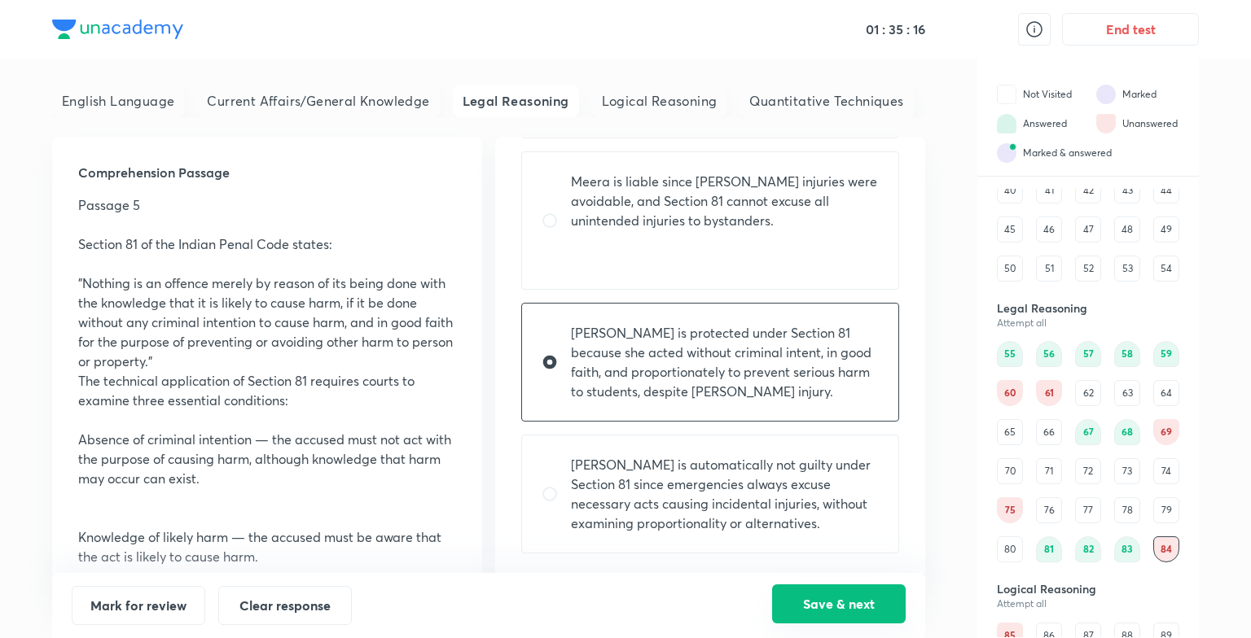
click at [796, 588] on button "Save & next" at bounding box center [839, 604] width 134 height 39
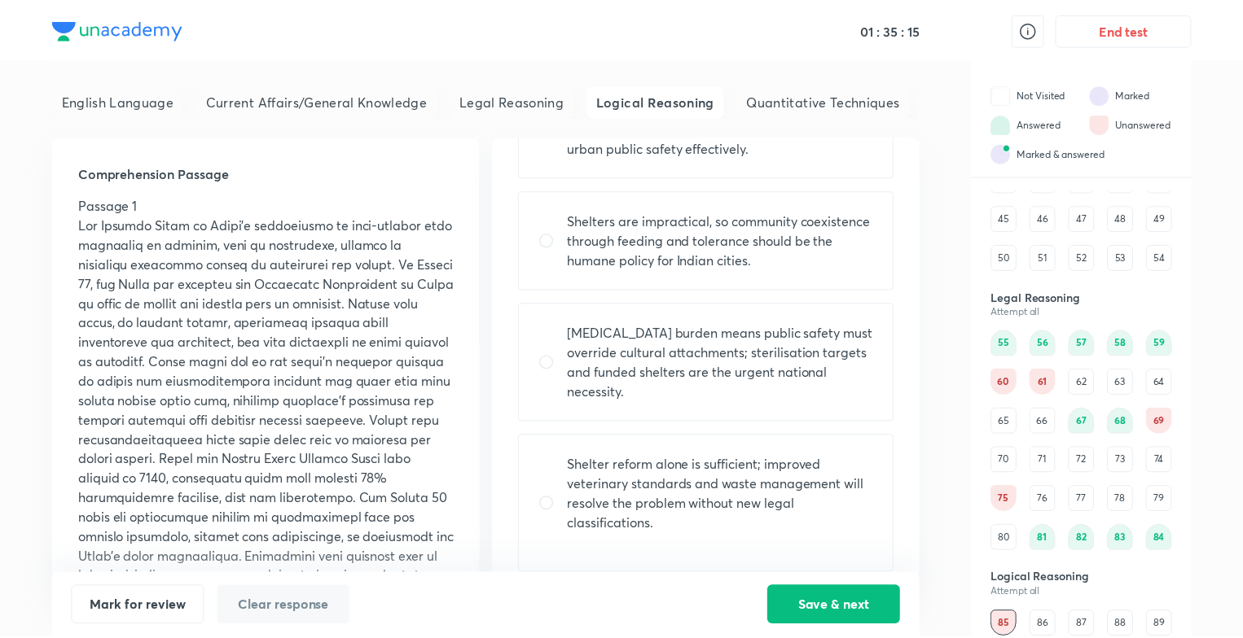
scroll to position [0, 0]
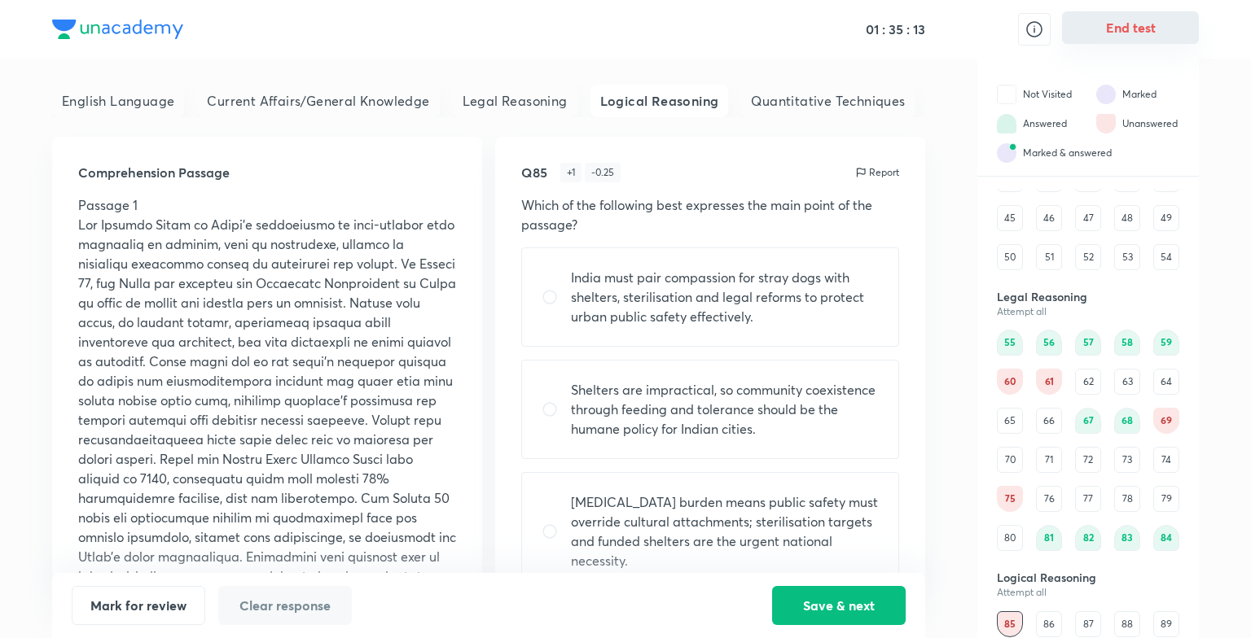
click at [1173, 17] on button "End test" at bounding box center [1130, 27] width 137 height 33
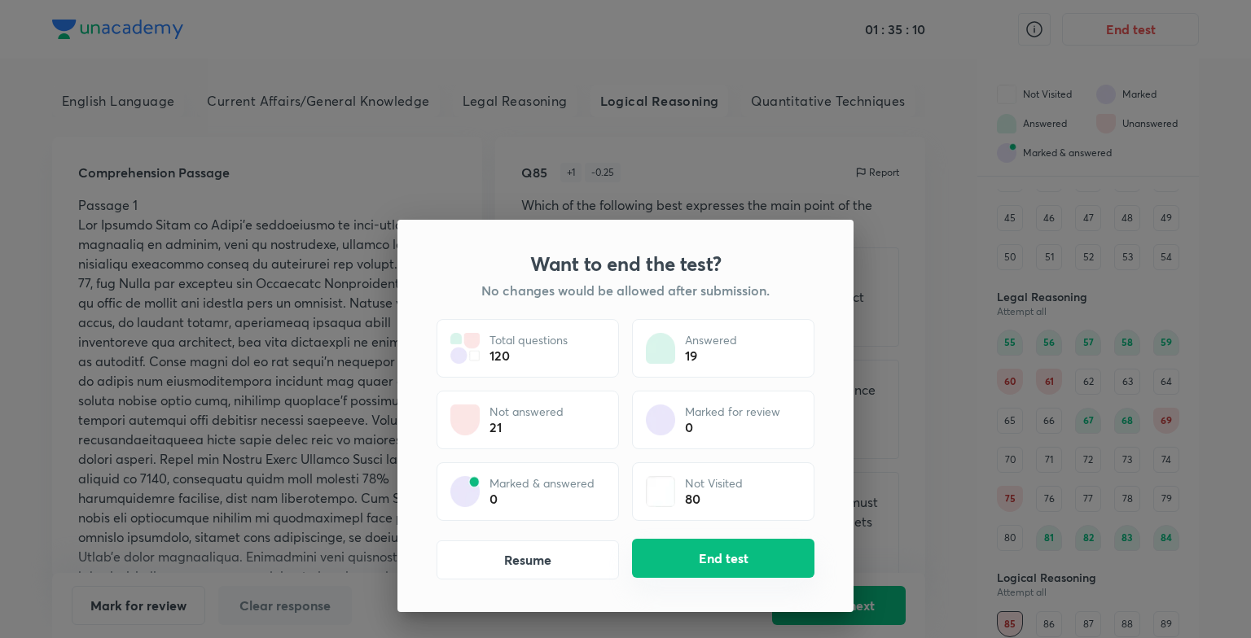
click at [765, 555] on button "End test" at bounding box center [723, 558] width 182 height 39
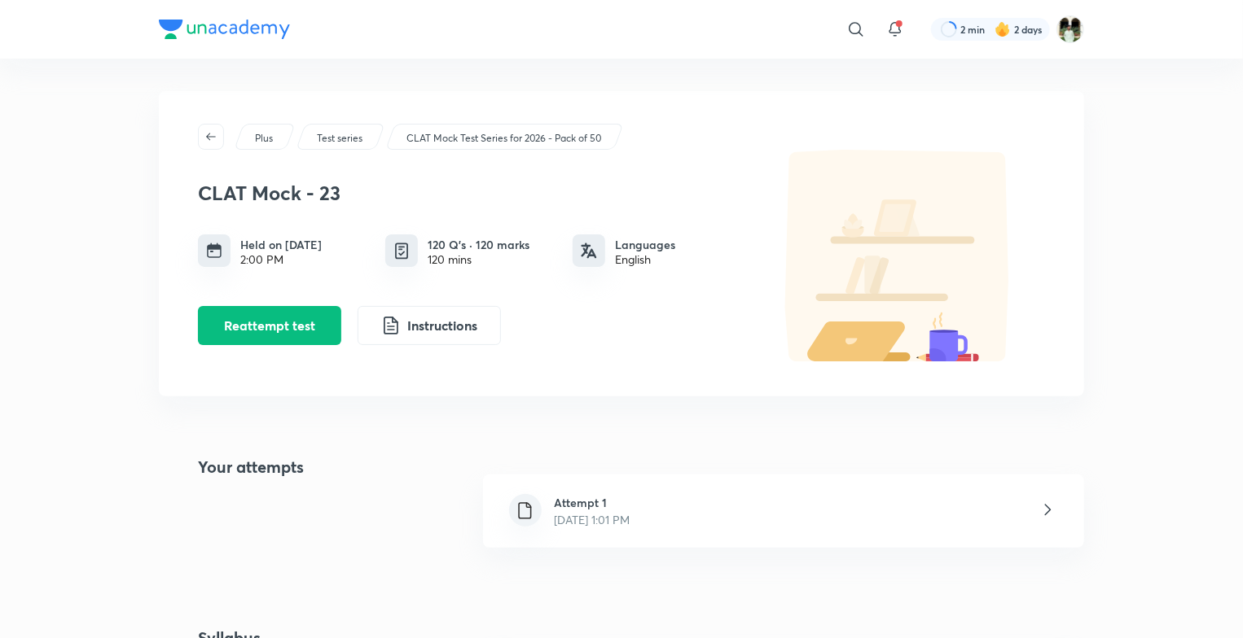
click at [723, 508] on div "Attempt 1 Oct 5, 2025, 1:01 PM" at bounding box center [783, 511] width 601 height 73
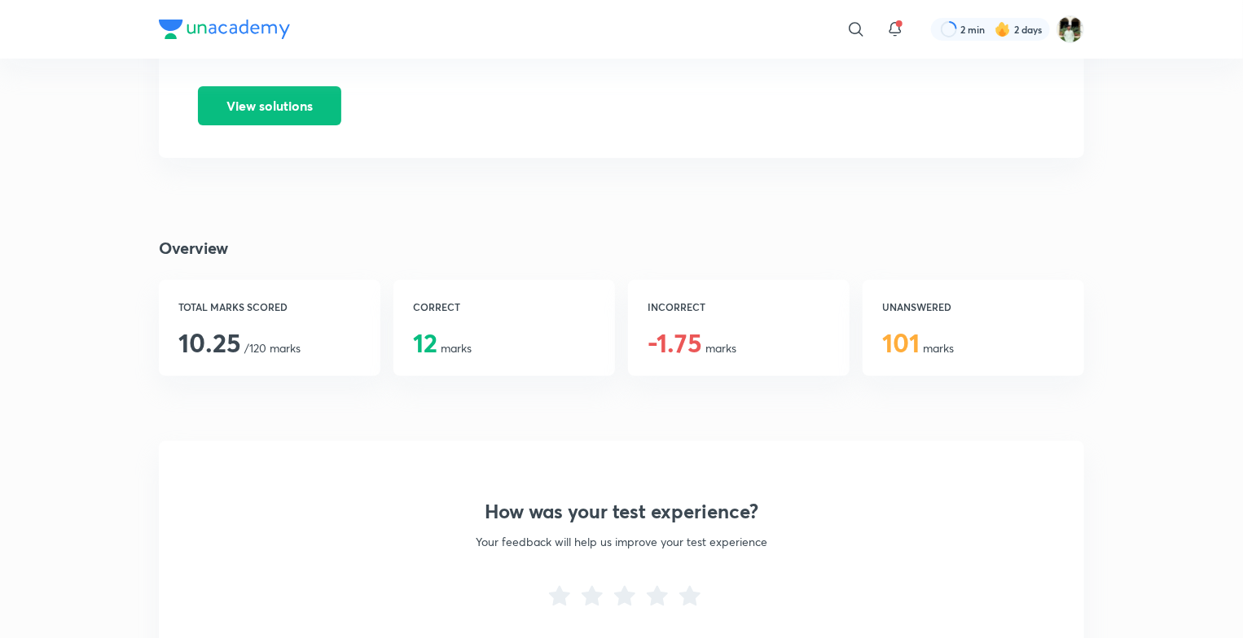
scroll to position [188, 0]
click at [747, 340] on div "INCORRECT -1.75 marks" at bounding box center [738, 326] width 221 height 96
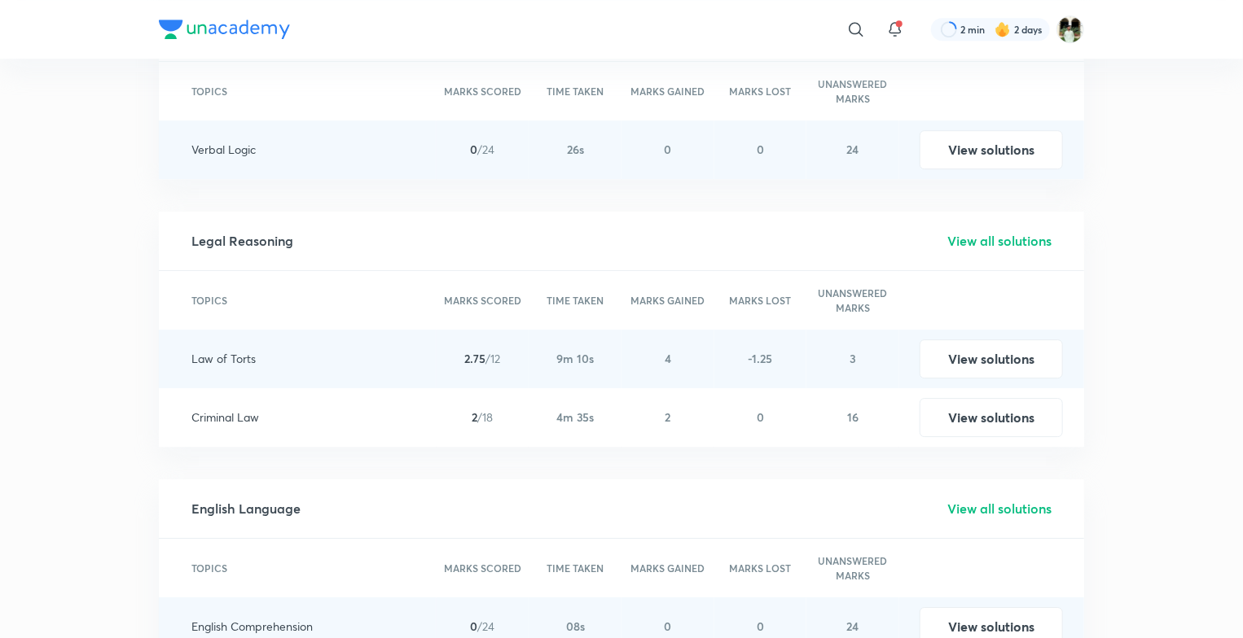
scroll to position [2325, 0]
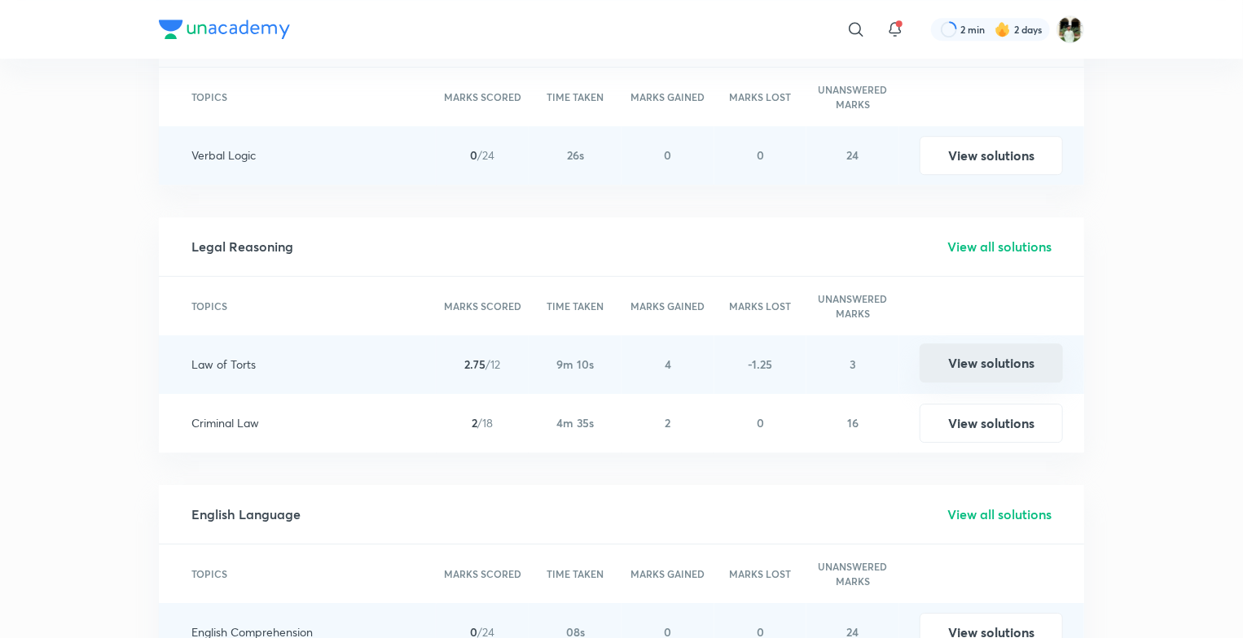
click at [947, 365] on button "View solutions" at bounding box center [990, 363] width 143 height 39
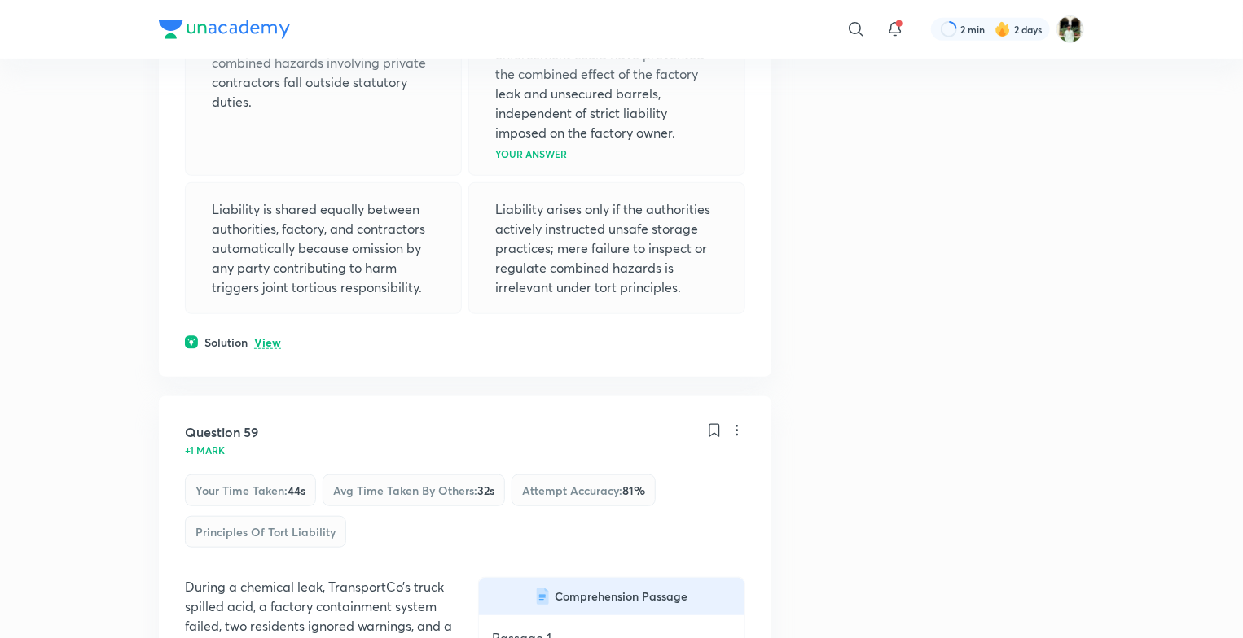
scroll to position [6632, 0]
